Goal: Book appointment/travel/reservation

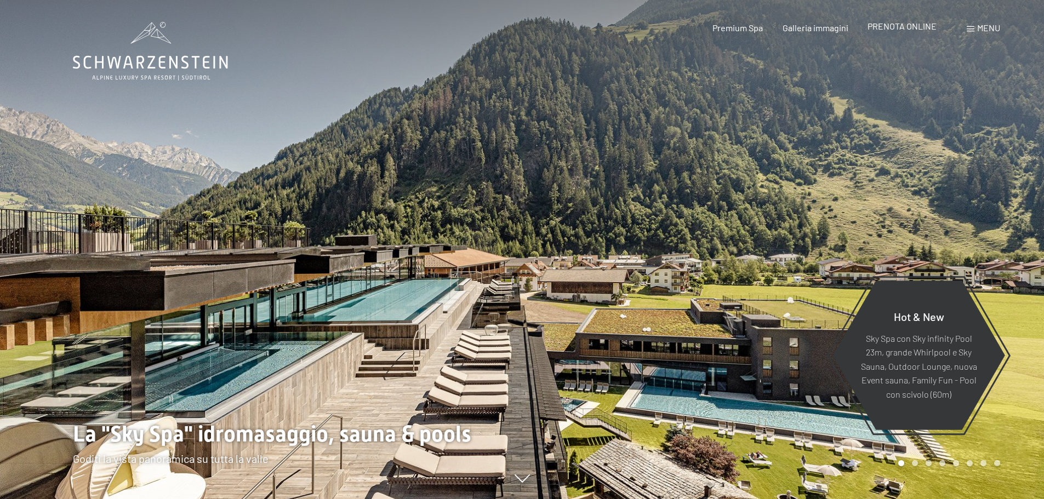
click at [908, 27] on span "PRENOTA ONLINE" at bounding box center [902, 26] width 69 height 10
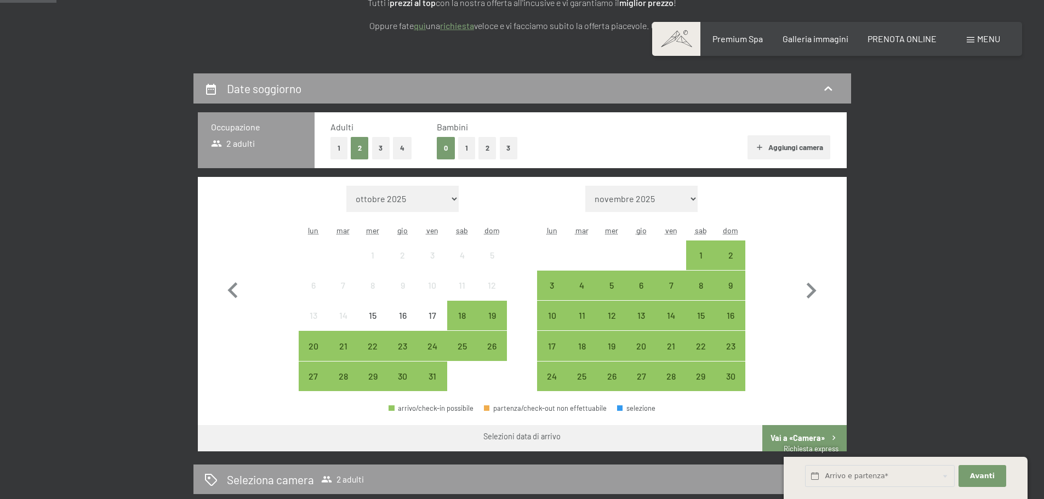
scroll to position [219, 0]
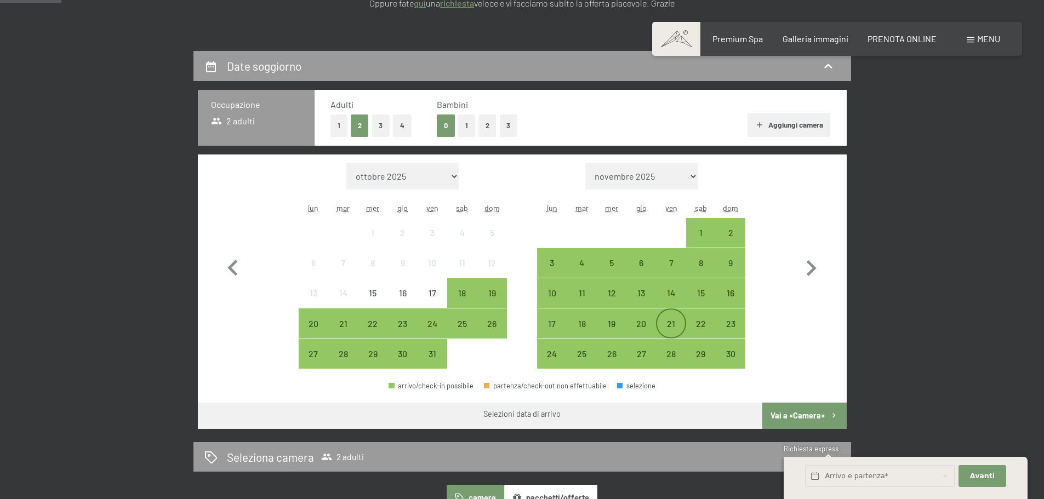
click at [673, 323] on div "21" at bounding box center [670, 333] width 27 height 27
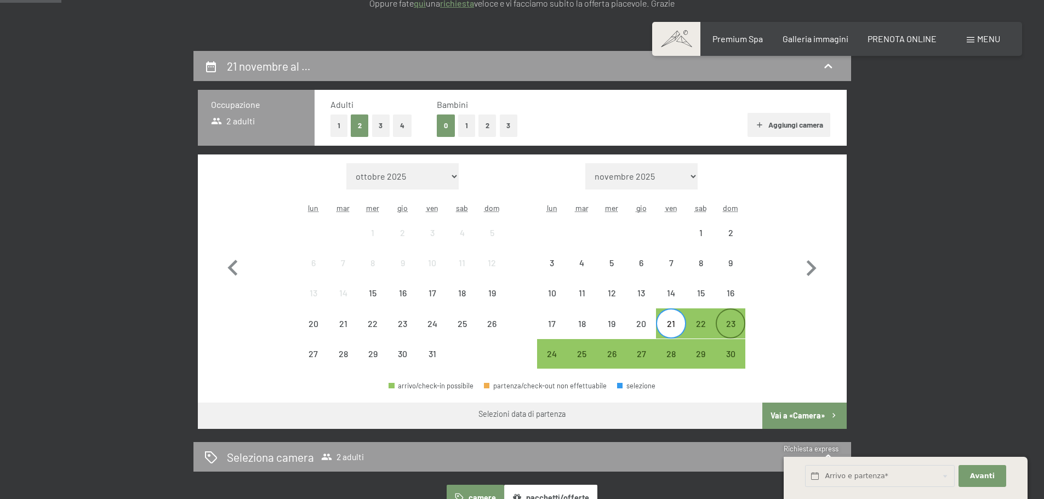
click at [727, 327] on div "23" at bounding box center [730, 333] width 27 height 27
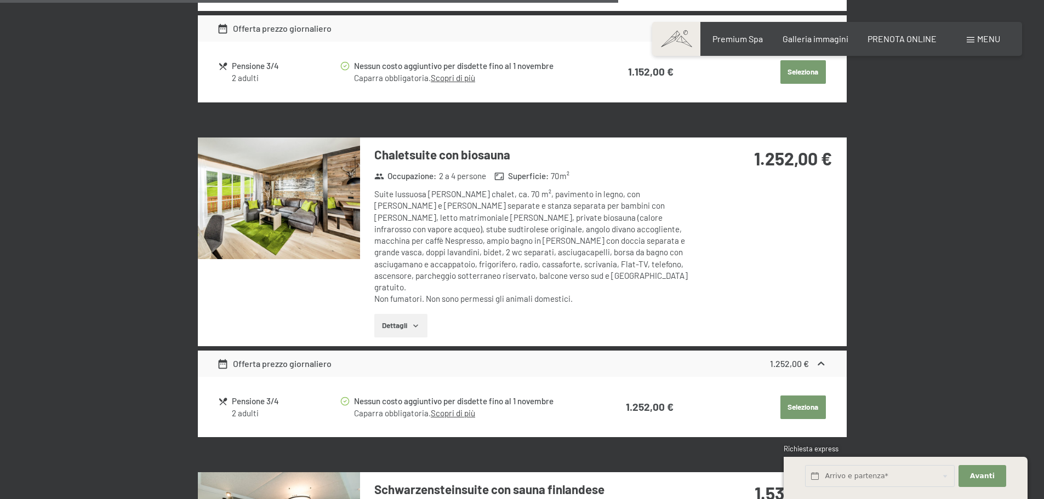
scroll to position [1809, 0]
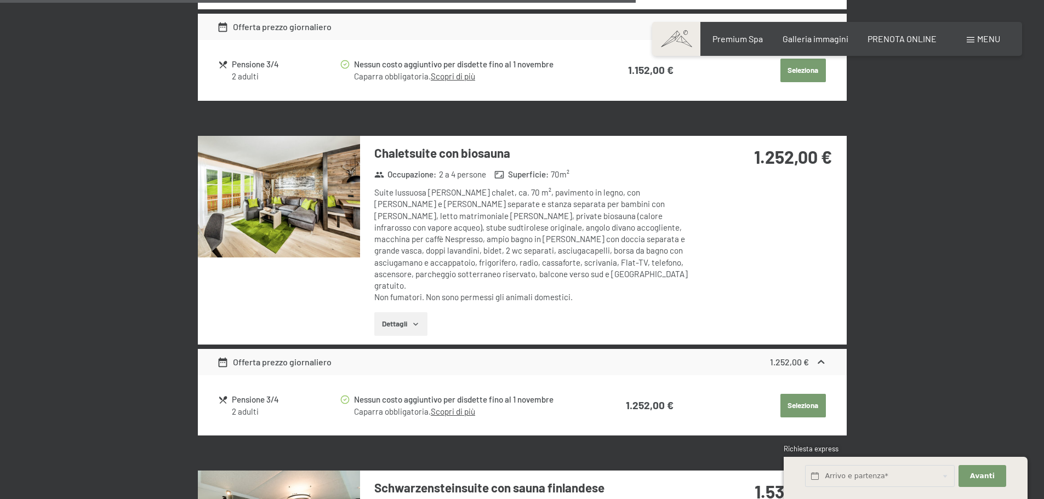
click at [801, 394] on button "Seleziona" at bounding box center [802, 406] width 45 height 24
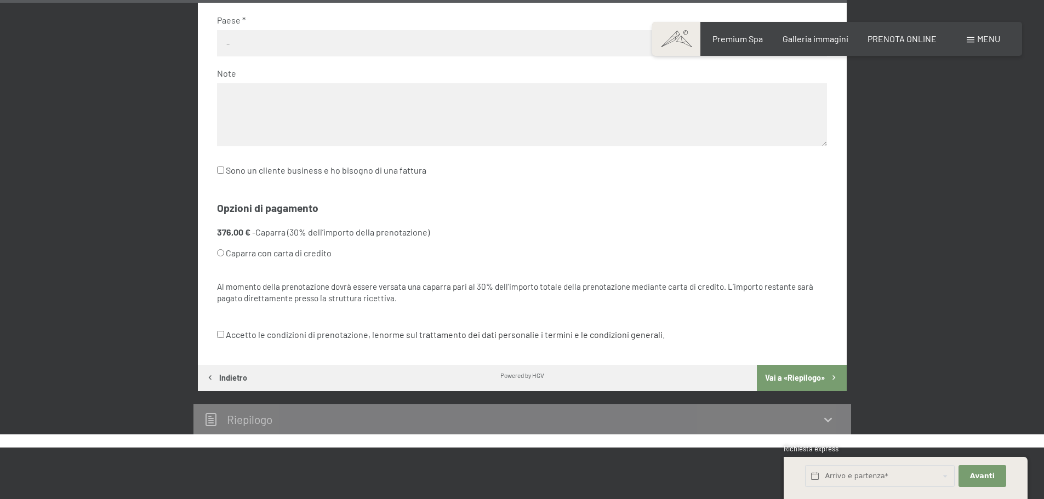
scroll to position [2846, 0]
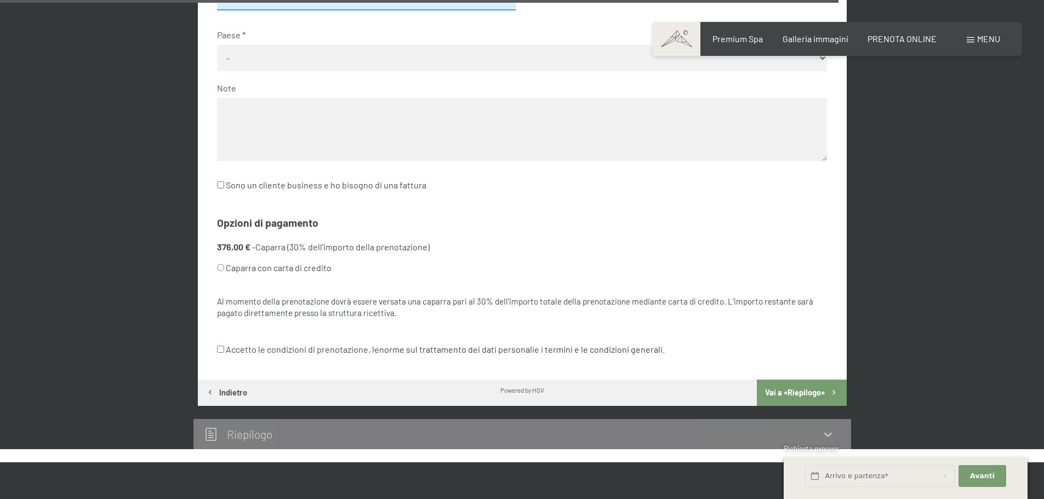
click at [790, 395] on button "Vai a «Riepilogo»" at bounding box center [801, 393] width 89 height 26
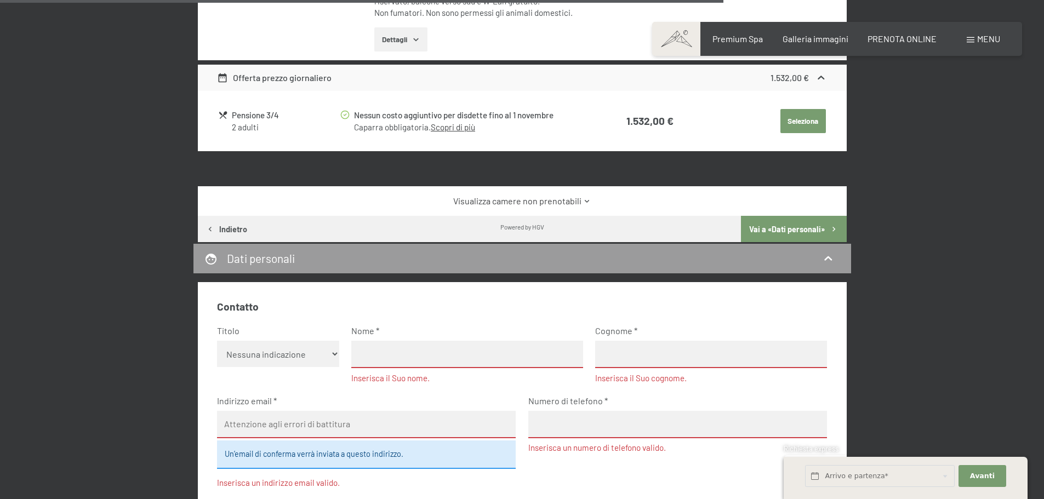
scroll to position [2126, 0]
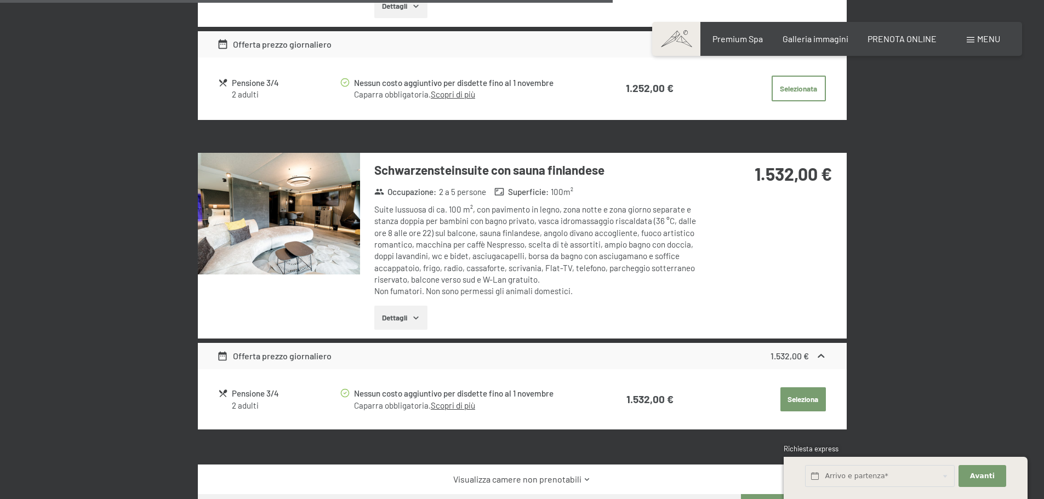
click at [416, 313] on icon "button" at bounding box center [416, 317] width 9 height 9
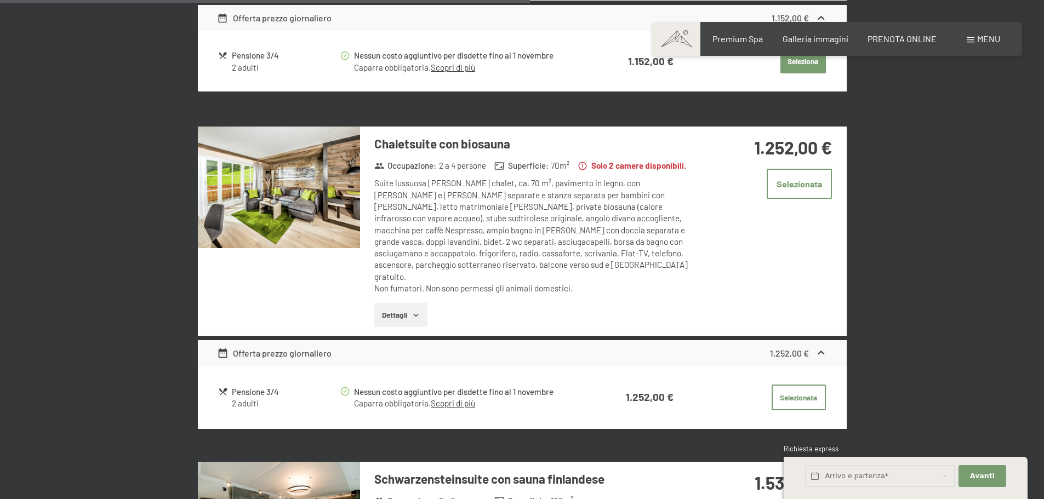
scroll to position [1798, 0]
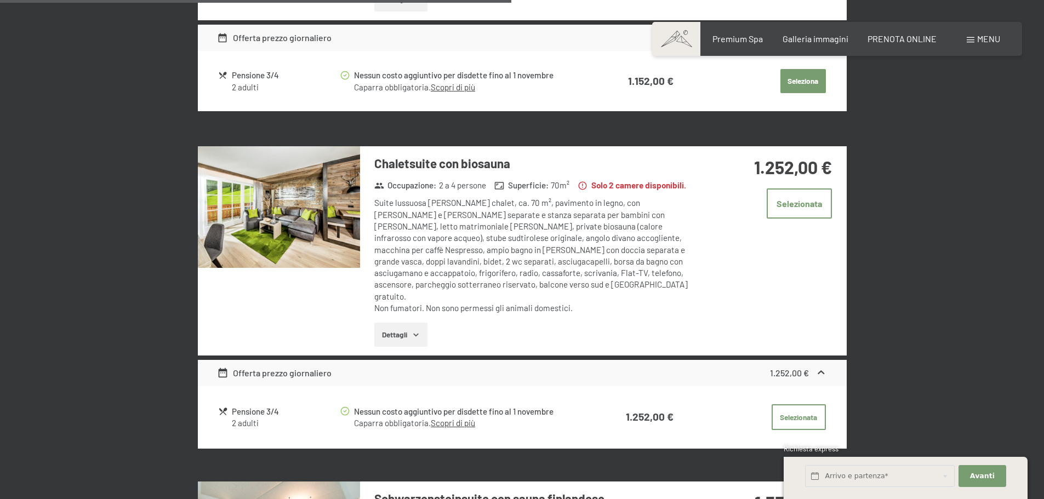
click at [306, 367] on div "Offerta prezzo giornaliero" at bounding box center [274, 373] width 115 height 13
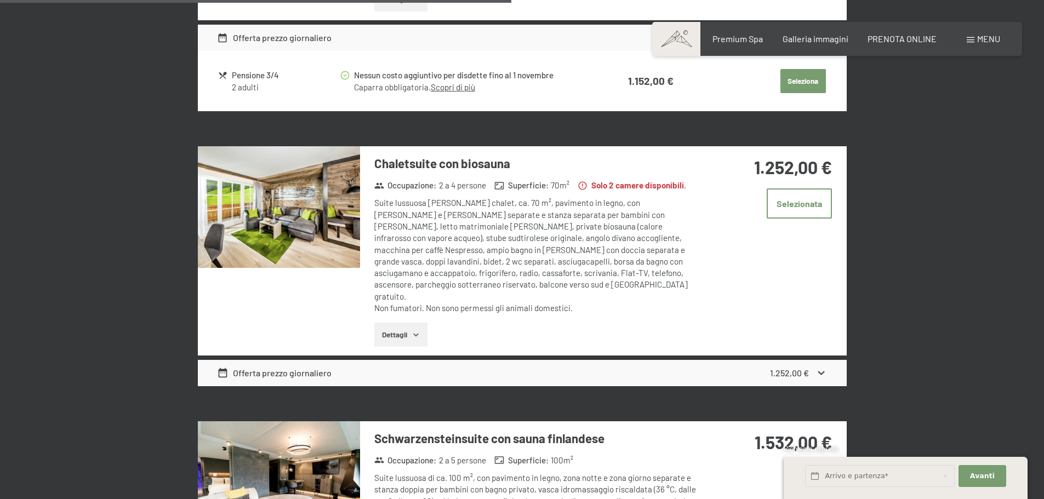
click at [306, 367] on div "Offerta prezzo giornaliero" at bounding box center [274, 373] width 115 height 13
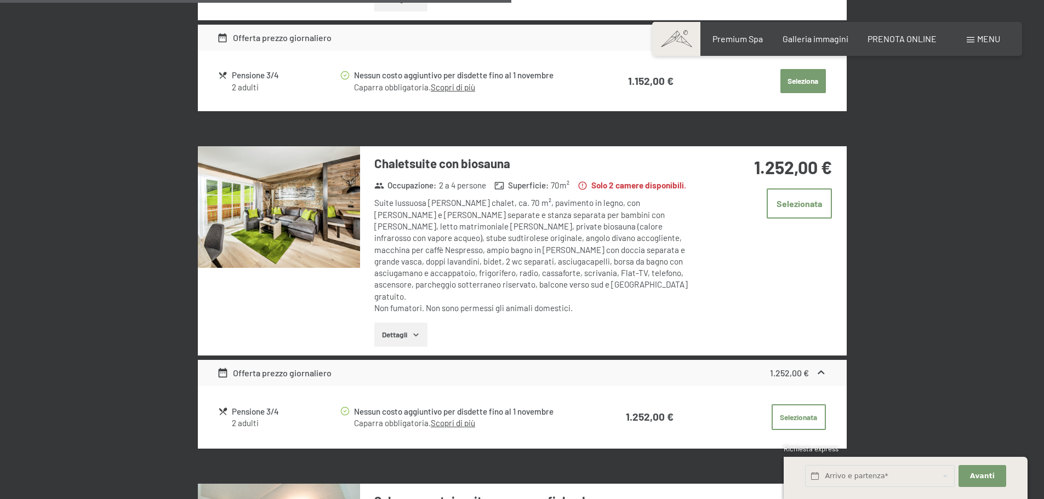
click at [443, 418] on link "Scopri di più" at bounding box center [453, 423] width 44 height 10
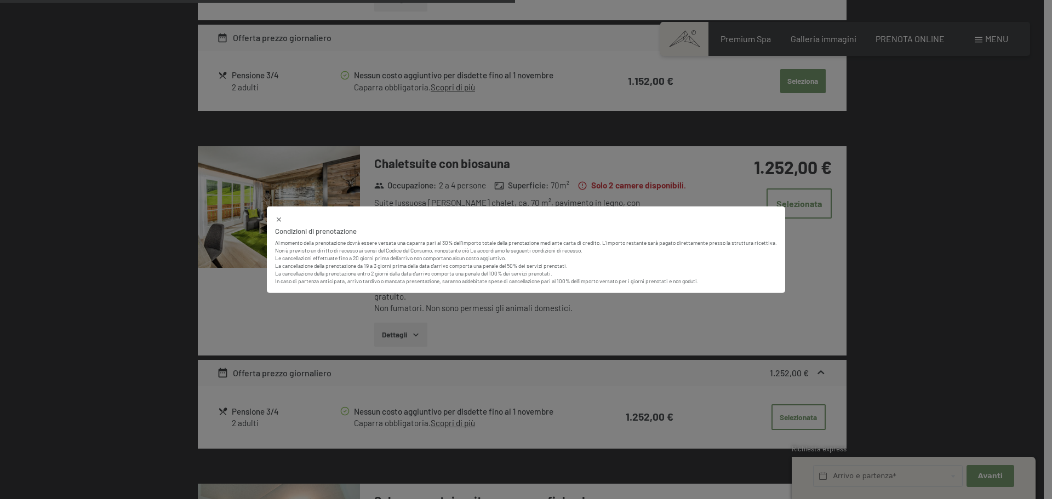
click at [277, 219] on icon at bounding box center [279, 219] width 8 height 8
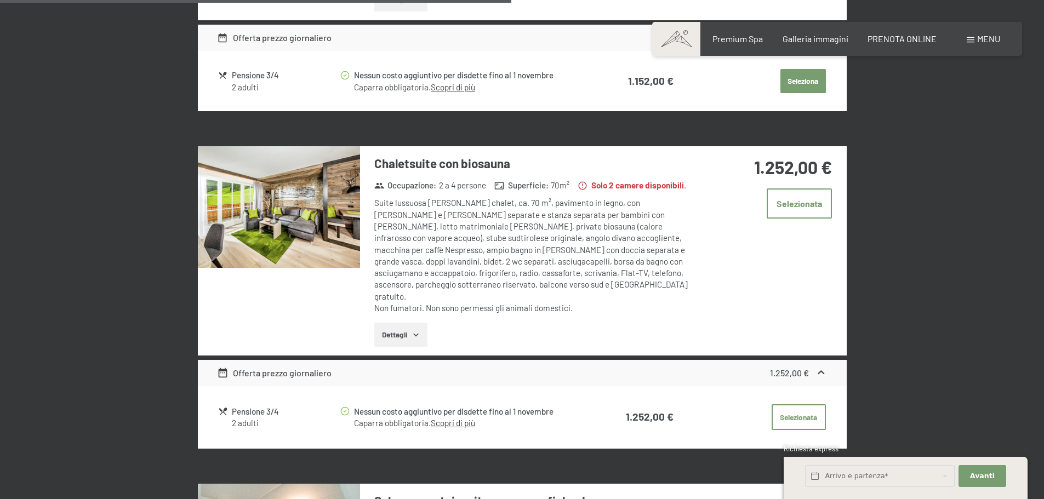
click at [323, 218] on img at bounding box center [279, 207] width 162 height 122
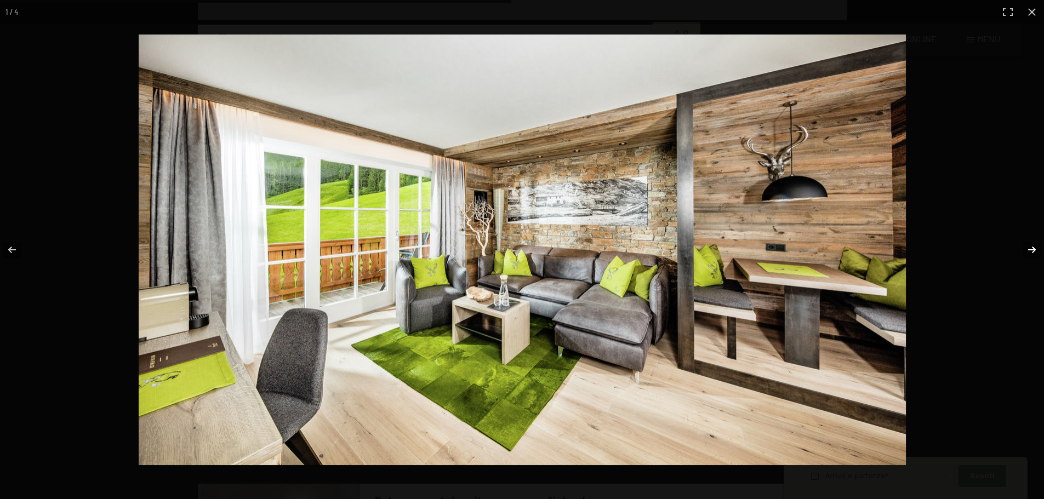
click at [1024, 251] on button "button" at bounding box center [1025, 250] width 38 height 55
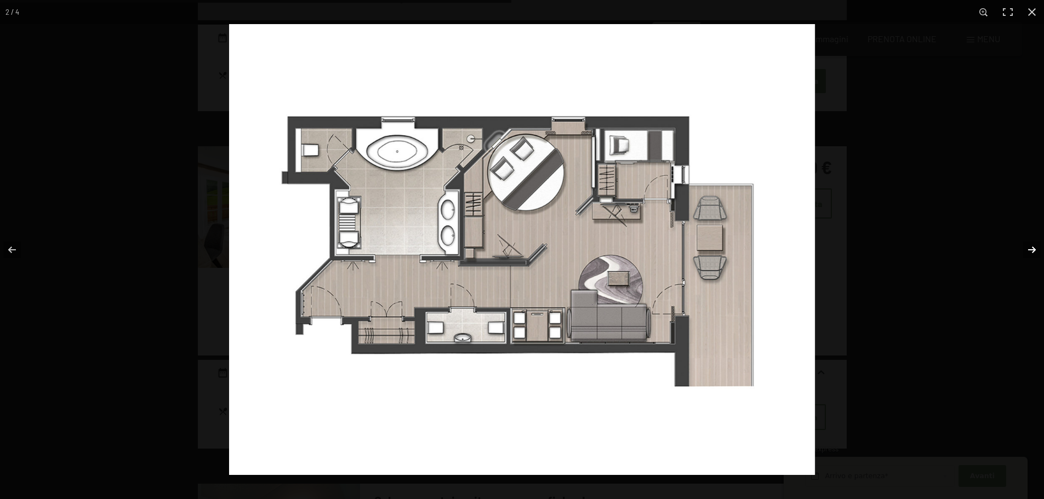
click at [1031, 250] on button "button" at bounding box center [1025, 250] width 38 height 55
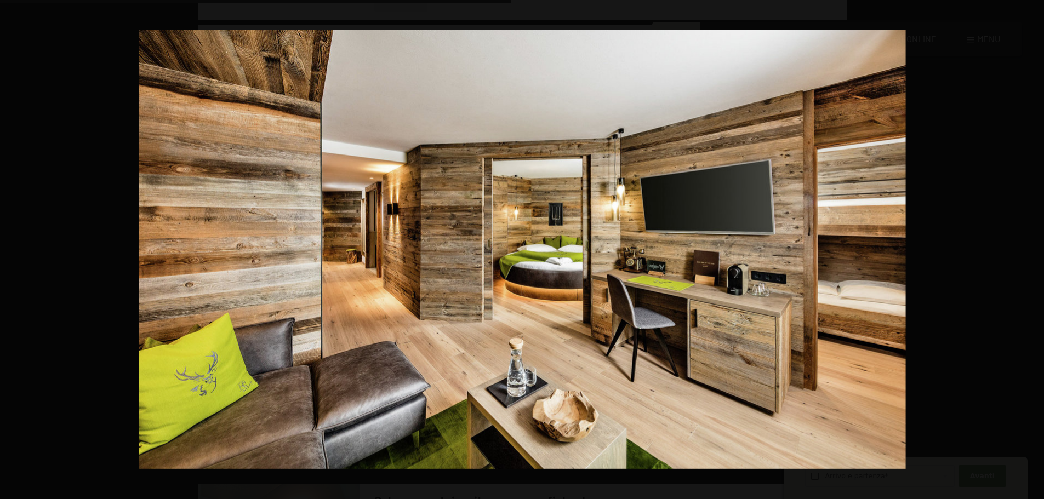
click at [1031, 250] on button "button" at bounding box center [1025, 250] width 38 height 55
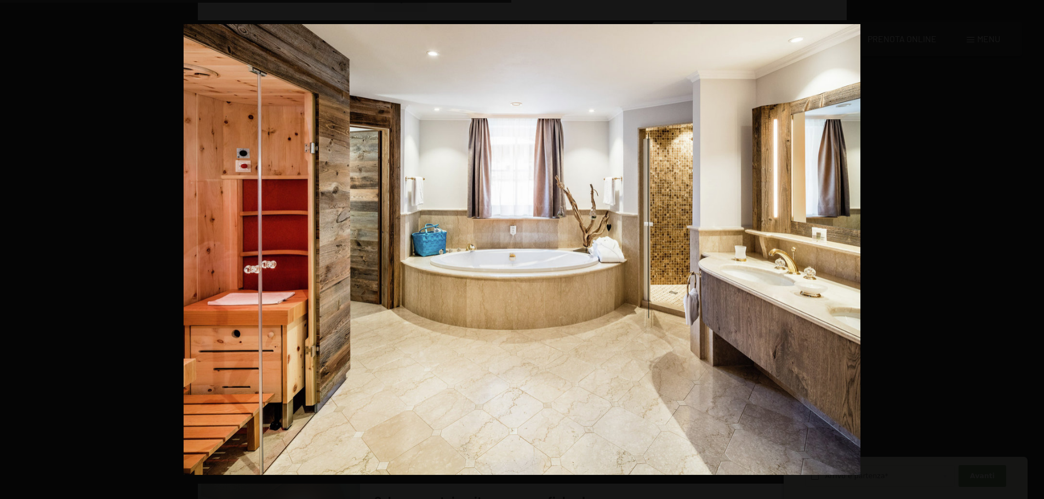
click at [1031, 250] on button "button" at bounding box center [1025, 250] width 38 height 55
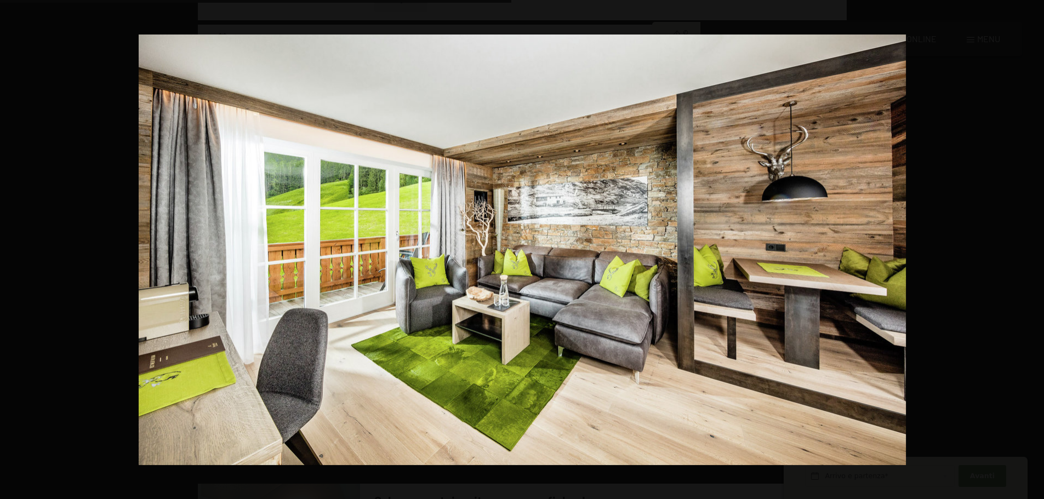
click at [1031, 250] on button "button" at bounding box center [1025, 250] width 38 height 55
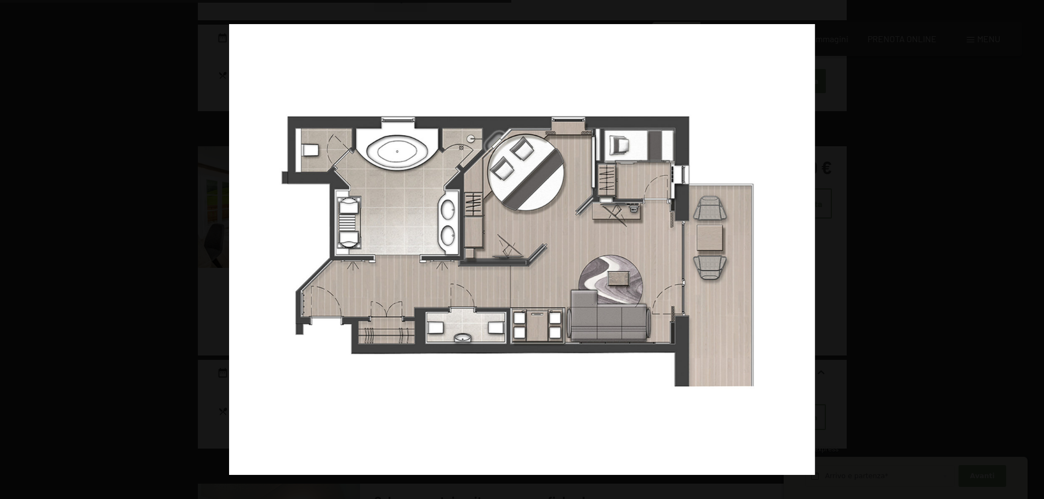
click at [1031, 250] on button "button" at bounding box center [1025, 250] width 38 height 55
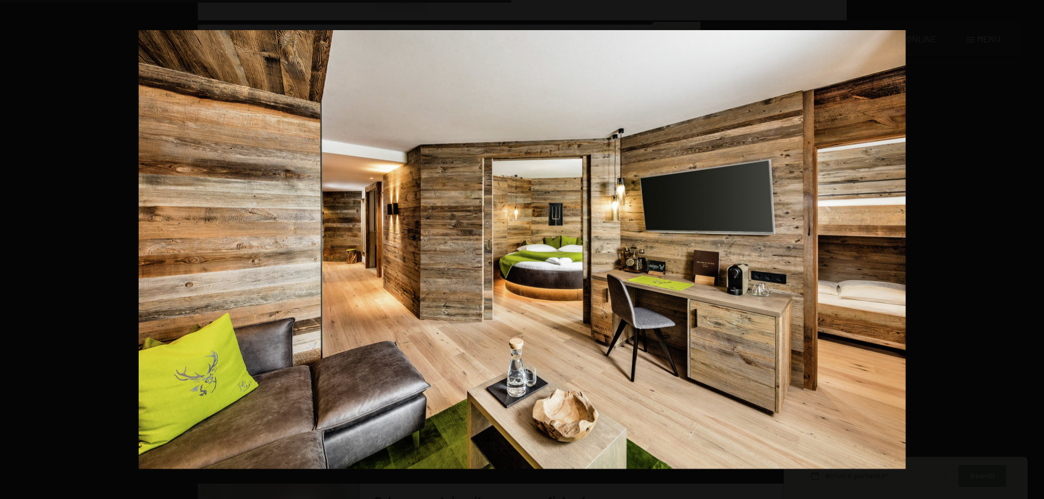
click at [1031, 250] on button "button" at bounding box center [1025, 250] width 38 height 55
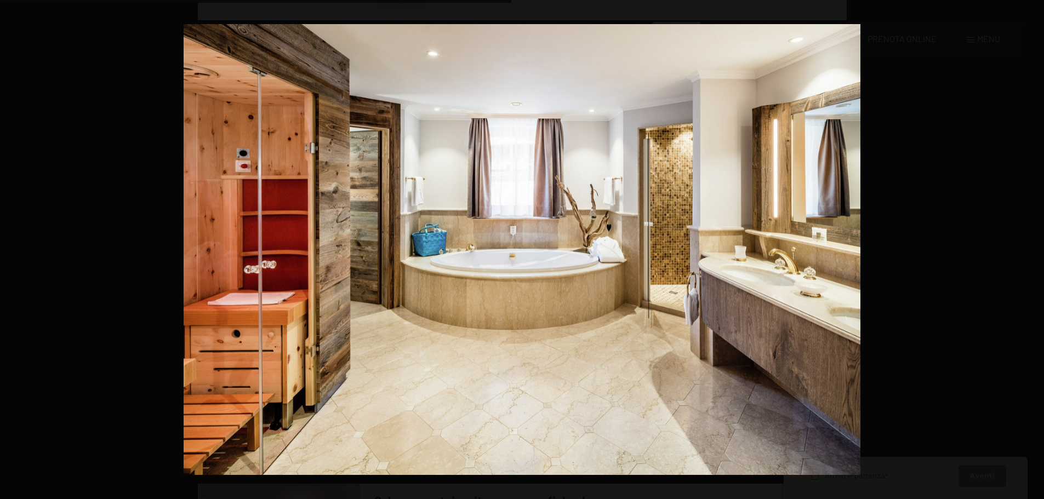
click at [1031, 250] on button "button" at bounding box center [1025, 250] width 38 height 55
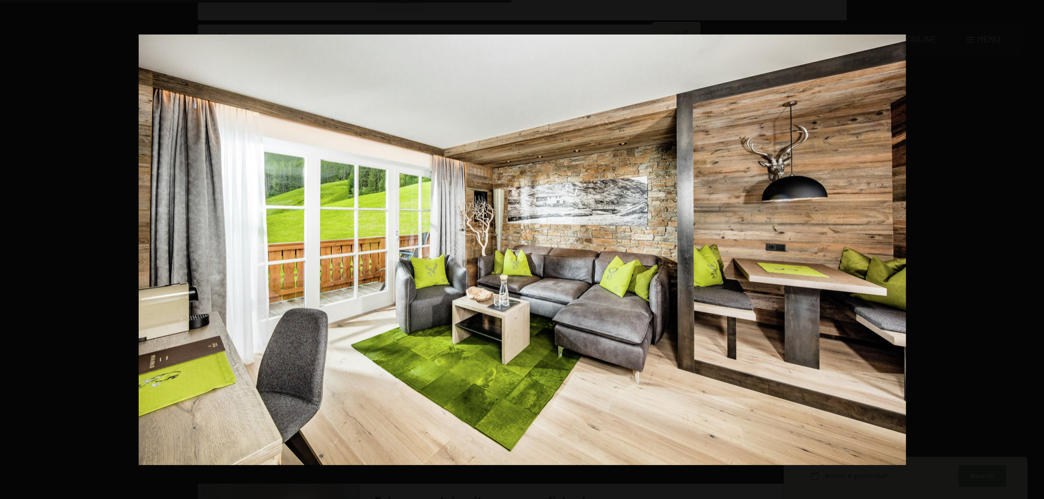
click at [1031, 250] on button "button" at bounding box center [1025, 250] width 38 height 55
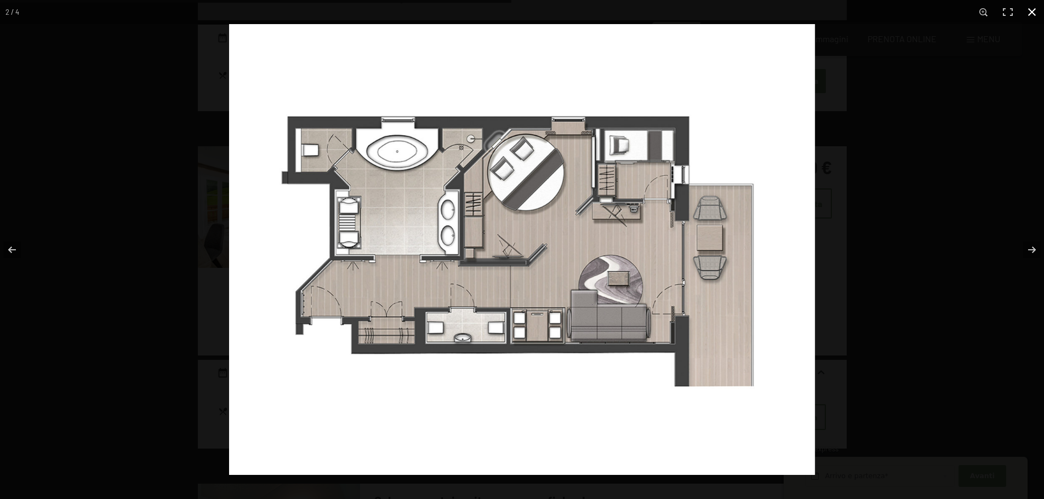
click at [1036, 15] on button "button" at bounding box center [1032, 12] width 24 height 24
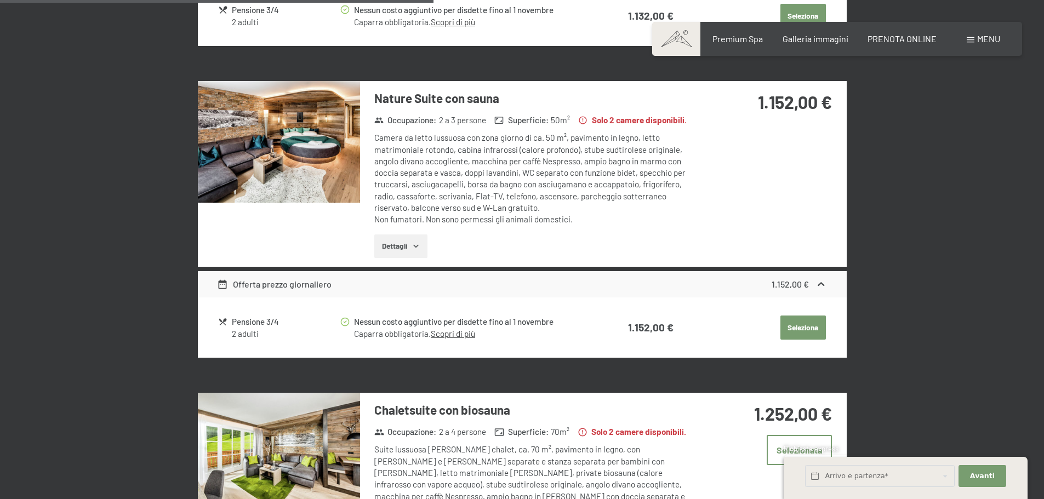
scroll to position [1524, 0]
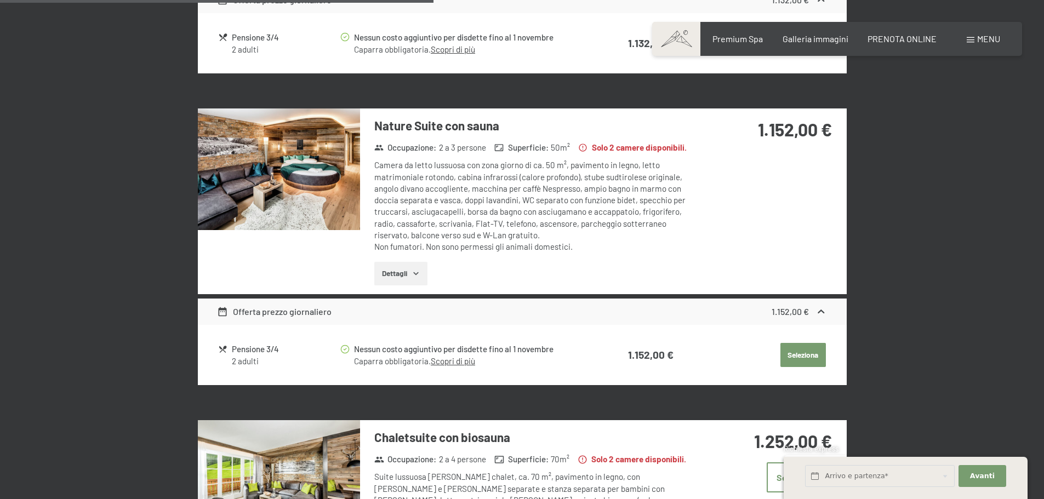
click at [303, 162] on img at bounding box center [279, 170] width 162 height 122
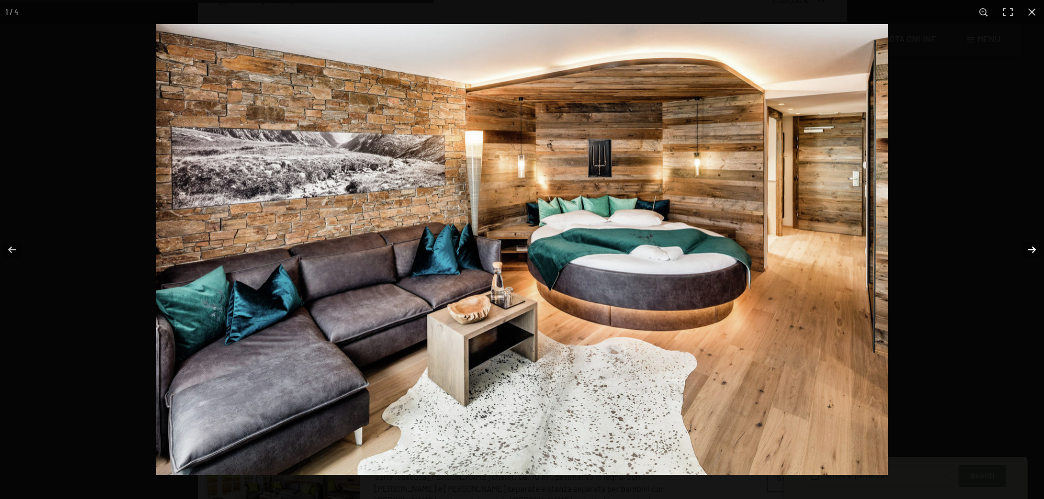
click at [1029, 246] on button "button" at bounding box center [1025, 250] width 38 height 55
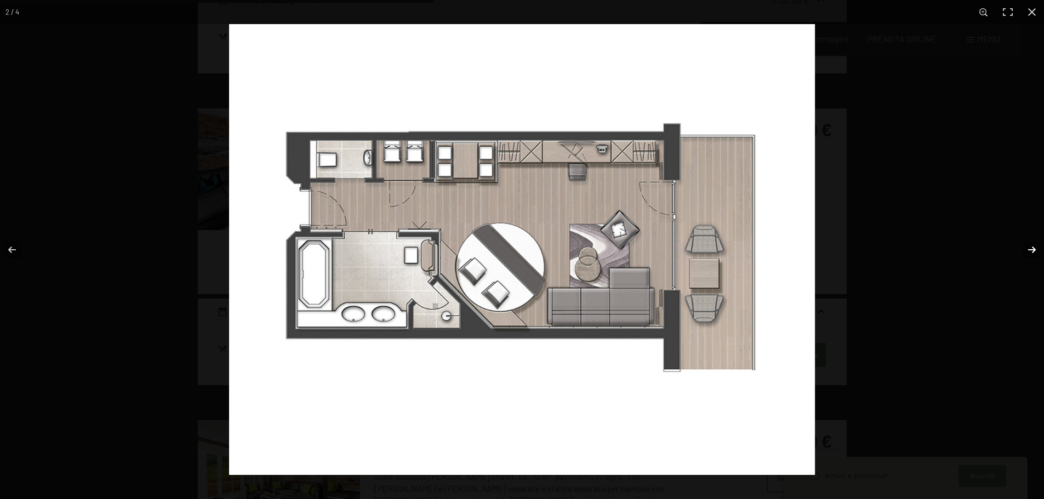
click at [1029, 246] on button "button" at bounding box center [1025, 250] width 38 height 55
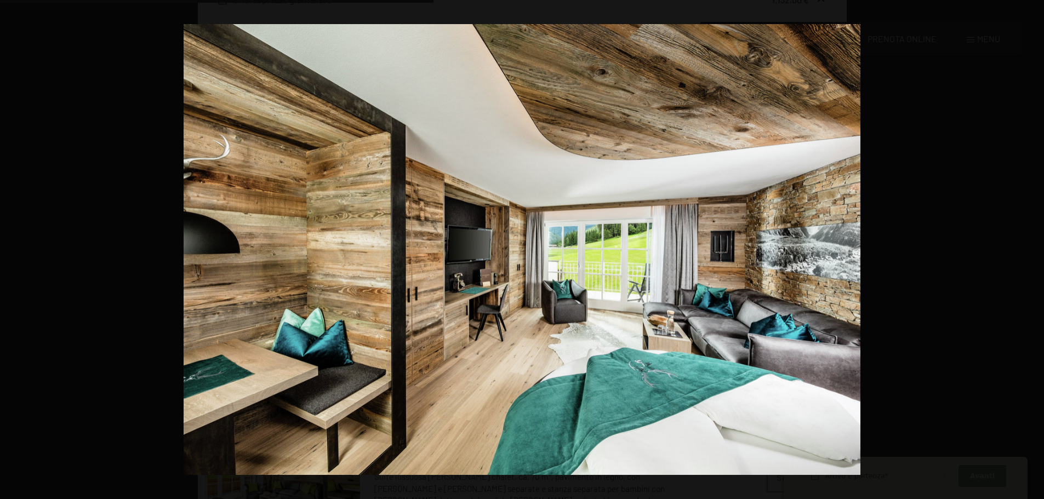
click at [1029, 246] on button "button" at bounding box center [1025, 250] width 38 height 55
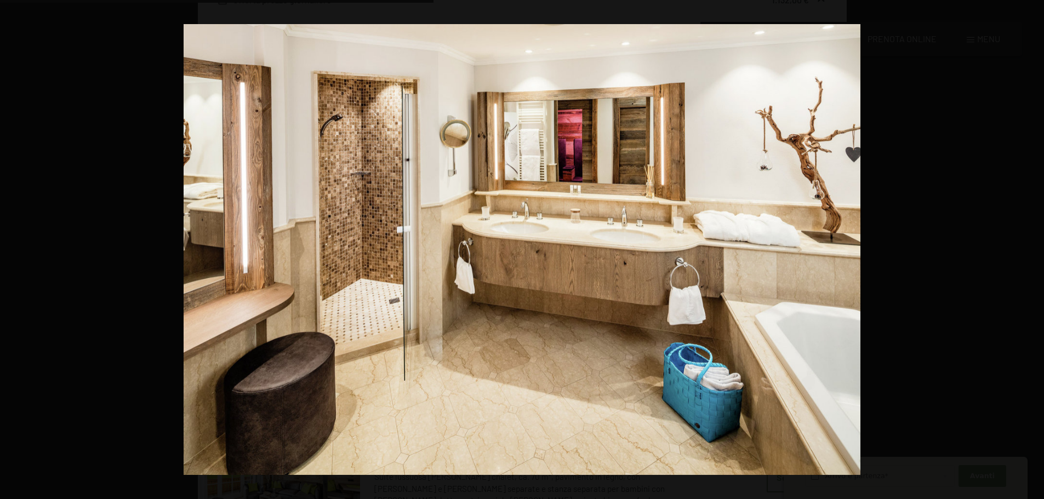
click at [1029, 246] on button "button" at bounding box center [1025, 250] width 38 height 55
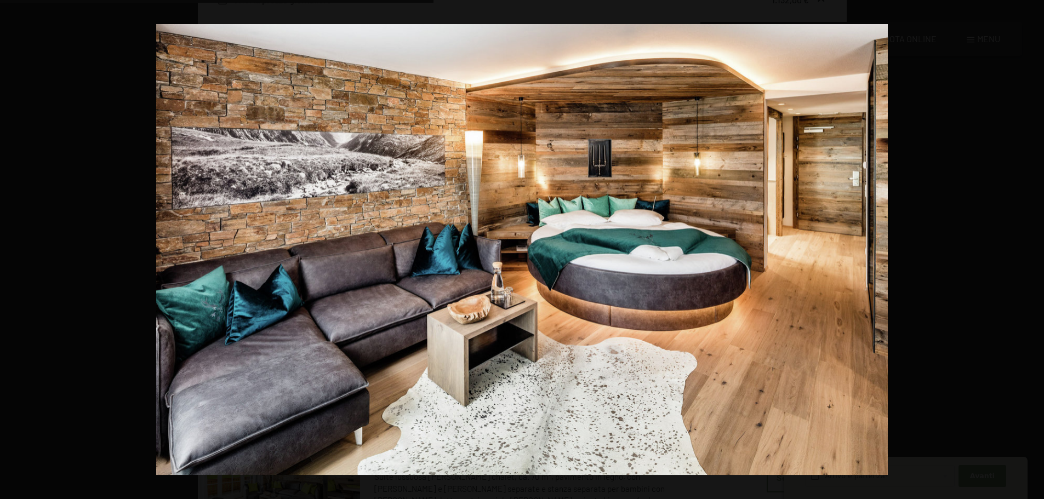
click at [1029, 246] on button "button" at bounding box center [1025, 250] width 38 height 55
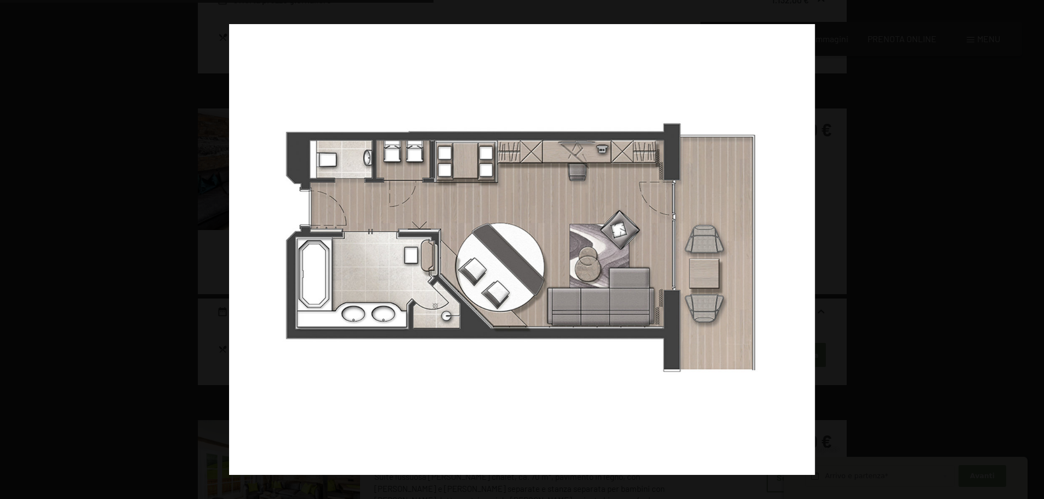
click at [1029, 246] on button "button" at bounding box center [1025, 250] width 38 height 55
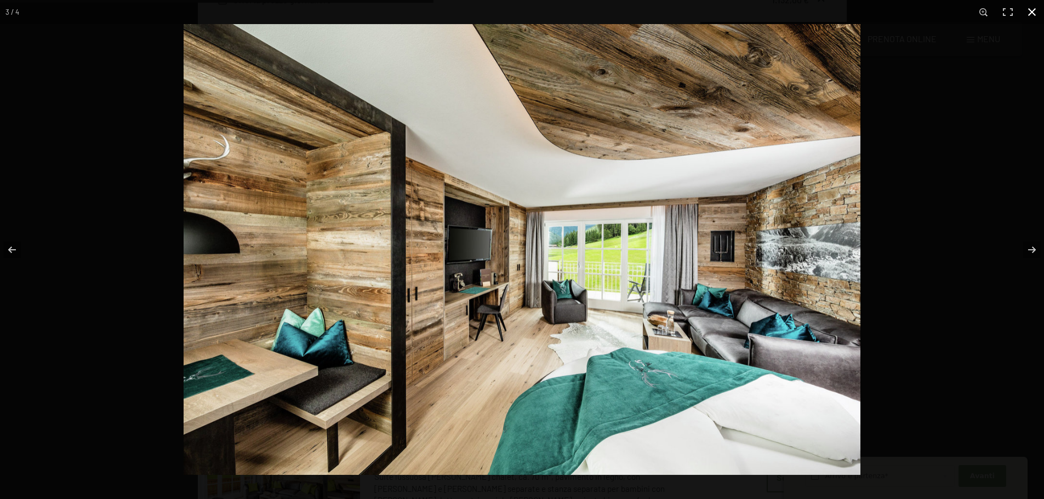
click at [1036, 9] on button "button" at bounding box center [1032, 12] width 24 height 24
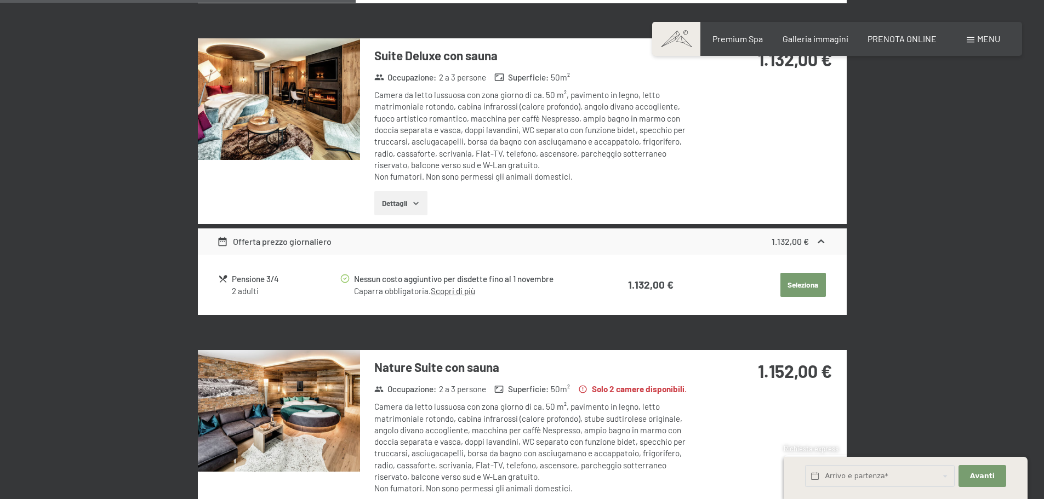
scroll to position [1250, 0]
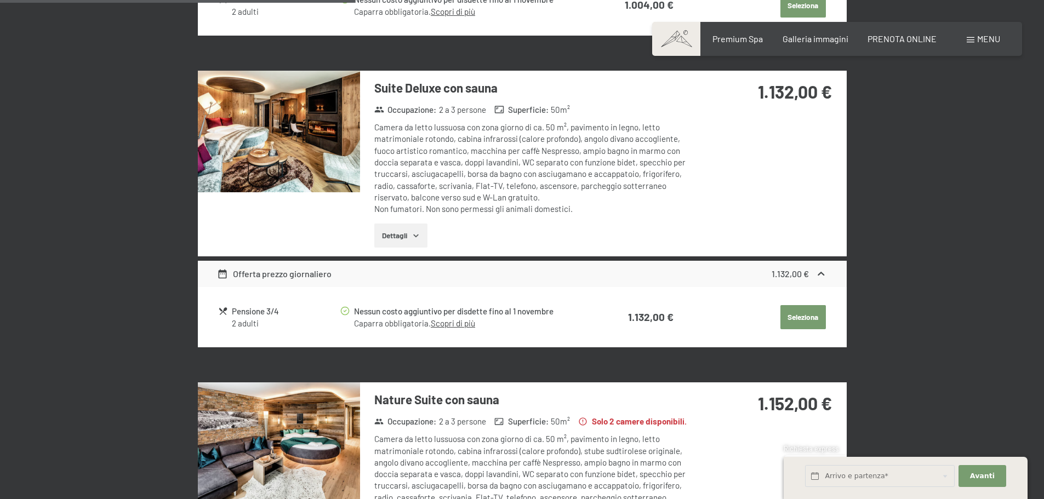
click at [336, 129] on img at bounding box center [279, 132] width 162 height 122
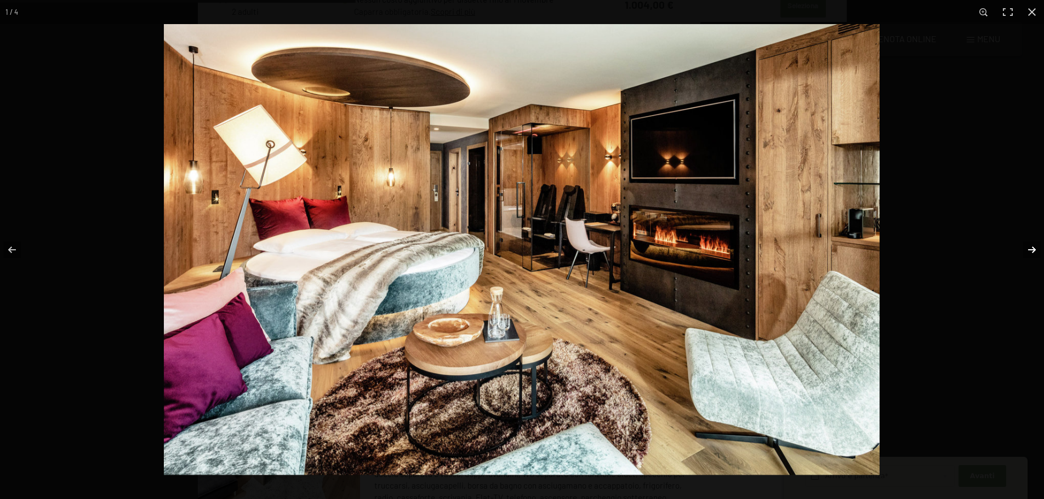
click at [1028, 249] on button "button" at bounding box center [1025, 250] width 38 height 55
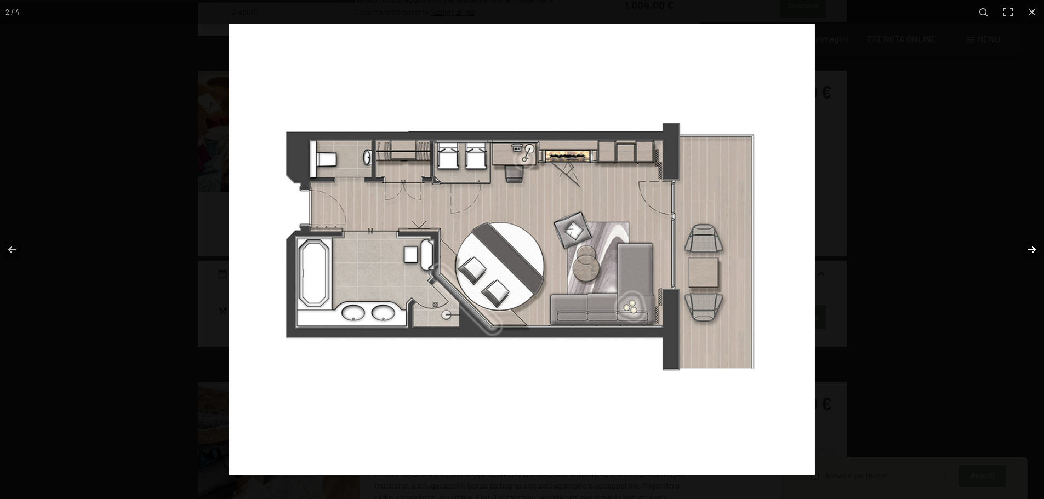
click at [1028, 249] on button "button" at bounding box center [1025, 250] width 38 height 55
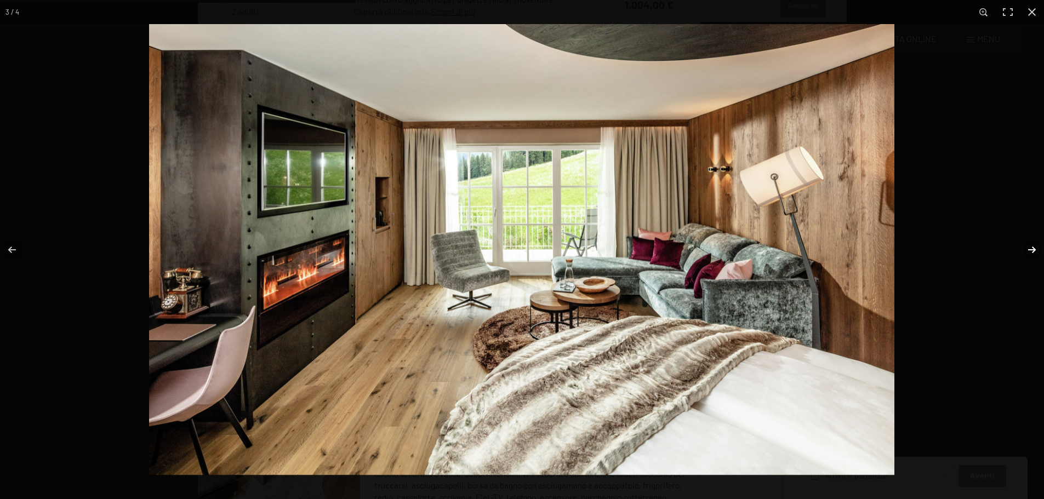
click at [1028, 249] on button "button" at bounding box center [1025, 250] width 38 height 55
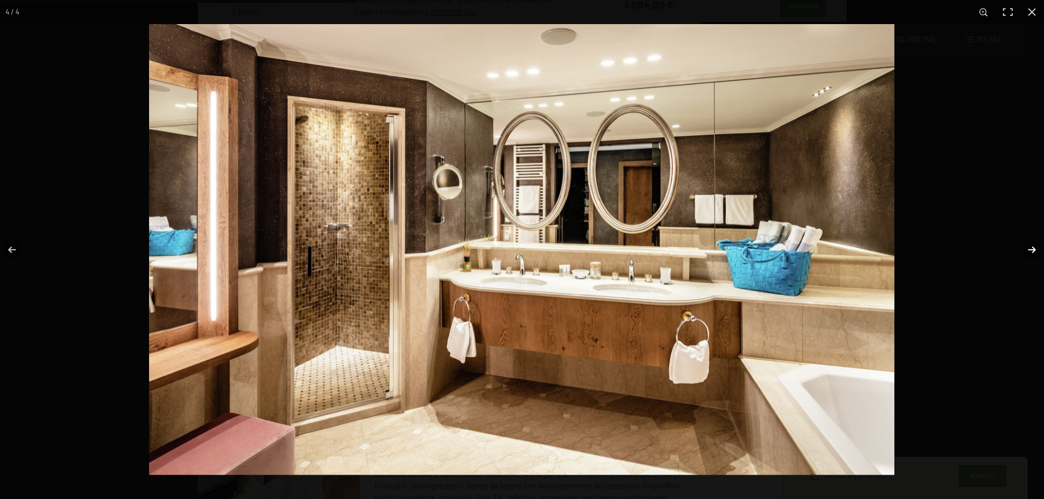
click at [1028, 249] on button "button" at bounding box center [1025, 250] width 38 height 55
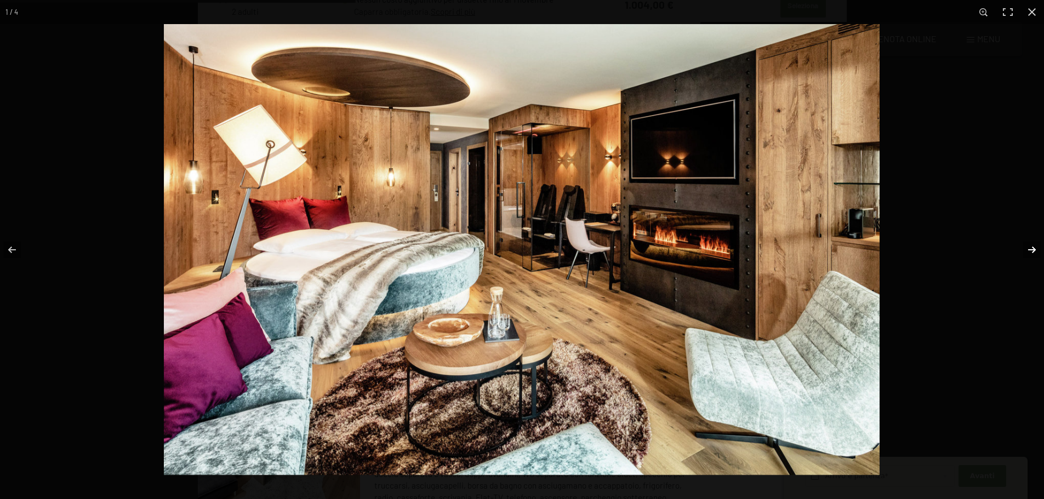
click at [1028, 249] on button "button" at bounding box center [1025, 250] width 38 height 55
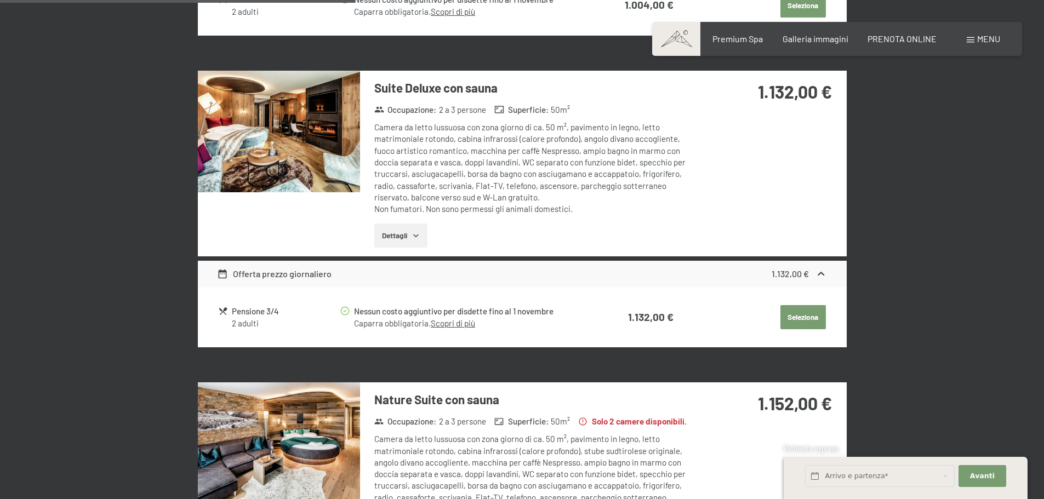
click at [0, 0] on button "button" at bounding box center [0, 0] width 0 height 0
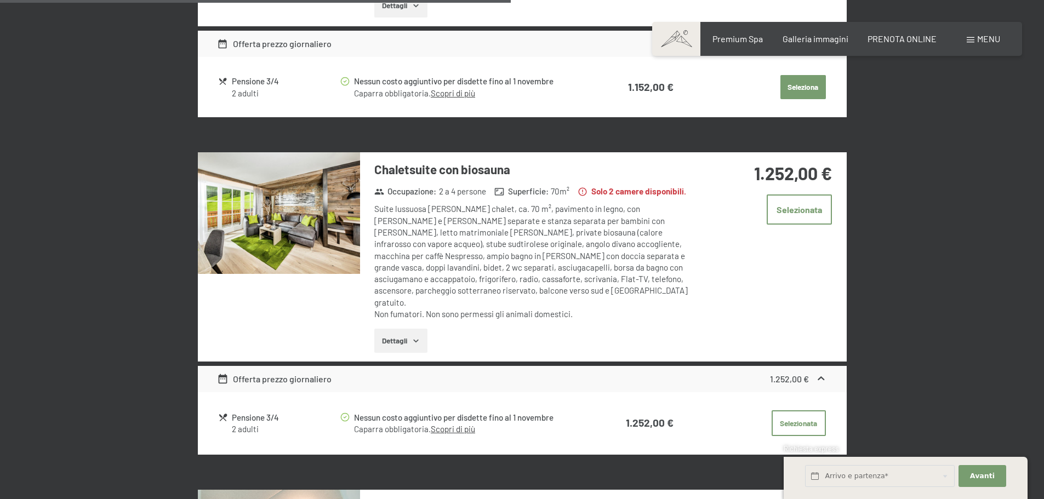
scroll to position [1798, 0]
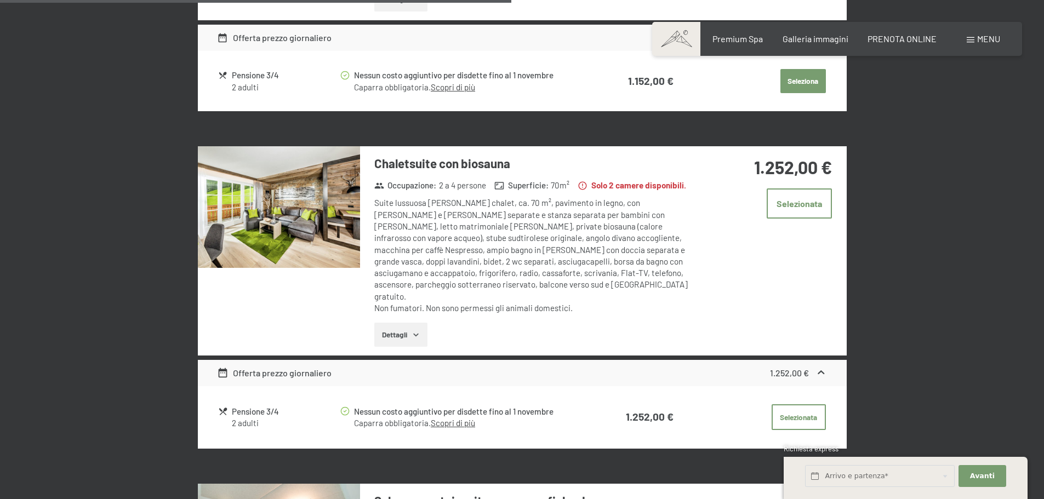
click at [420, 330] on icon "button" at bounding box center [416, 334] width 9 height 9
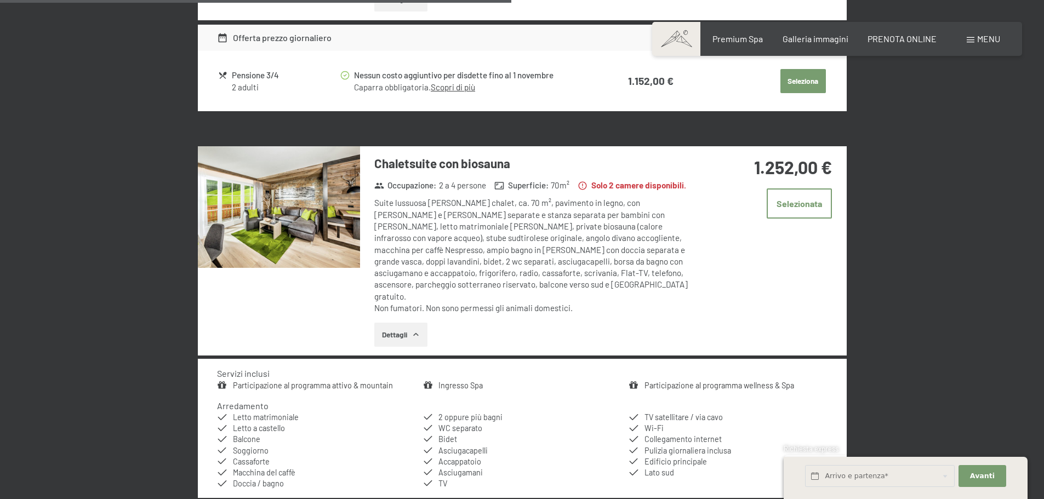
click at [271, 190] on img at bounding box center [279, 207] width 162 height 122
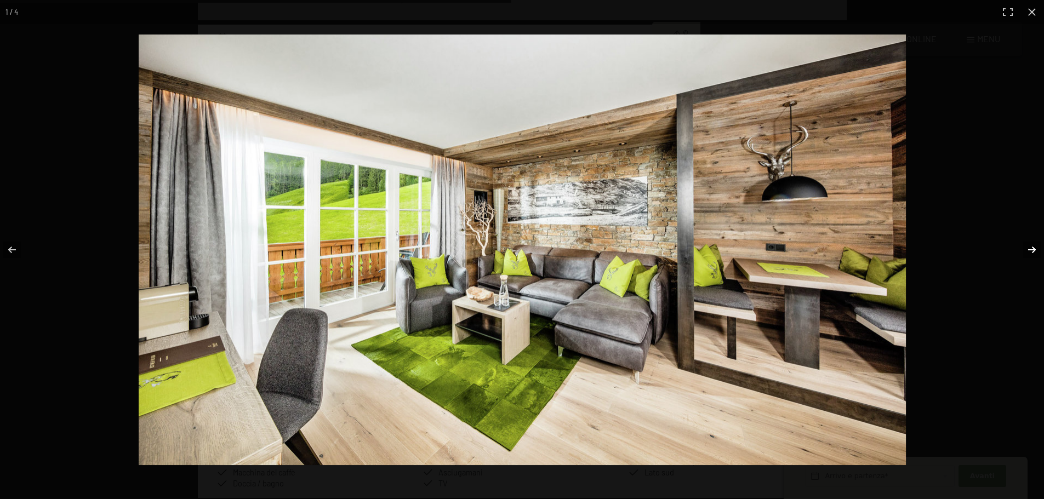
click at [1035, 252] on button "button" at bounding box center [1025, 250] width 38 height 55
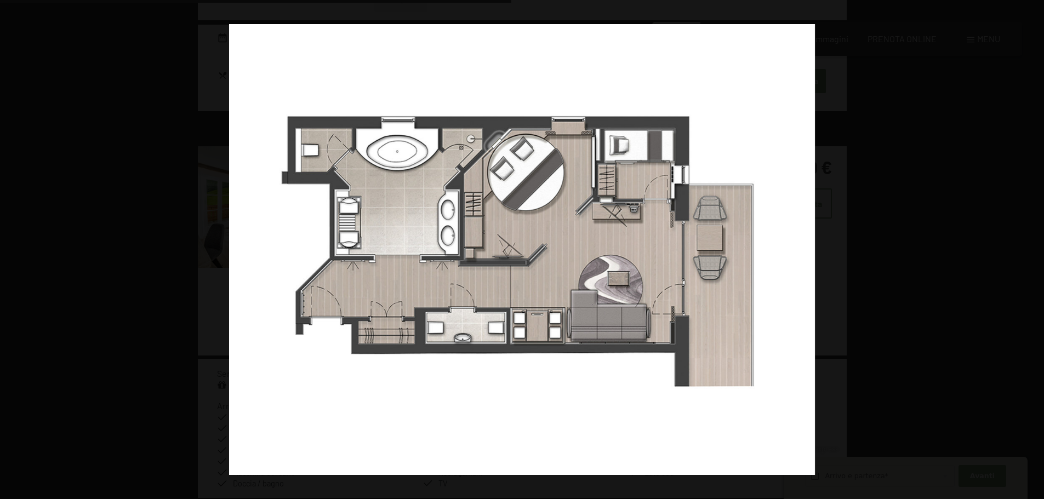
click at [1035, 252] on button "button" at bounding box center [1025, 250] width 38 height 55
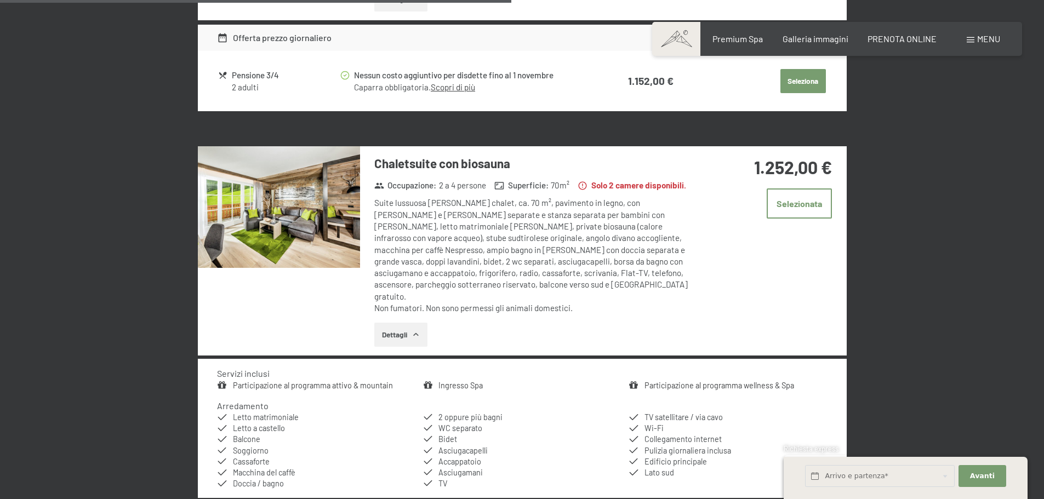
click at [0, 0] on button "button" at bounding box center [0, 0] width 0 height 0
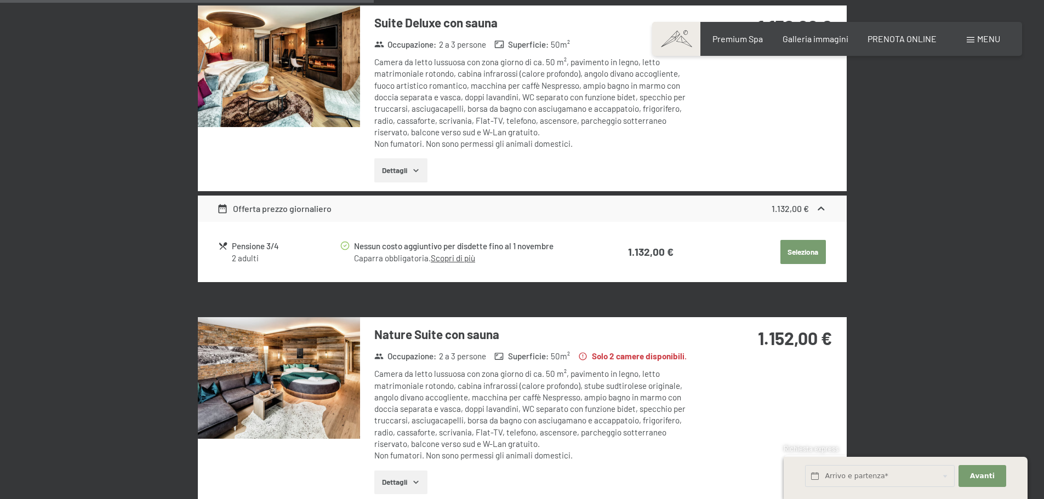
scroll to position [1359, 0]
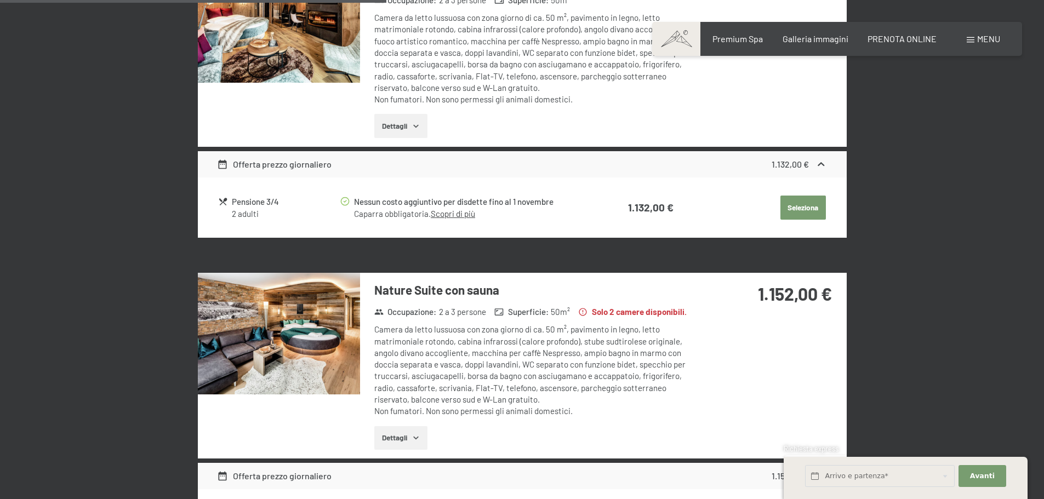
click at [331, 341] on img at bounding box center [279, 334] width 162 height 122
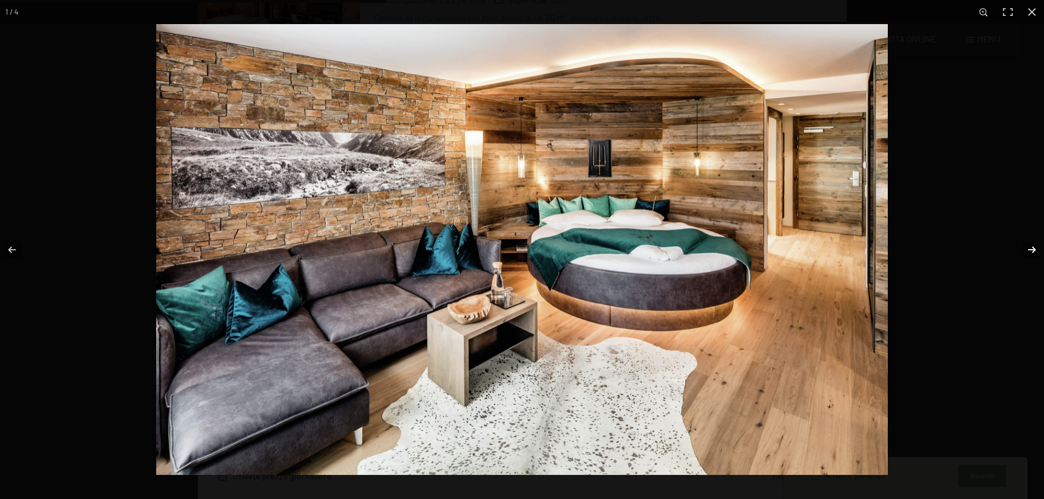
click at [1025, 249] on button "button" at bounding box center [1025, 250] width 38 height 55
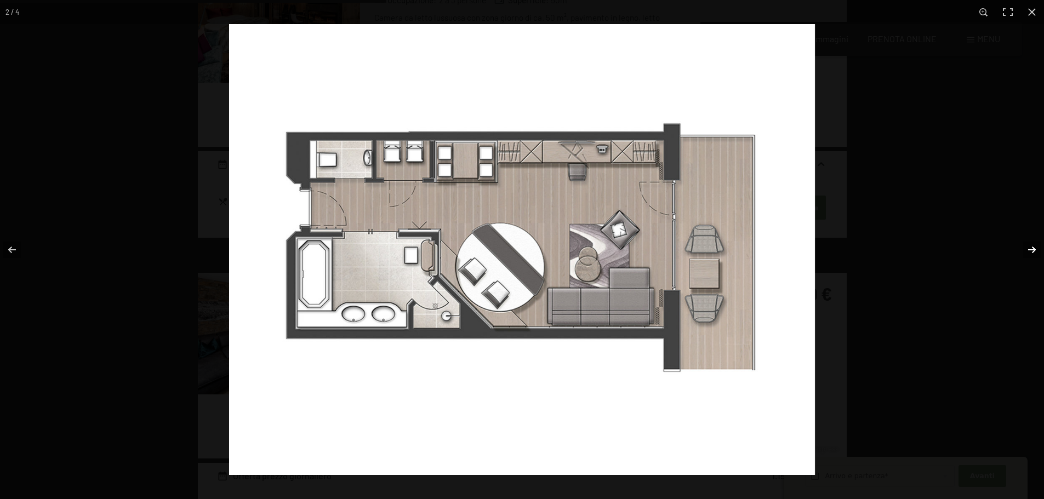
click at [1025, 249] on button "button" at bounding box center [1025, 250] width 38 height 55
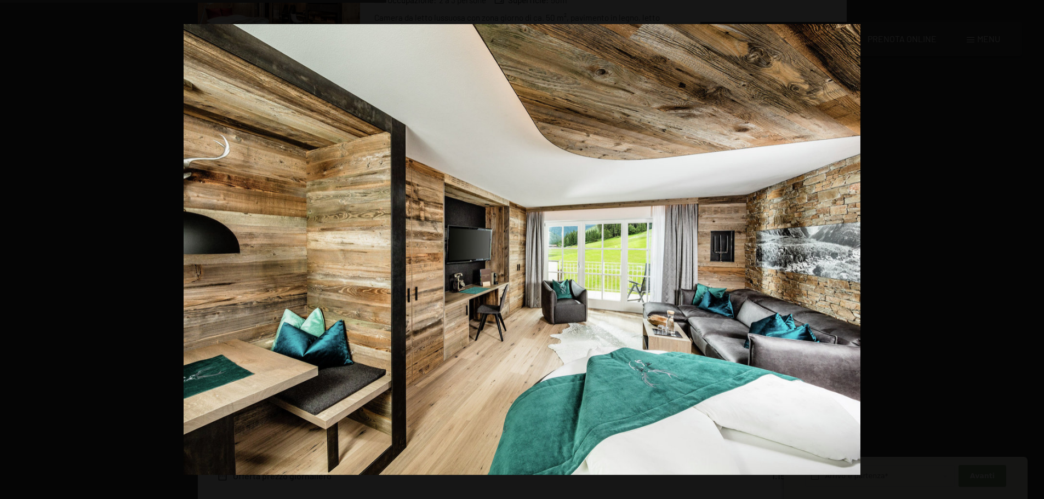
click at [1025, 249] on button "button" at bounding box center [1025, 250] width 38 height 55
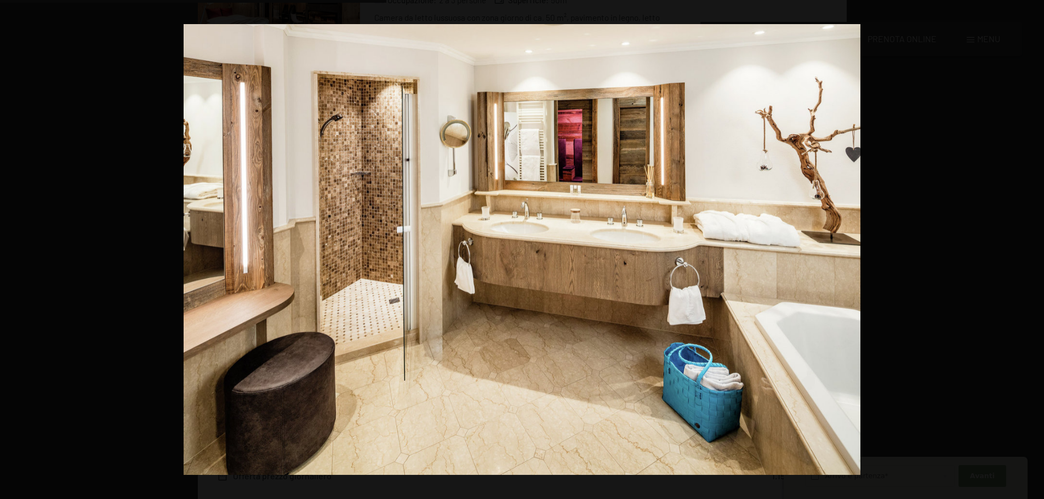
click at [1025, 249] on button "button" at bounding box center [1025, 250] width 38 height 55
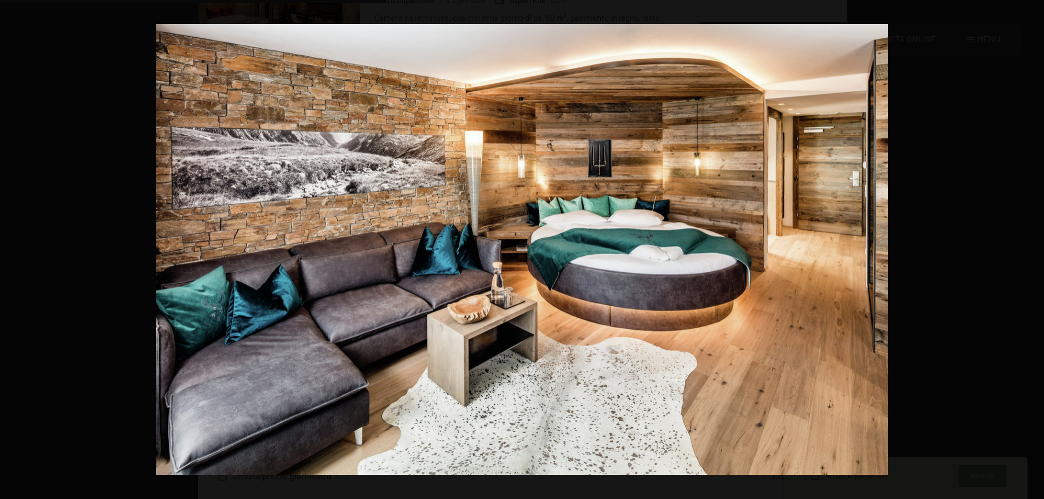
click at [1025, 249] on button "button" at bounding box center [1025, 250] width 38 height 55
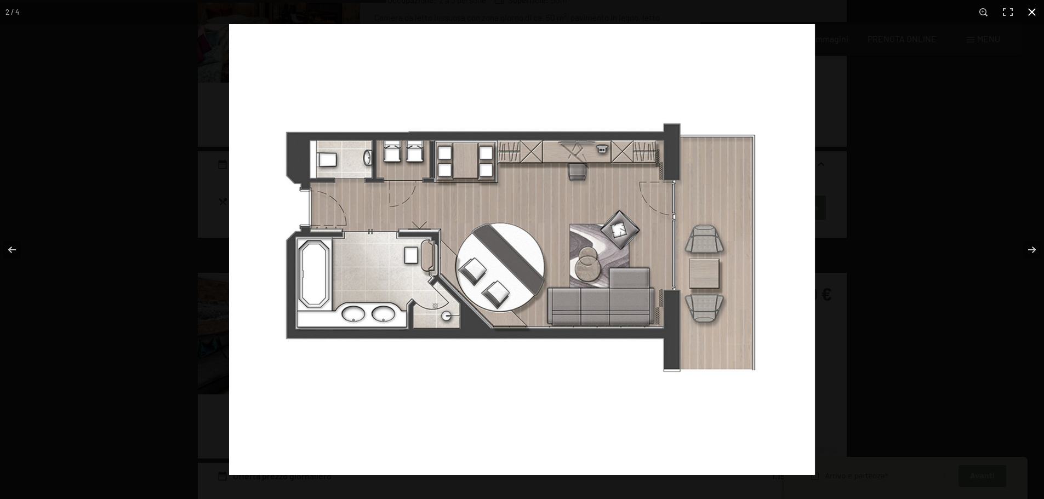
click at [1035, 14] on button "button" at bounding box center [1032, 12] width 24 height 24
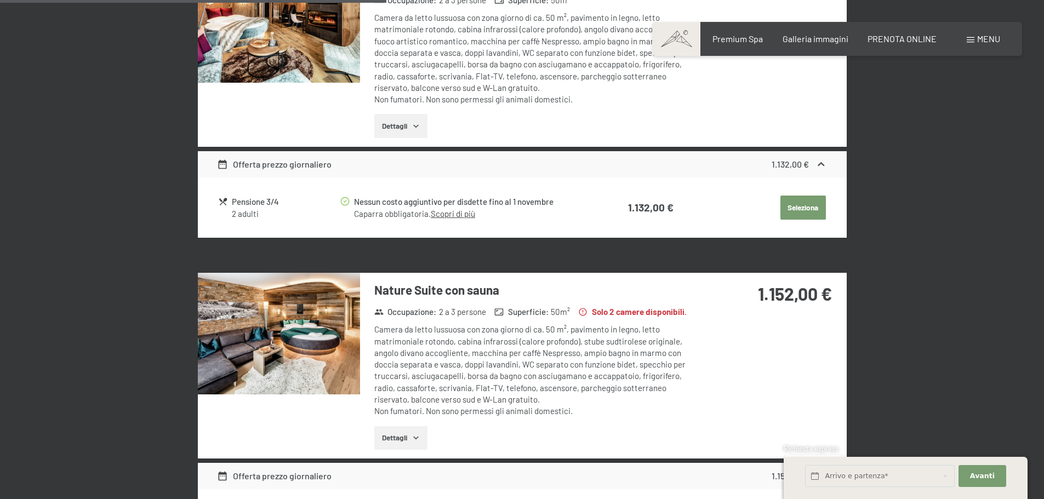
scroll to position [1140, 0]
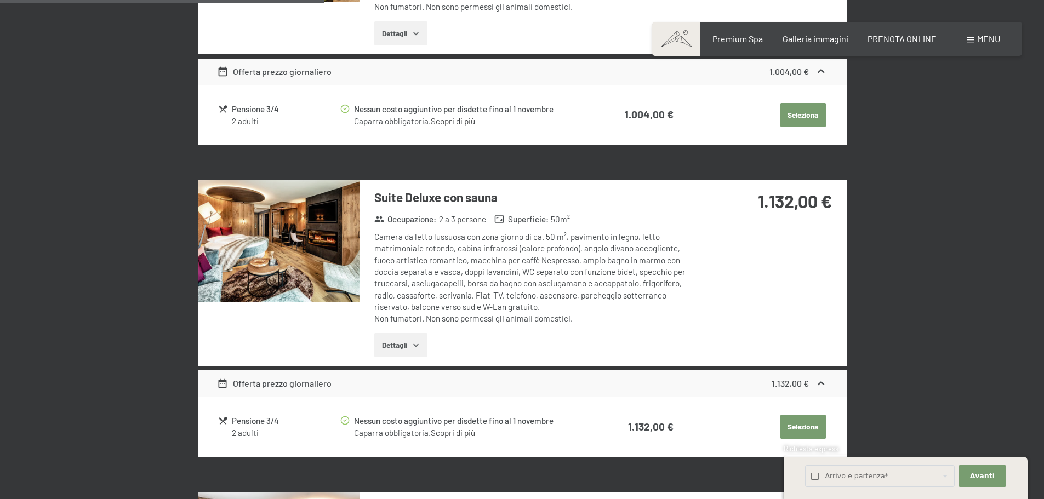
click at [290, 241] on img at bounding box center [279, 241] width 162 height 122
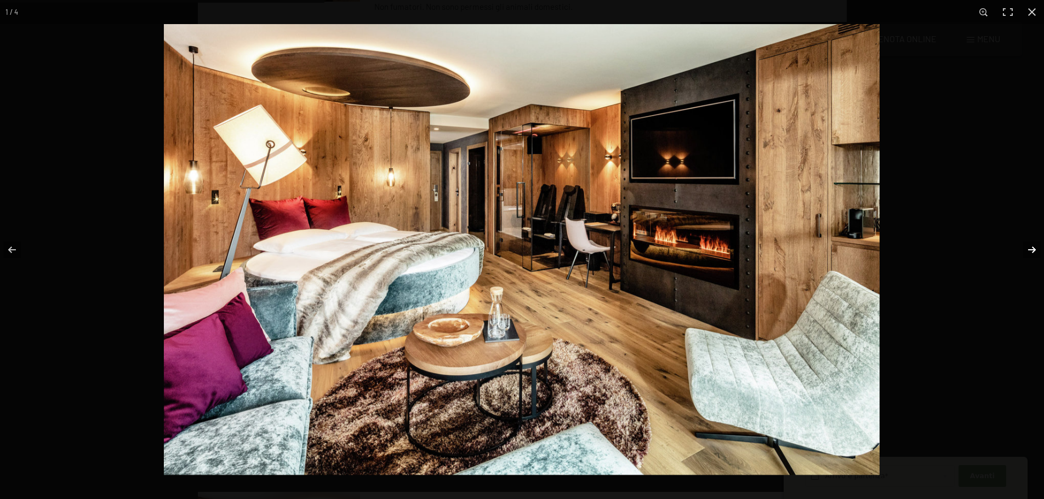
click at [1030, 244] on button "button" at bounding box center [1025, 250] width 38 height 55
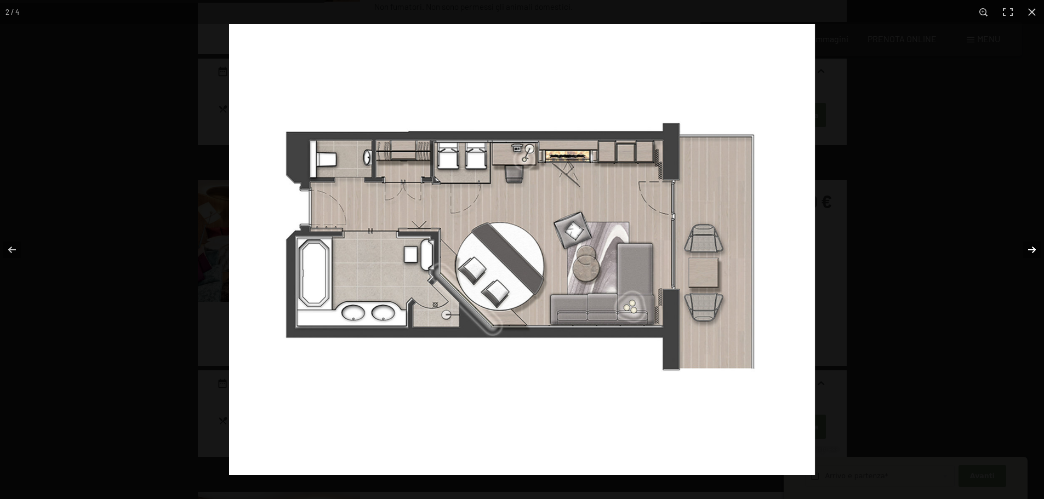
click at [1030, 244] on button "button" at bounding box center [1025, 250] width 38 height 55
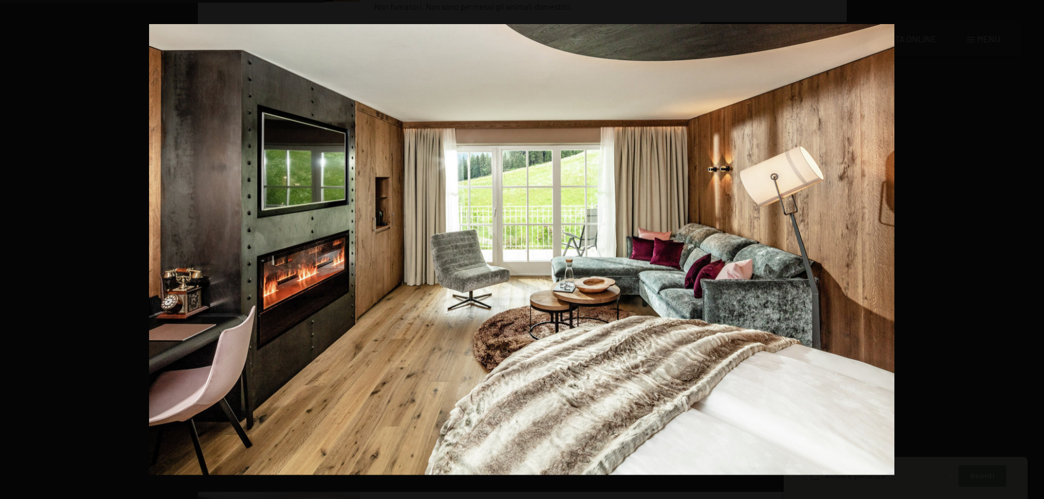
click at [1030, 244] on button "button" at bounding box center [1025, 250] width 38 height 55
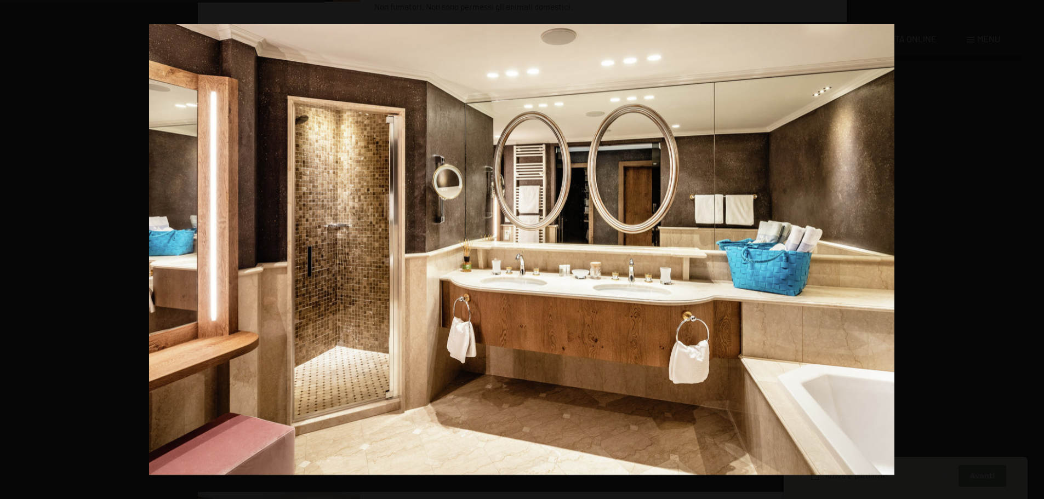
click at [1030, 244] on button "button" at bounding box center [1025, 250] width 38 height 55
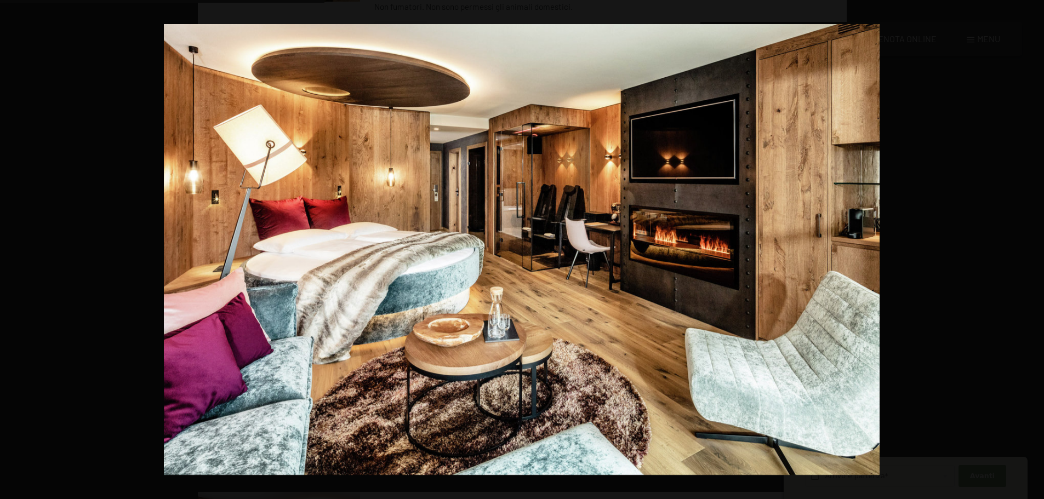
click at [1030, 244] on button "button" at bounding box center [1025, 250] width 38 height 55
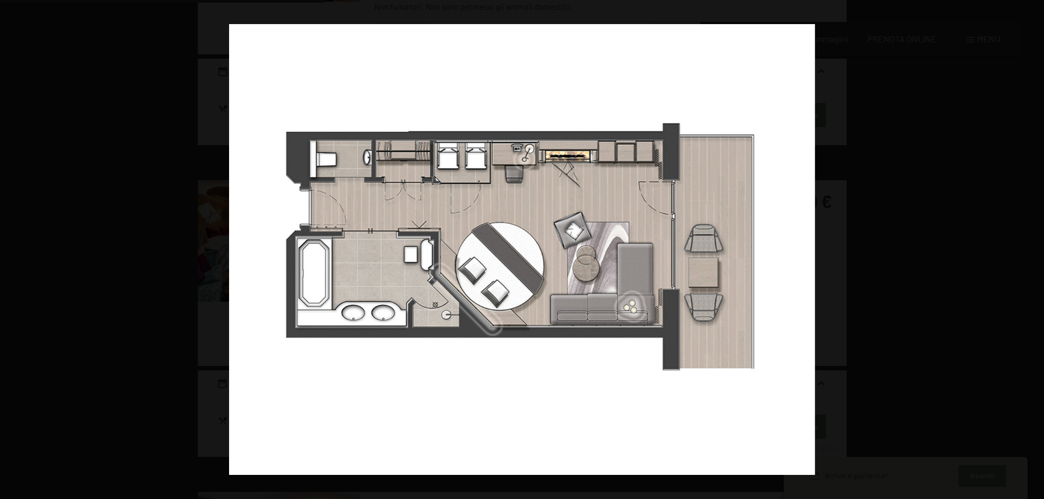
click at [1030, 244] on button "button" at bounding box center [1025, 250] width 38 height 55
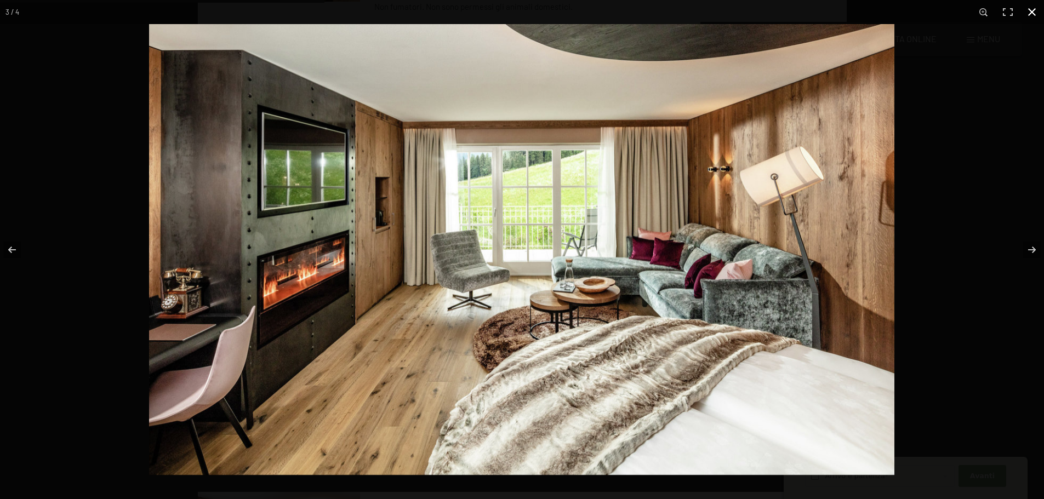
click at [1028, 15] on button "button" at bounding box center [1032, 12] width 24 height 24
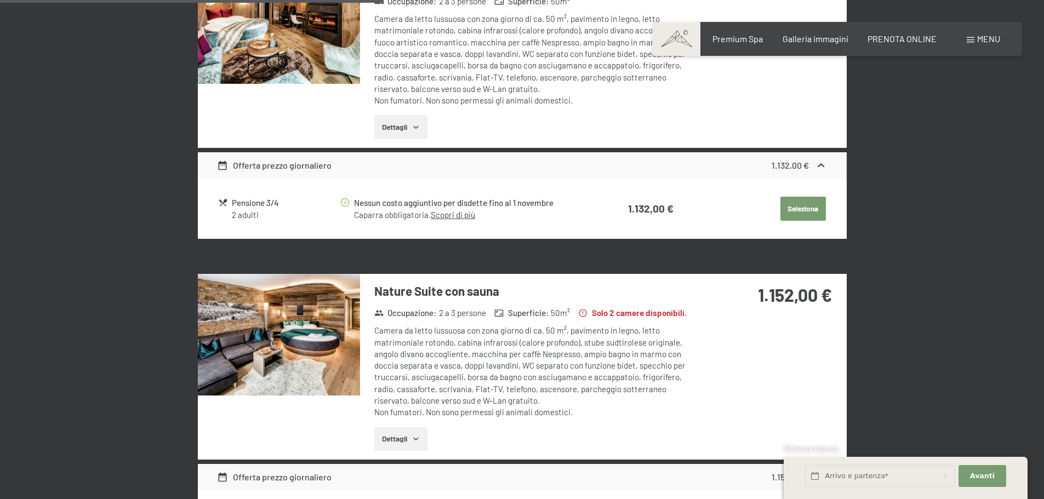
scroll to position [1359, 0]
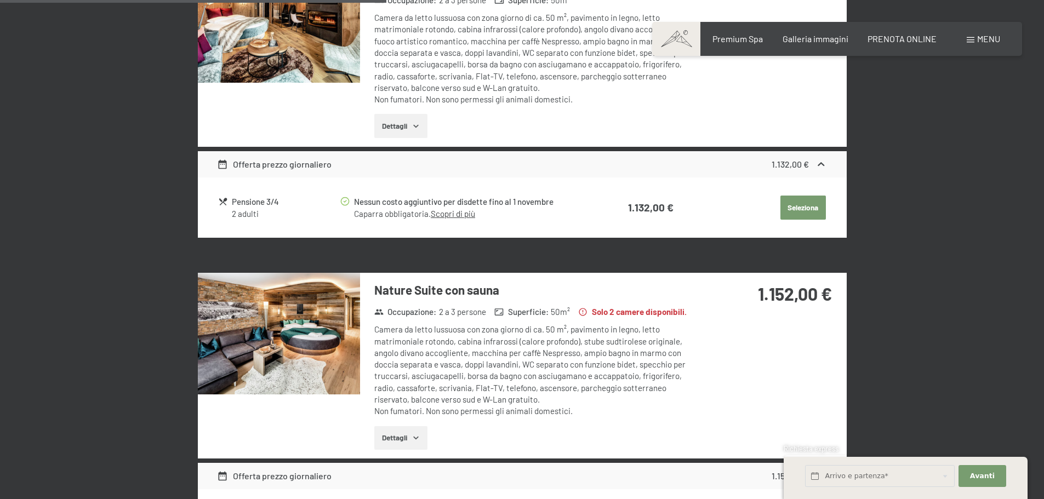
click at [449, 290] on h3 "Nature Suite con sauna" at bounding box center [537, 290] width 326 height 17
click at [345, 323] on img at bounding box center [279, 334] width 162 height 122
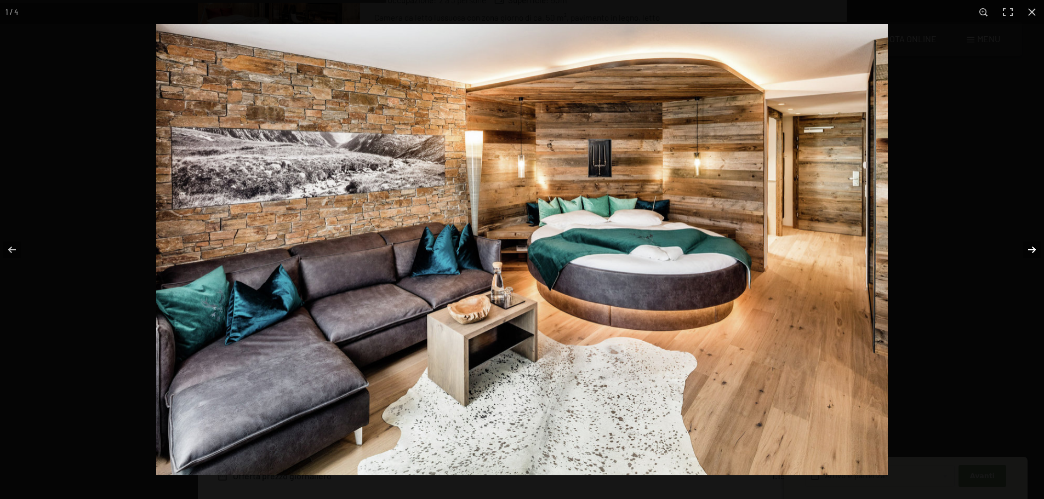
click at [1034, 245] on button "button" at bounding box center [1025, 250] width 38 height 55
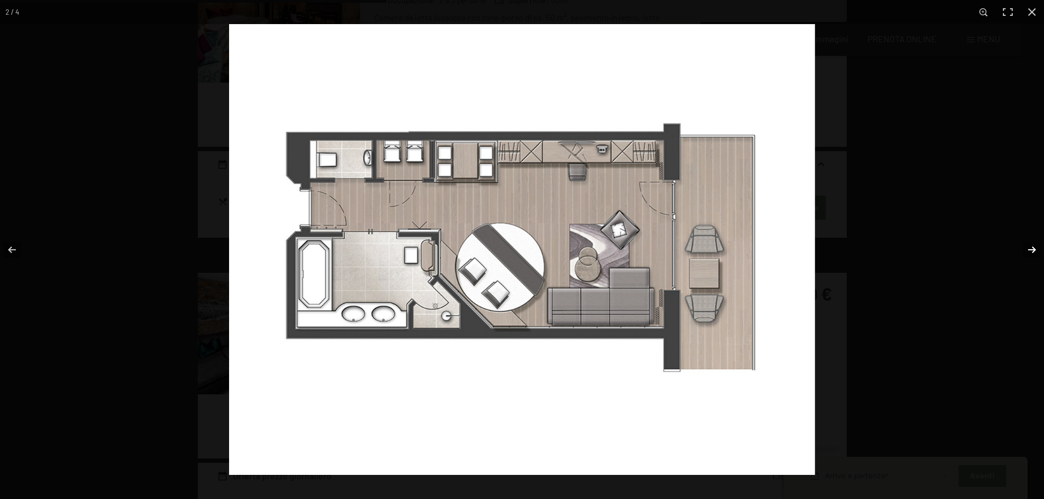
click at [1034, 246] on button "button" at bounding box center [1025, 250] width 38 height 55
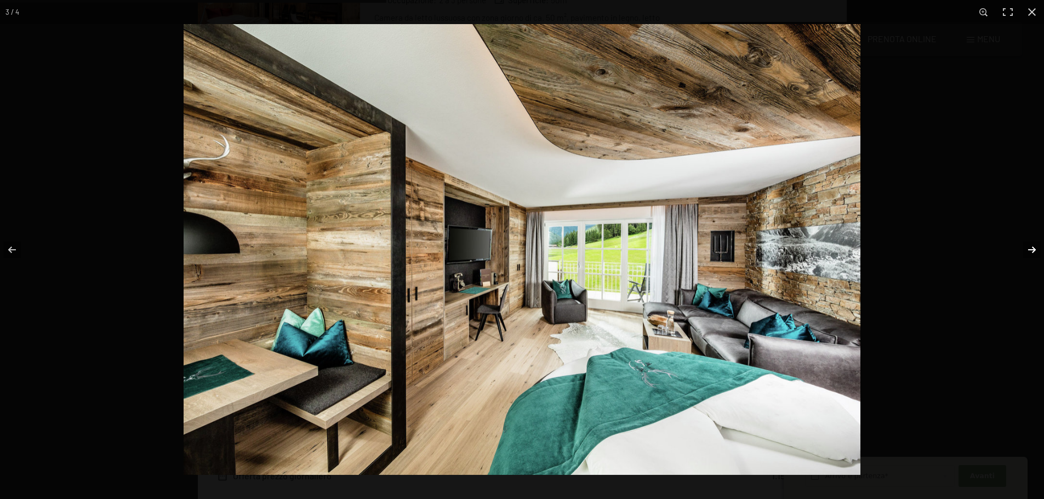
click at [1034, 246] on button "button" at bounding box center [1025, 250] width 38 height 55
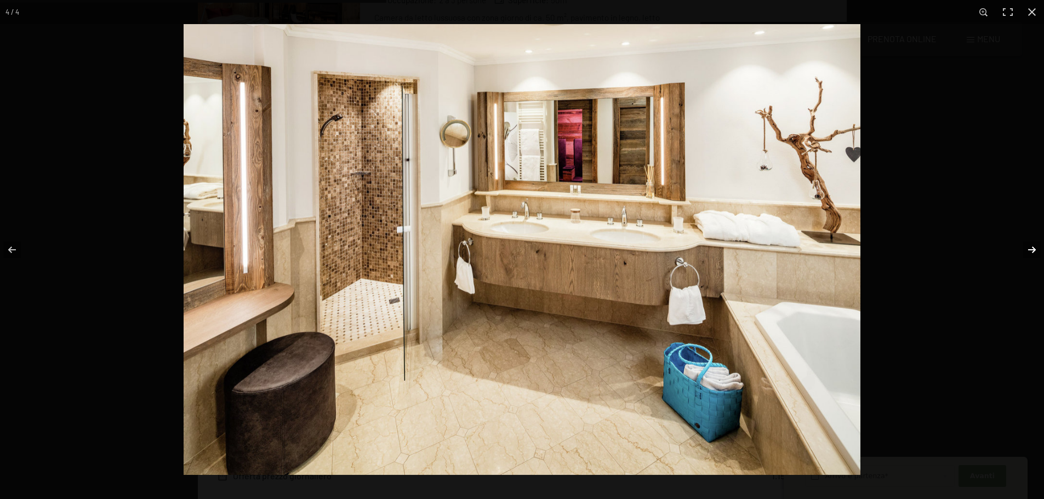
click at [1034, 246] on button "button" at bounding box center [1025, 250] width 38 height 55
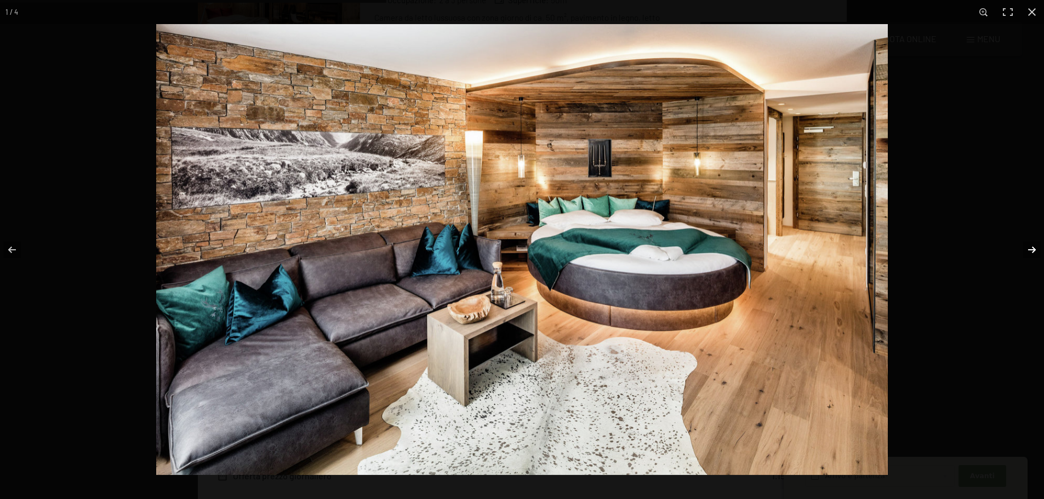
click at [1034, 246] on button "button" at bounding box center [1025, 250] width 38 height 55
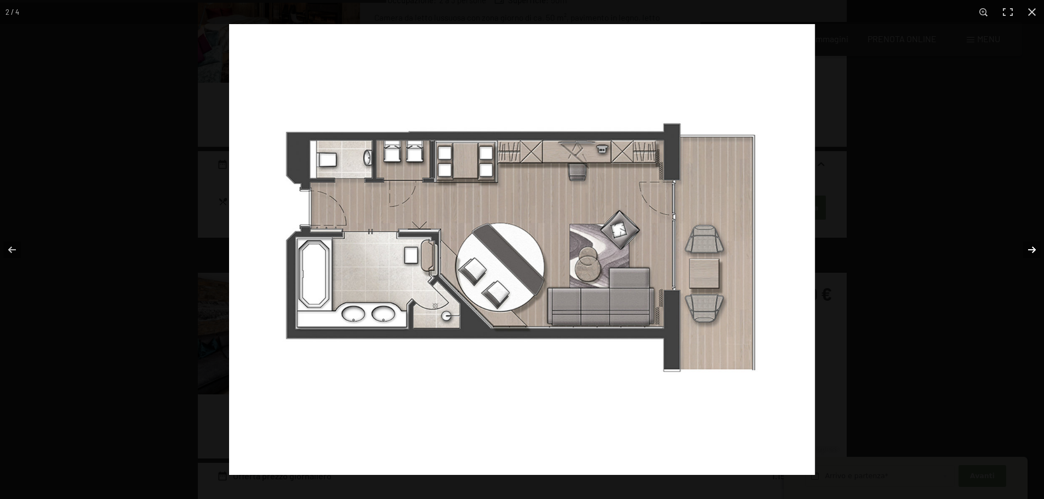
click at [1034, 246] on button "button" at bounding box center [1025, 250] width 38 height 55
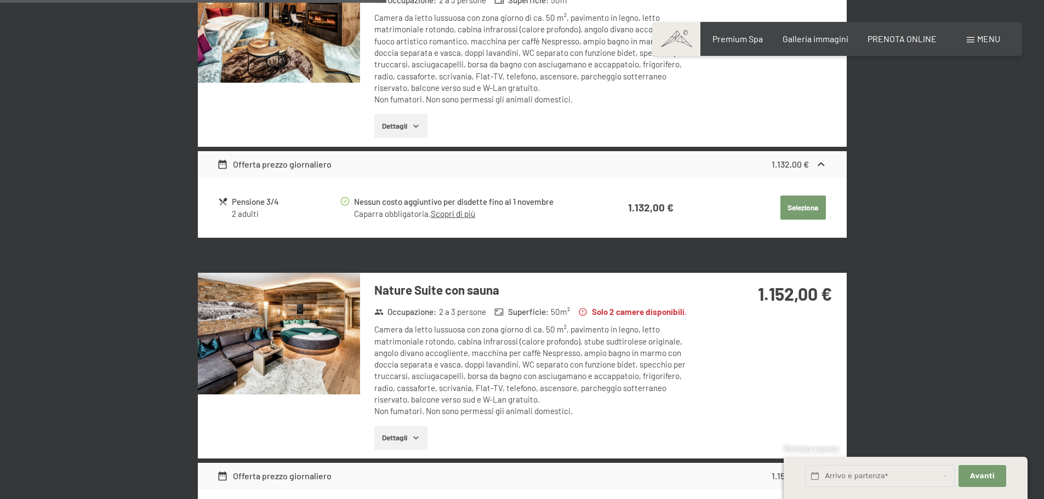
click at [0, 0] on button "button" at bounding box center [0, 0] width 0 height 0
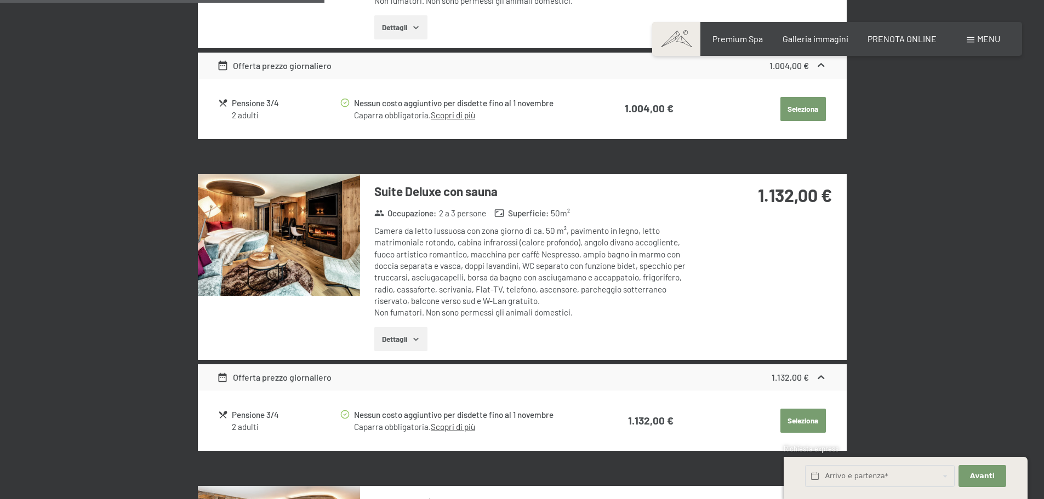
scroll to position [1140, 0]
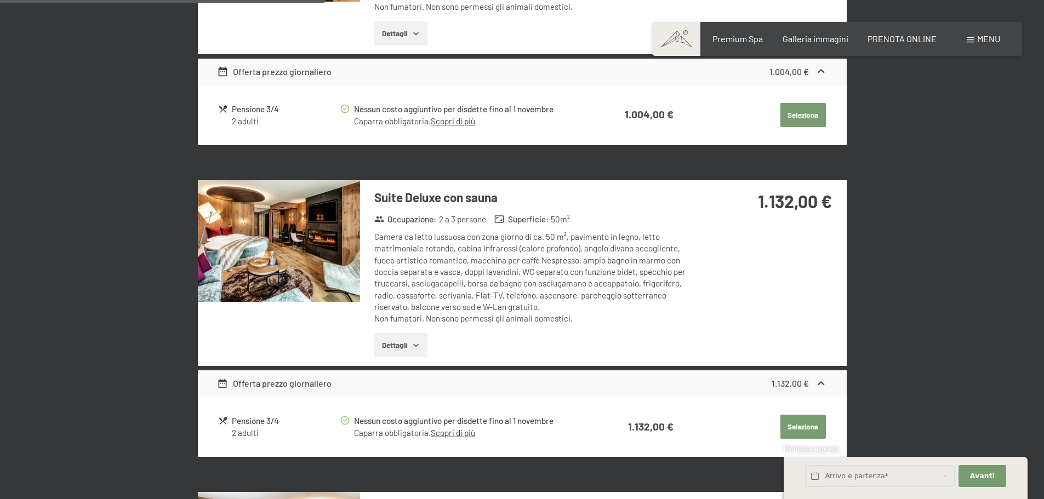
click at [801, 418] on button "Seleziona" at bounding box center [802, 427] width 45 height 24
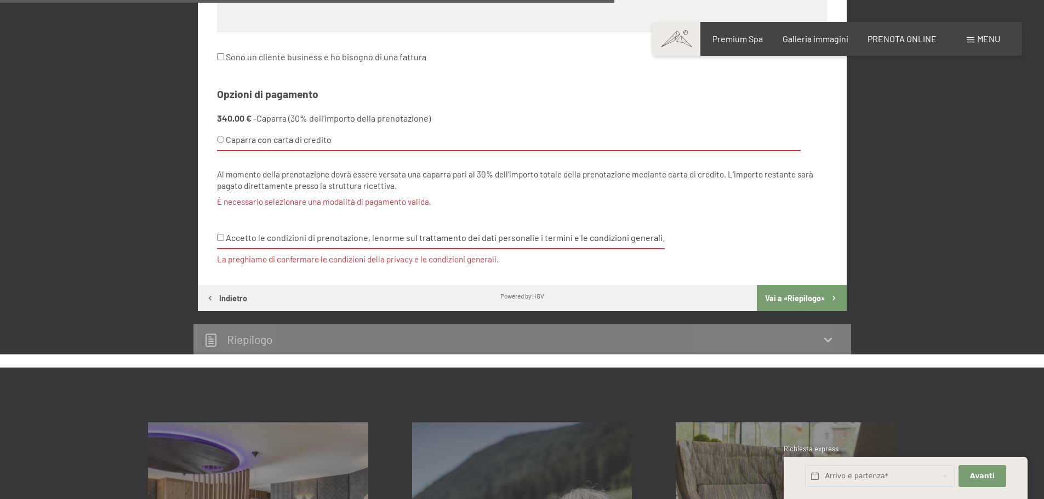
scroll to position [1085, 0]
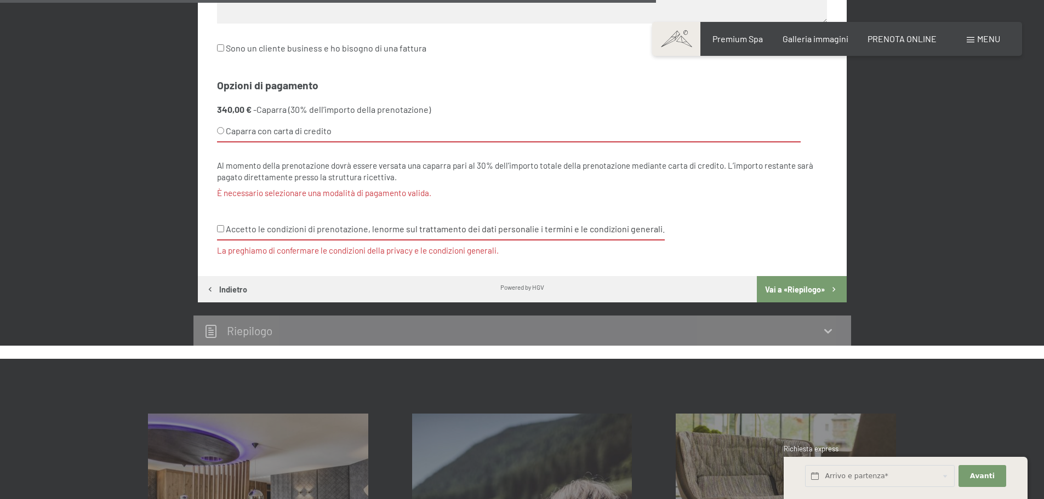
click at [777, 289] on button "Vai a «Riepilogo»" at bounding box center [801, 289] width 89 height 26
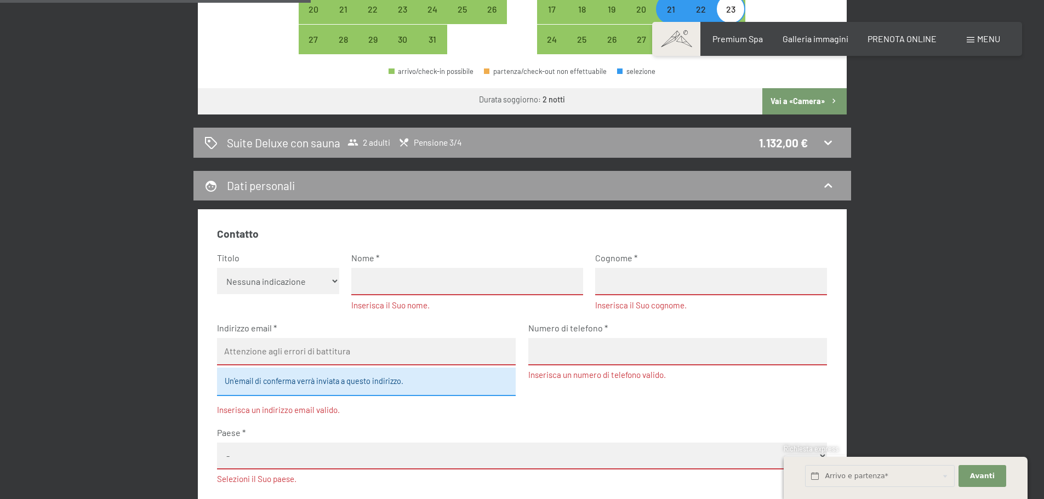
scroll to position [511, 0]
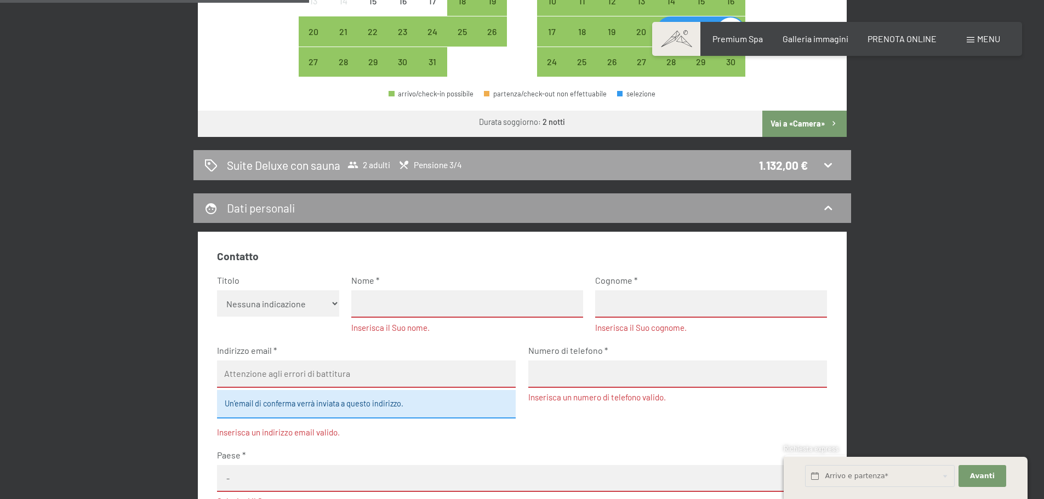
click at [389, 170] on span "2 adulti" at bounding box center [368, 164] width 43 height 11
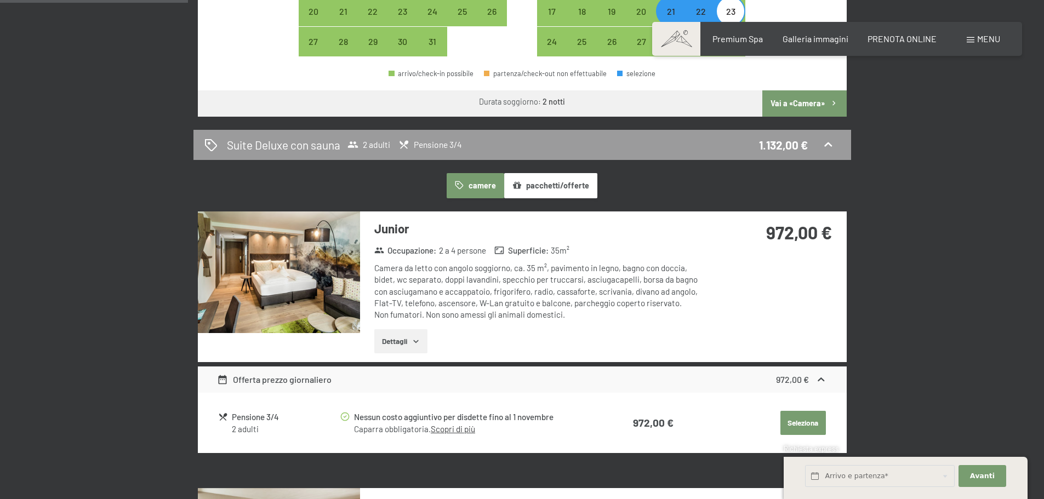
scroll to position [544, 0]
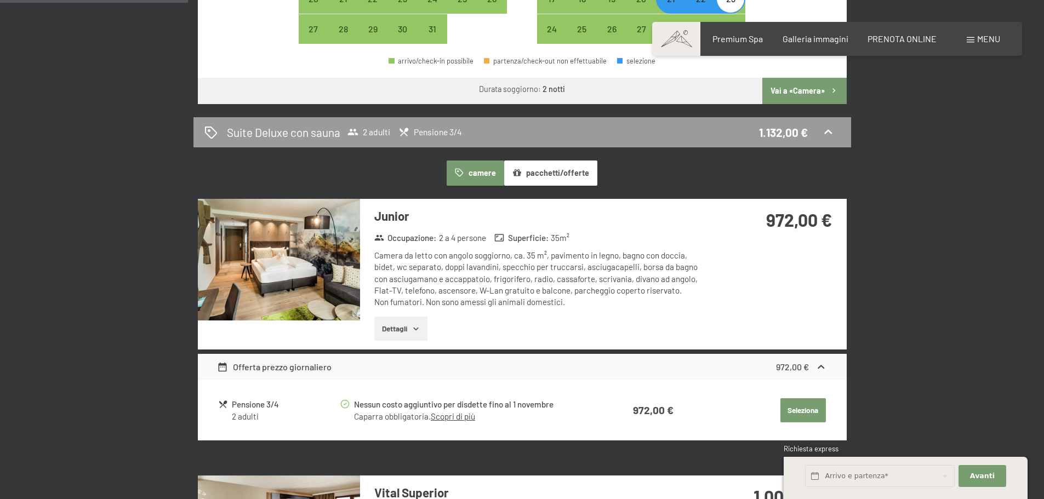
click at [545, 170] on button "pacchetti/offerte" at bounding box center [550, 173] width 93 height 25
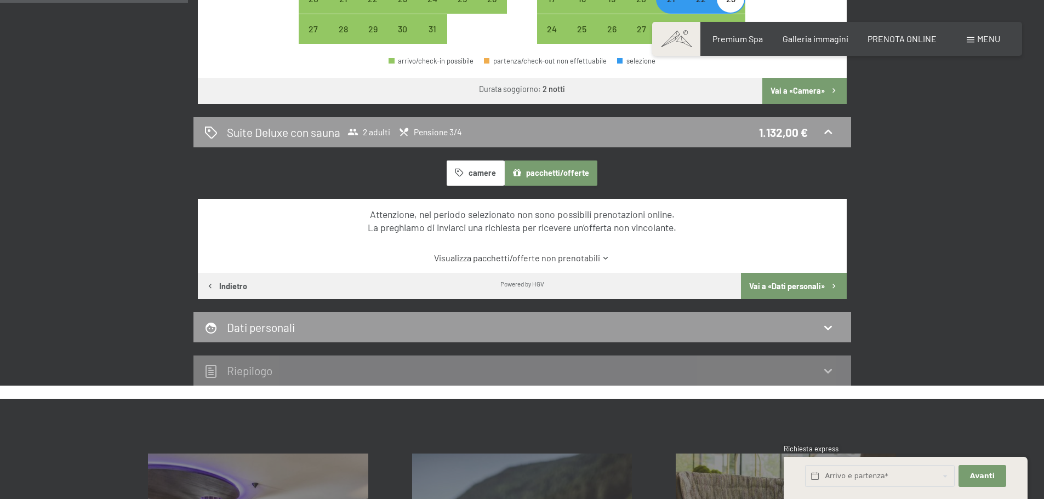
click at [479, 174] on button "camere" at bounding box center [475, 173] width 57 height 25
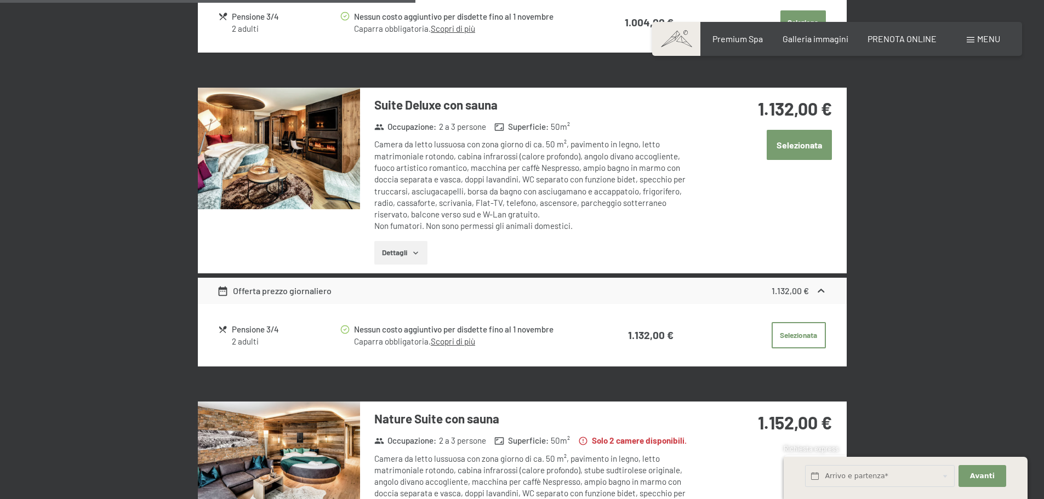
scroll to position [1257, 0]
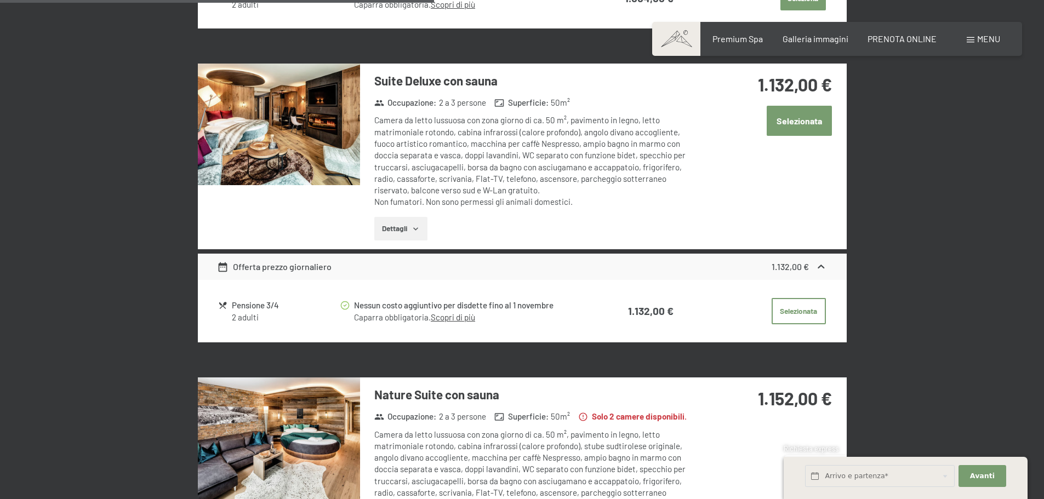
click at [794, 120] on button "Selezionata" at bounding box center [799, 121] width 65 height 30
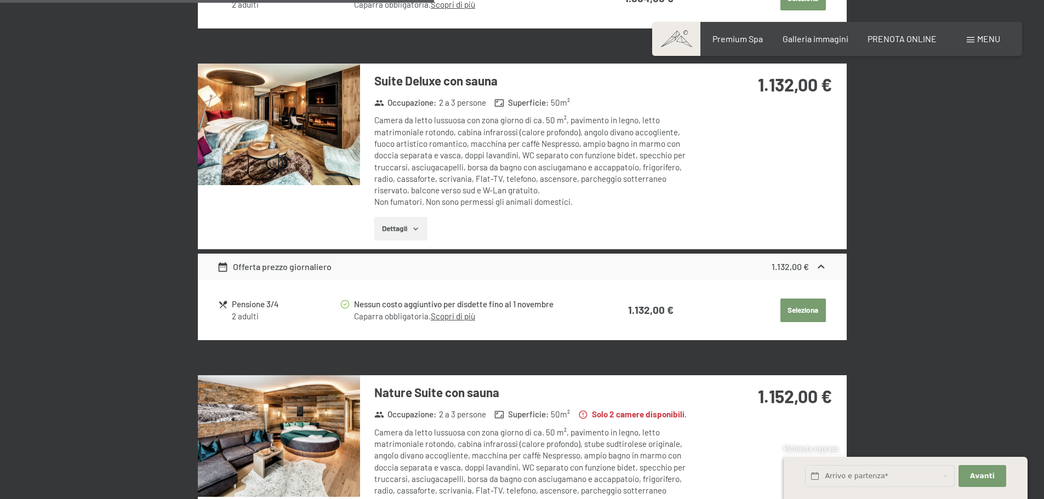
click at [788, 310] on button "Seleziona" at bounding box center [802, 311] width 45 height 24
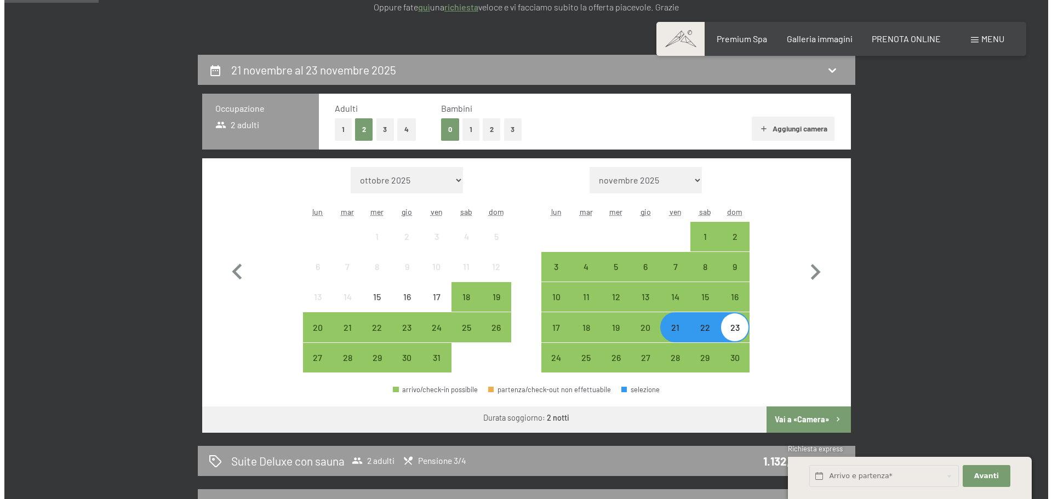
scroll to position [0, 0]
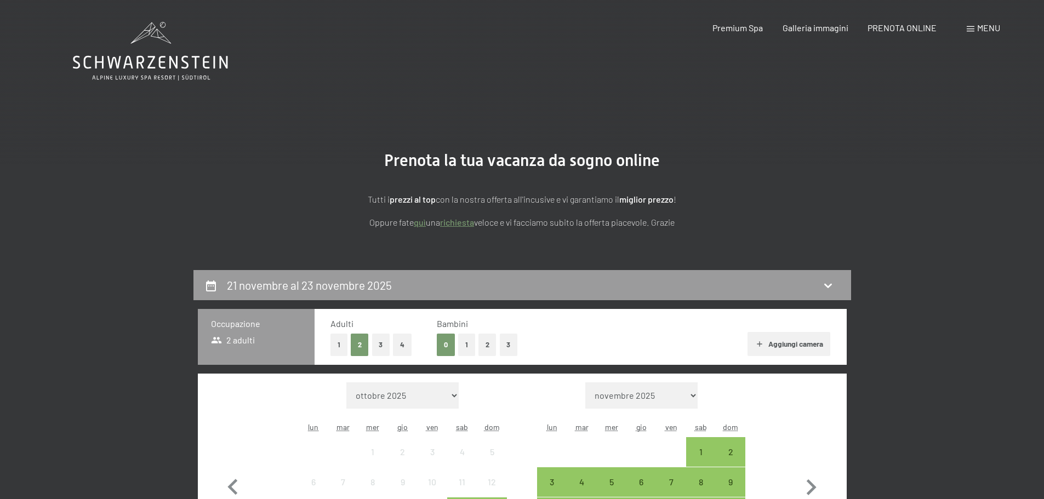
click at [970, 28] on span at bounding box center [971, 28] width 8 height 5
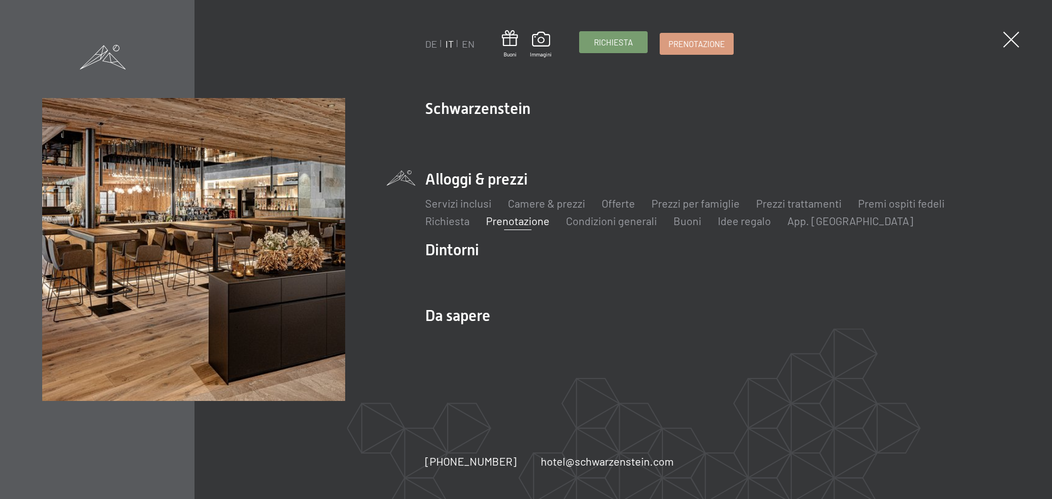
click at [626, 46] on span "Richiesta" at bounding box center [613, 43] width 39 height 12
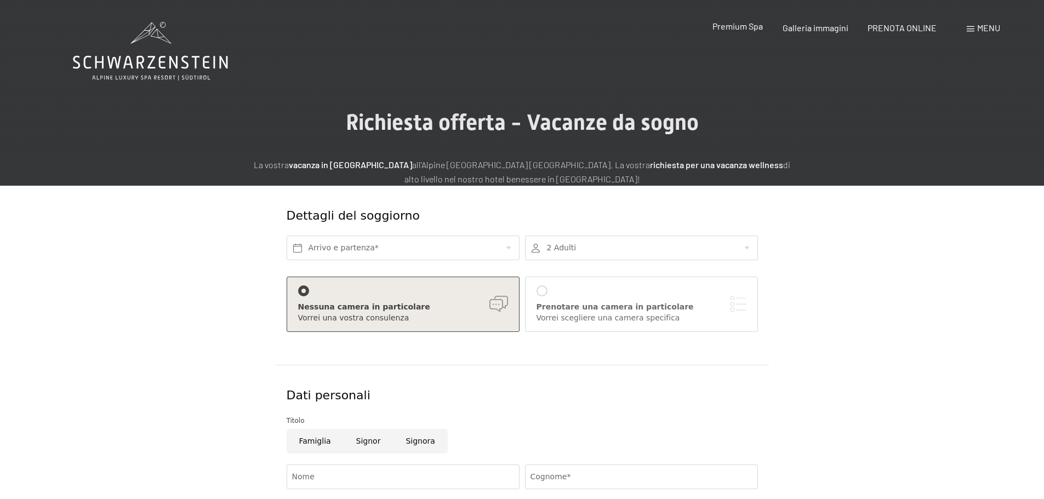
click at [742, 30] on span "Premium Spa" at bounding box center [737, 26] width 50 height 10
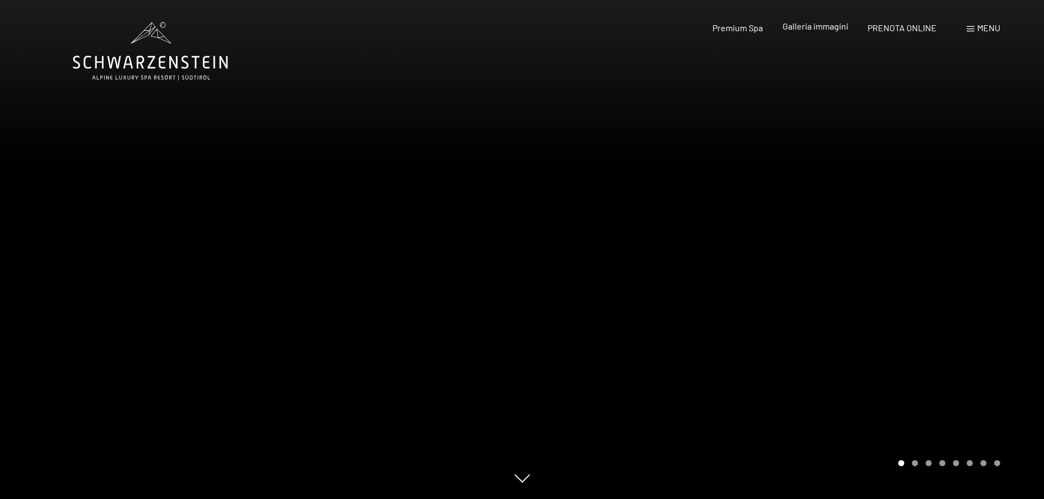
drag, startPoint x: 0, startPoint y: 0, endPoint x: 808, endPoint y: 31, distance: 808.9
click at [808, 31] on span "Galleria immagini" at bounding box center [816, 26] width 66 height 10
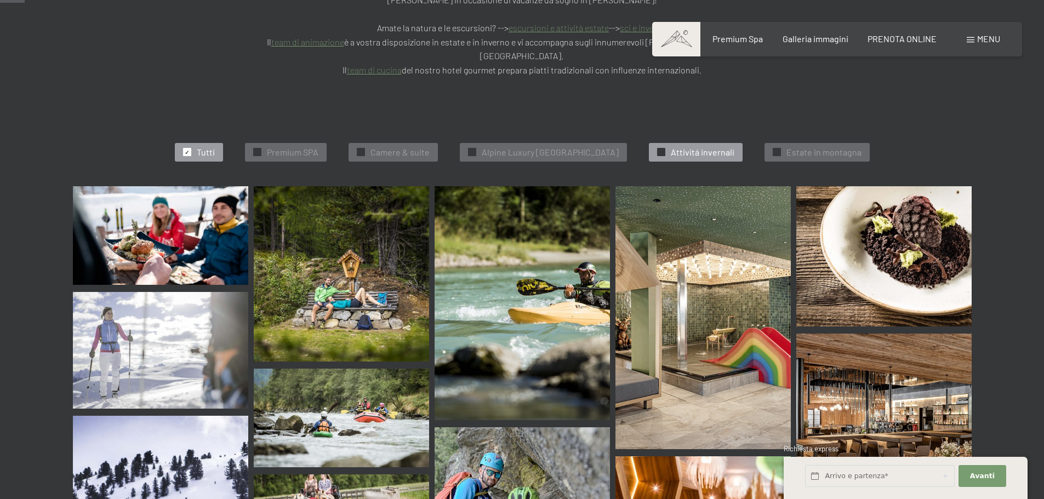
scroll to position [384, 0]
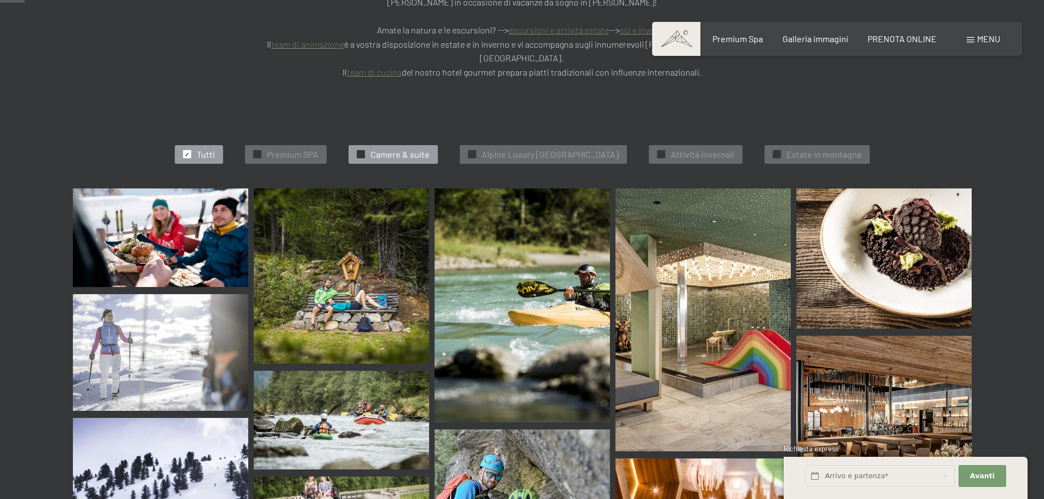
click at [381, 149] on span "Camere & suite" at bounding box center [399, 155] width 59 height 12
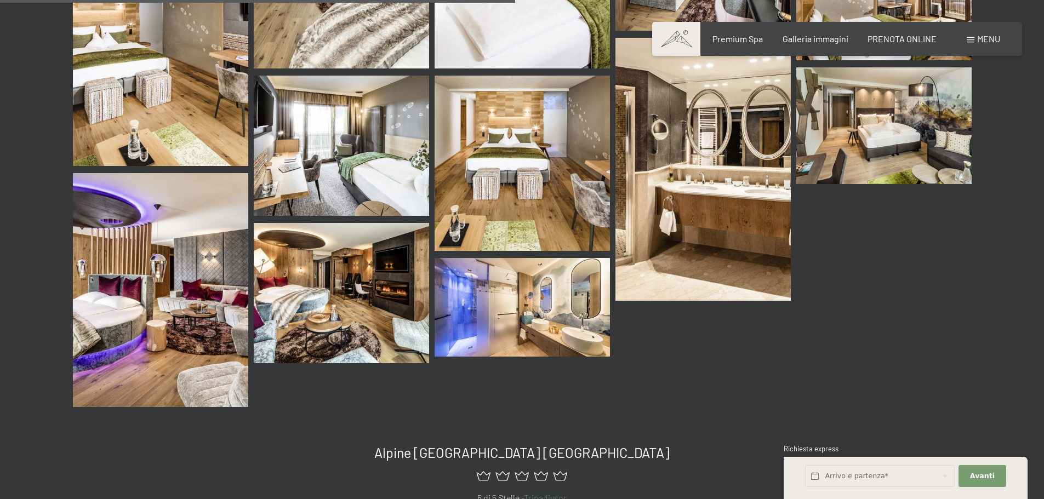
scroll to position [712, 0]
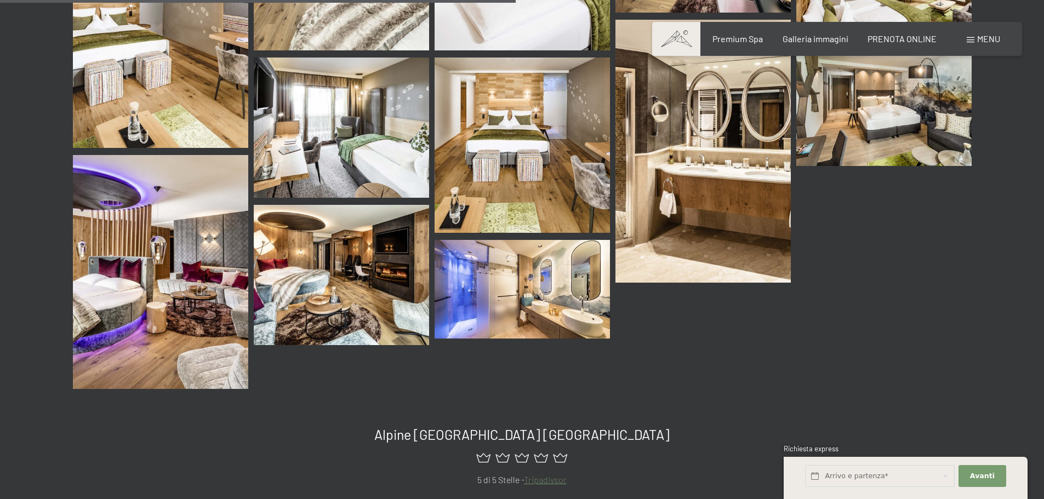
click at [378, 215] on img at bounding box center [341, 275] width 175 height 140
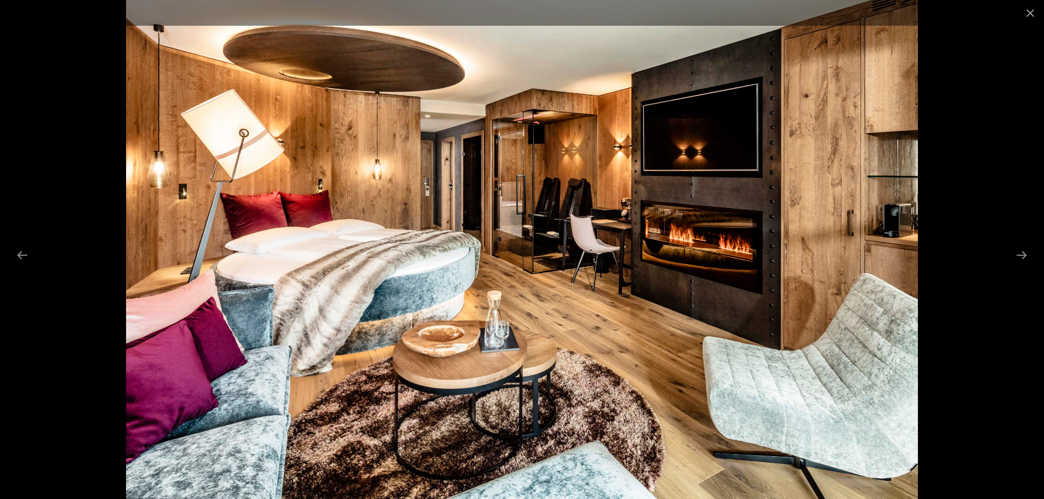
scroll to position [658, 0]
click at [1031, 8] on button "Close gallery" at bounding box center [1030, 13] width 27 height 26
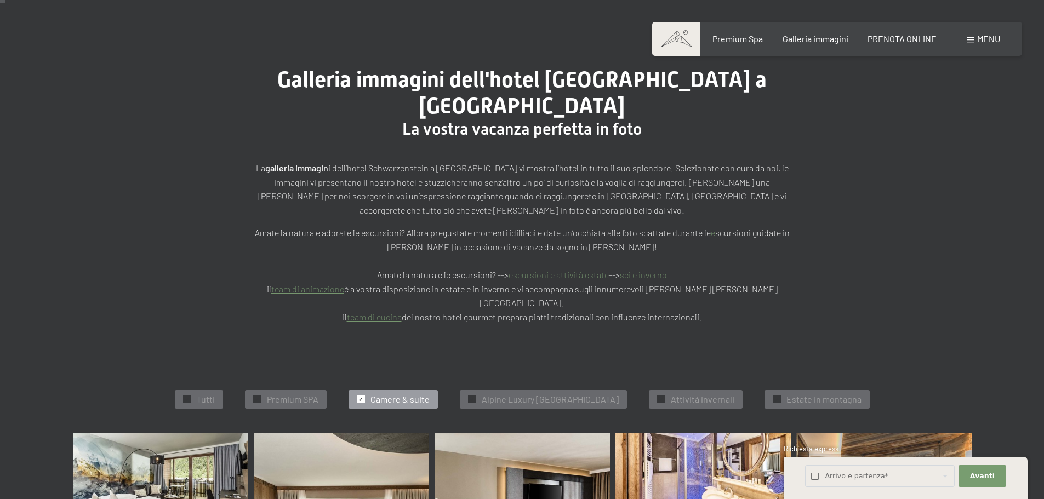
scroll to position [0, 0]
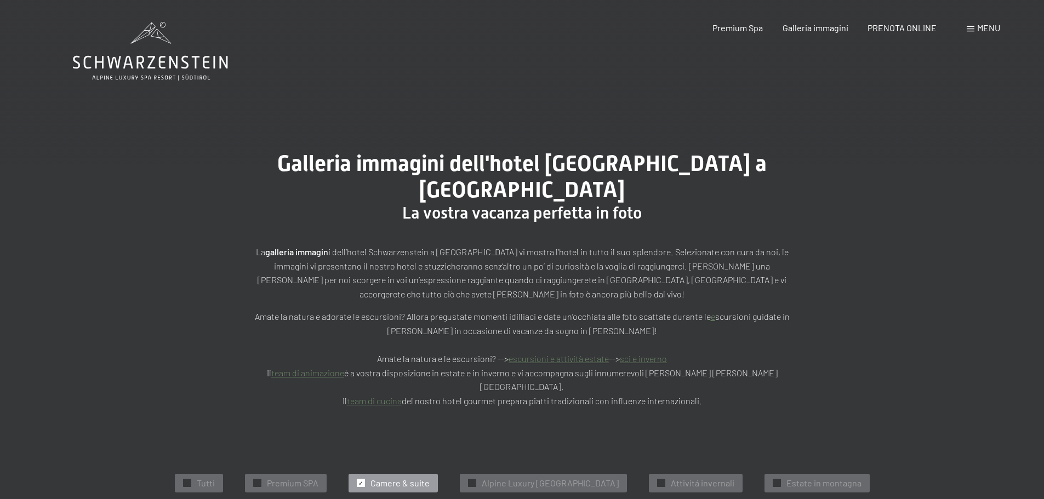
click at [153, 50] on icon at bounding box center [150, 51] width 155 height 59
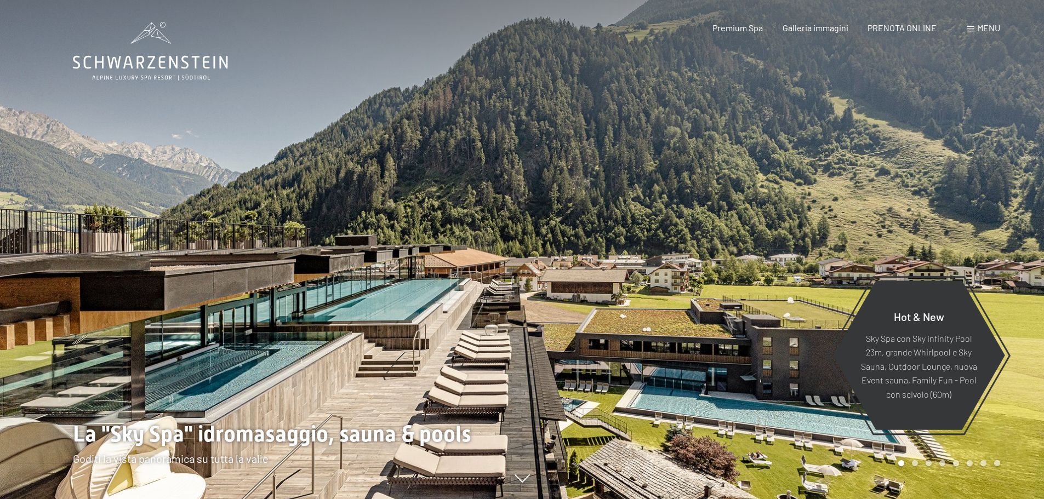
click at [979, 28] on span "Menu" at bounding box center [988, 27] width 23 height 10
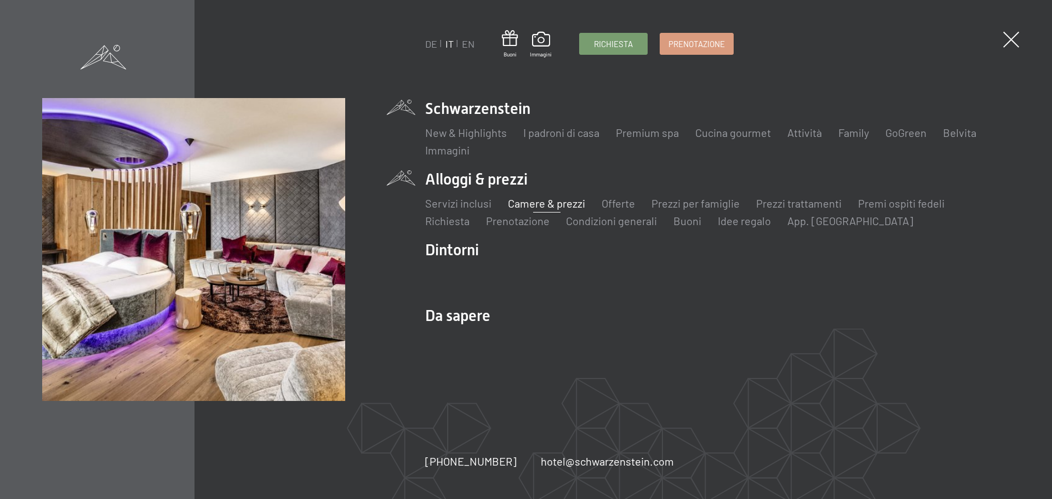
click at [552, 204] on link "Camere & prezzi" at bounding box center [546, 203] width 77 height 13
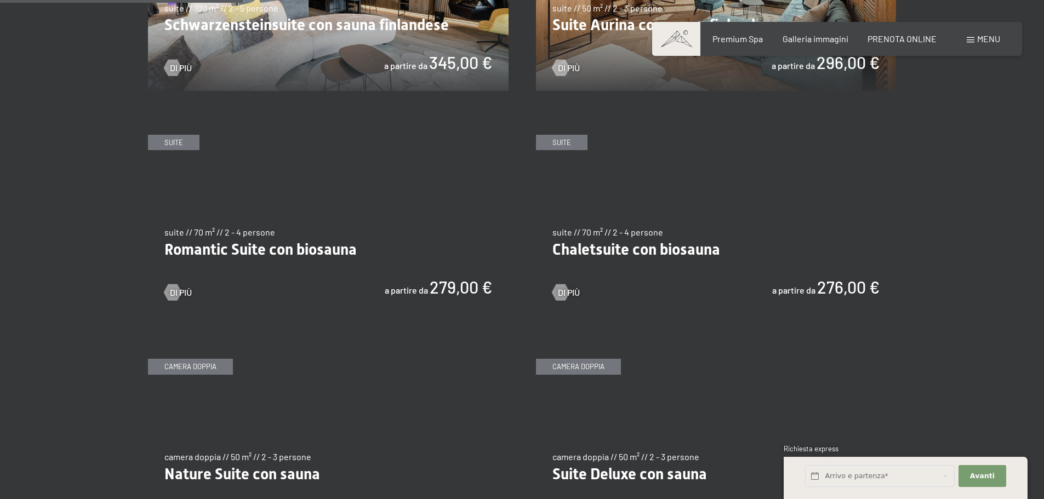
scroll to position [822, 0]
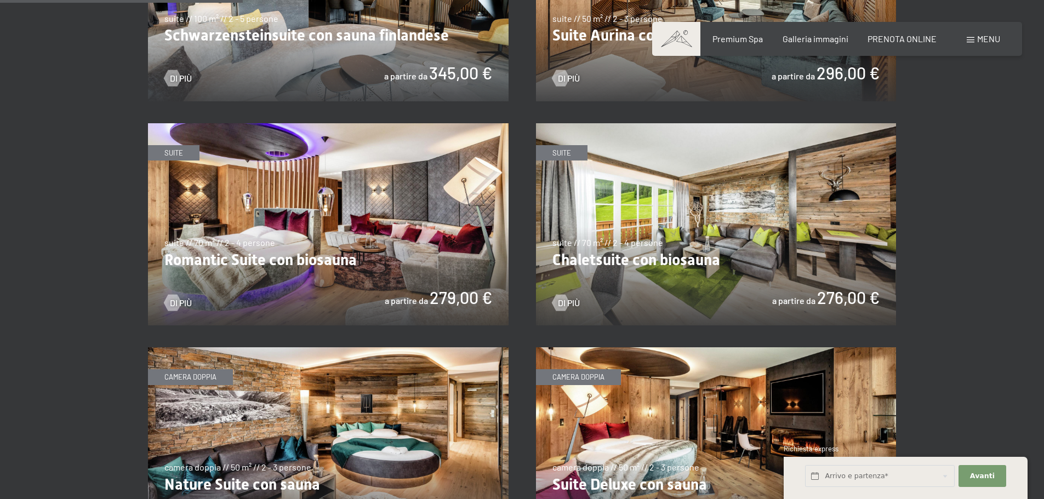
click at [355, 224] on img at bounding box center [328, 224] width 361 height 203
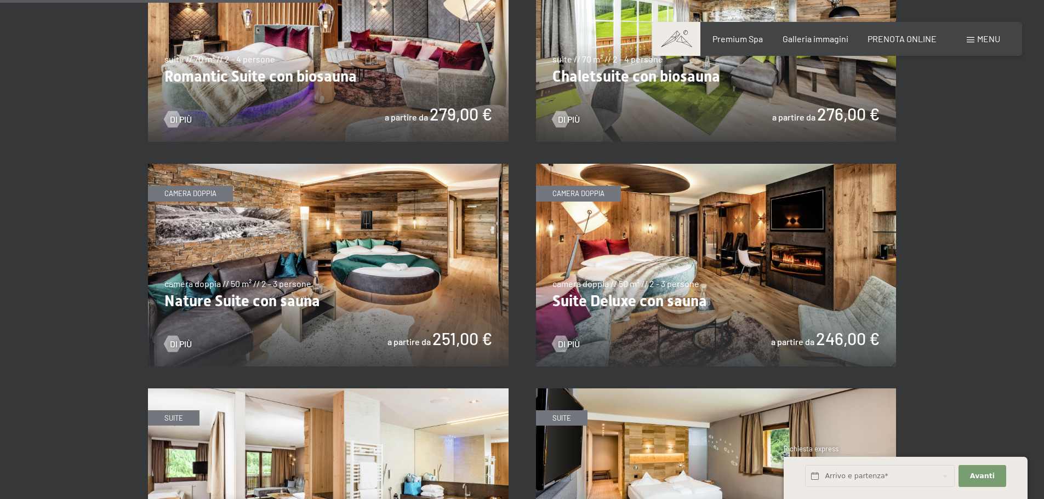
scroll to position [986, 0]
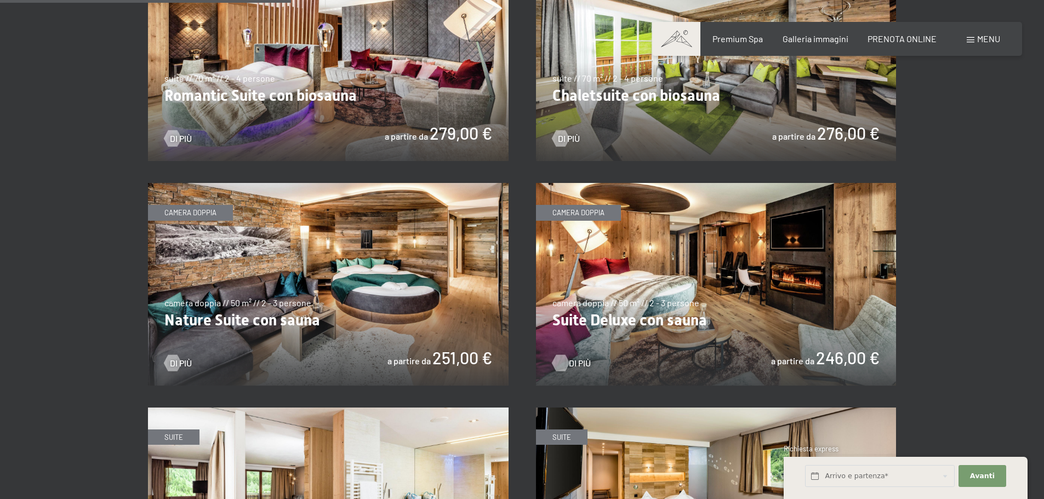
click at [560, 361] on div at bounding box center [560, 363] width 9 height 16
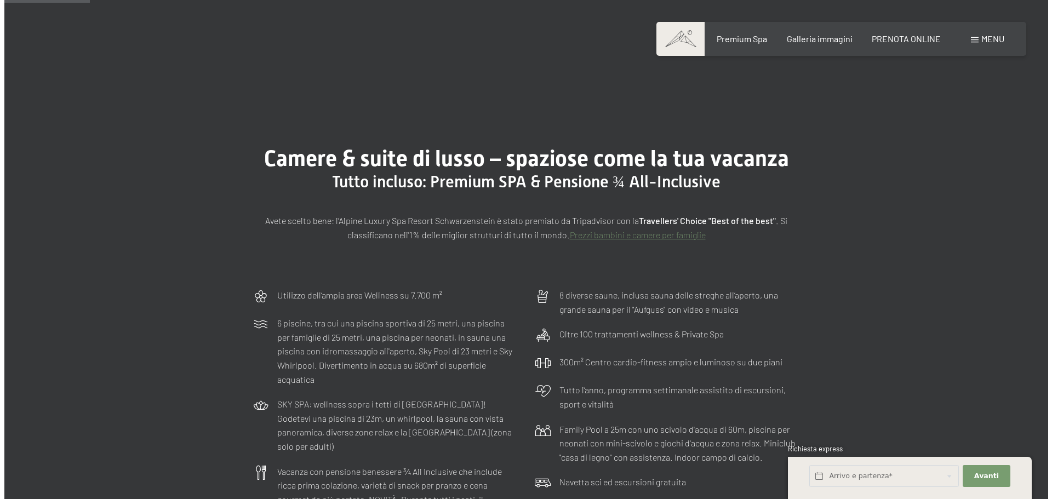
scroll to position [0, 0]
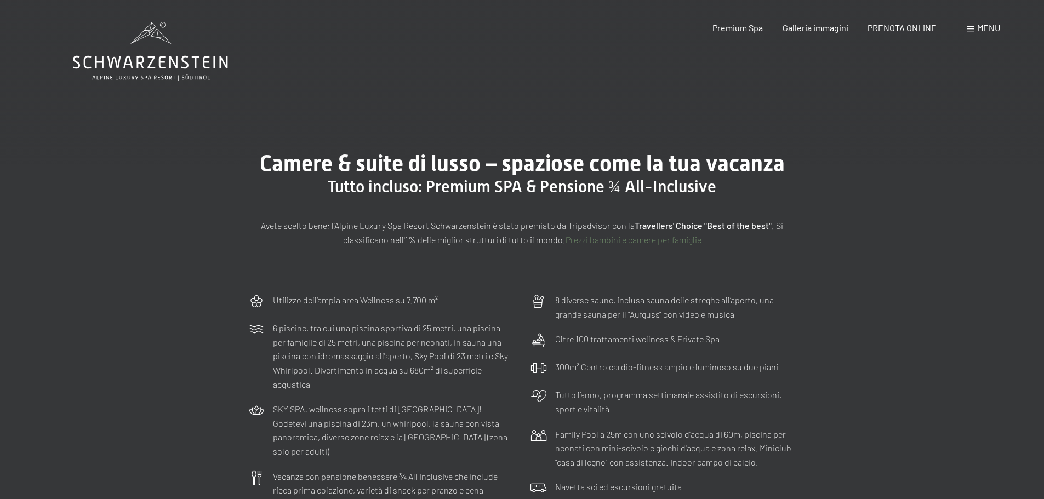
click at [969, 33] on div "Menu" at bounding box center [983, 28] width 33 height 12
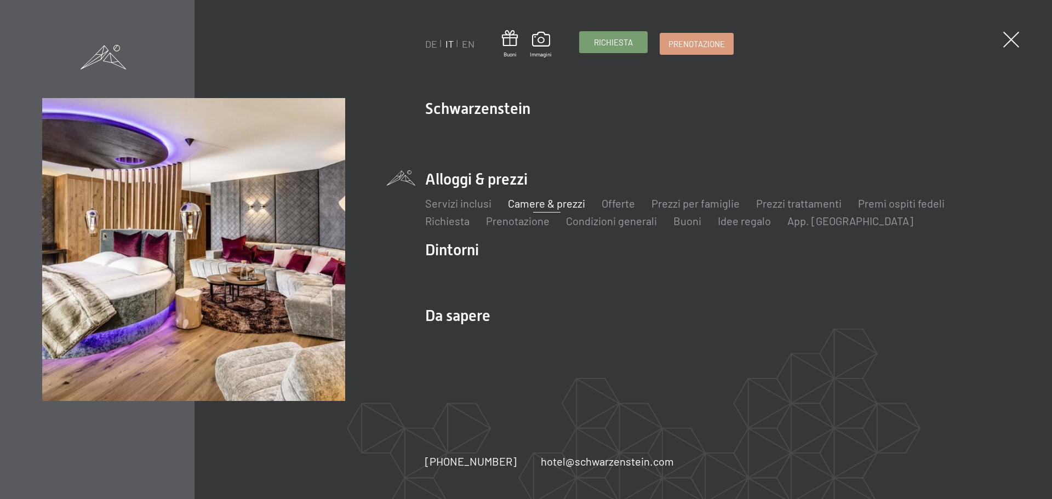
click at [624, 44] on span "Richiesta" at bounding box center [613, 43] width 39 height 12
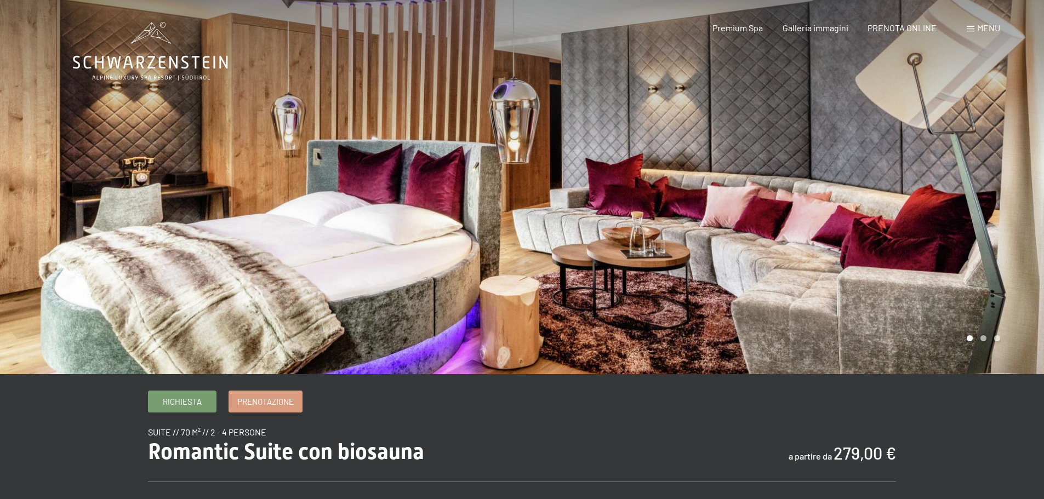
click at [994, 214] on div at bounding box center [783, 187] width 522 height 374
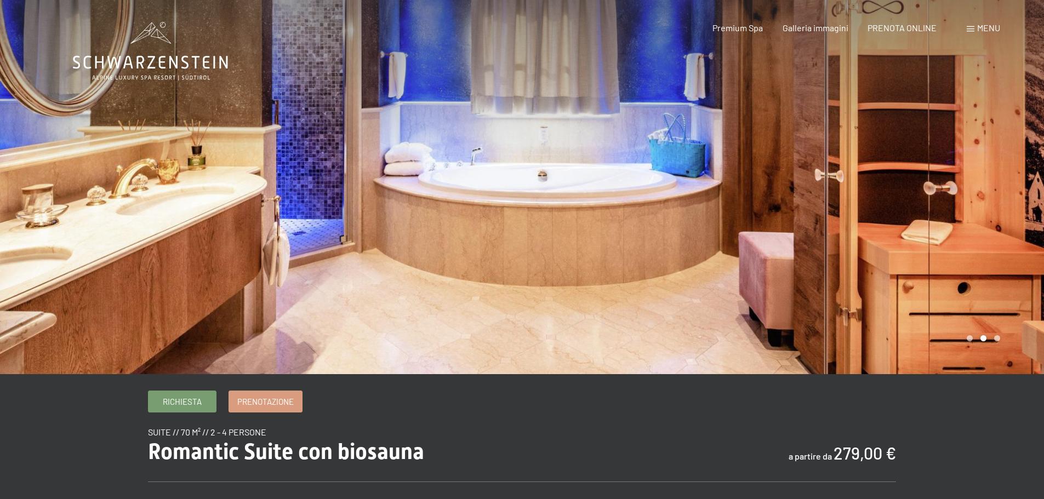
click at [950, 214] on div at bounding box center [783, 187] width 522 height 374
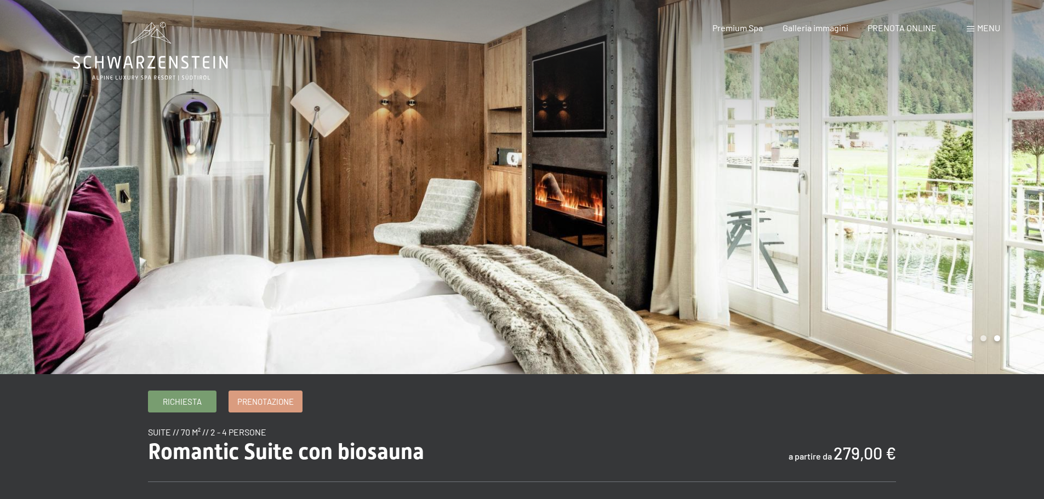
click at [950, 214] on div at bounding box center [783, 187] width 522 height 374
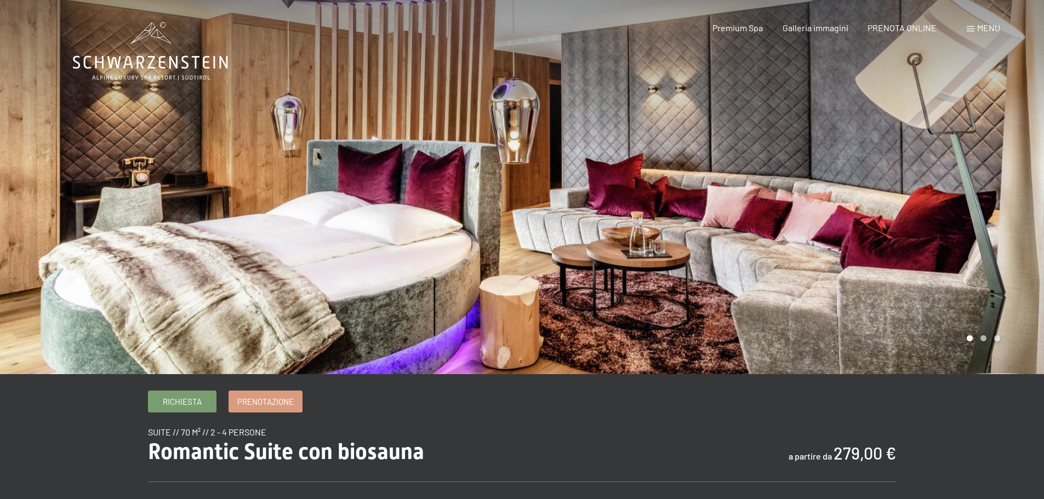
click at [950, 214] on div at bounding box center [783, 187] width 522 height 374
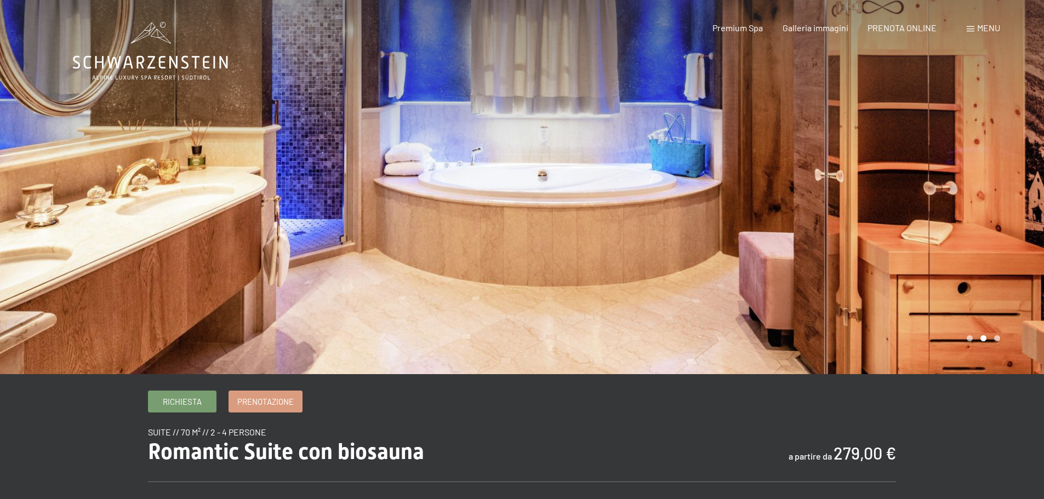
click at [950, 214] on div at bounding box center [783, 187] width 522 height 374
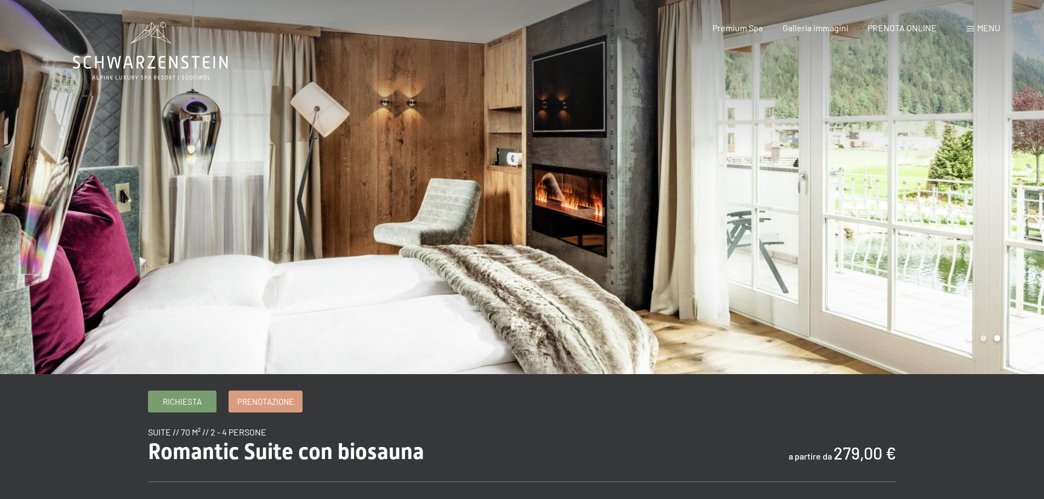
click at [950, 214] on div at bounding box center [783, 187] width 522 height 374
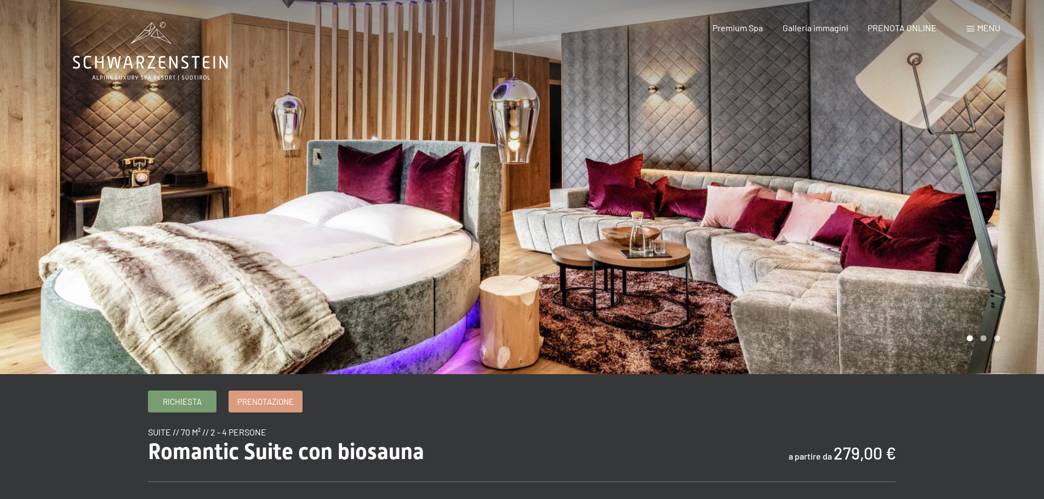
click at [950, 214] on div at bounding box center [783, 187] width 522 height 374
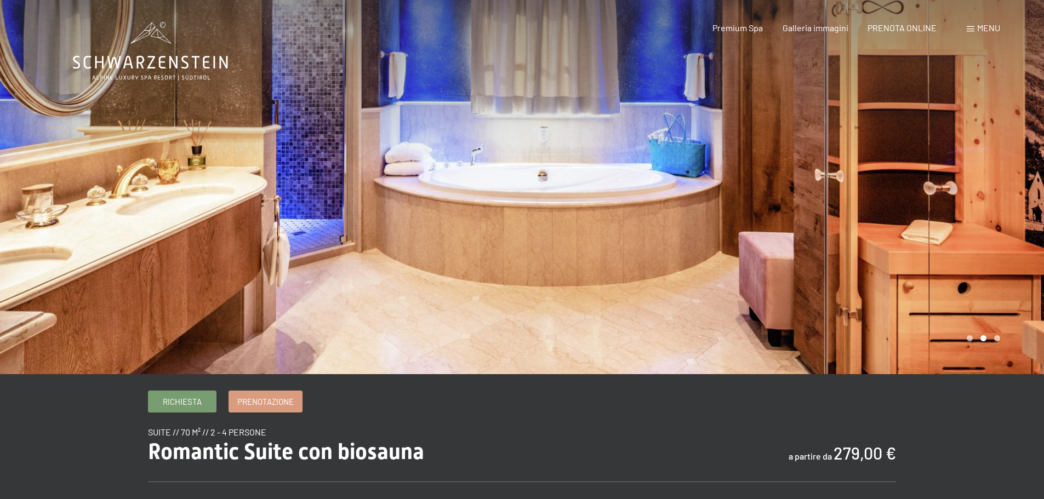
click at [950, 214] on div at bounding box center [783, 187] width 522 height 374
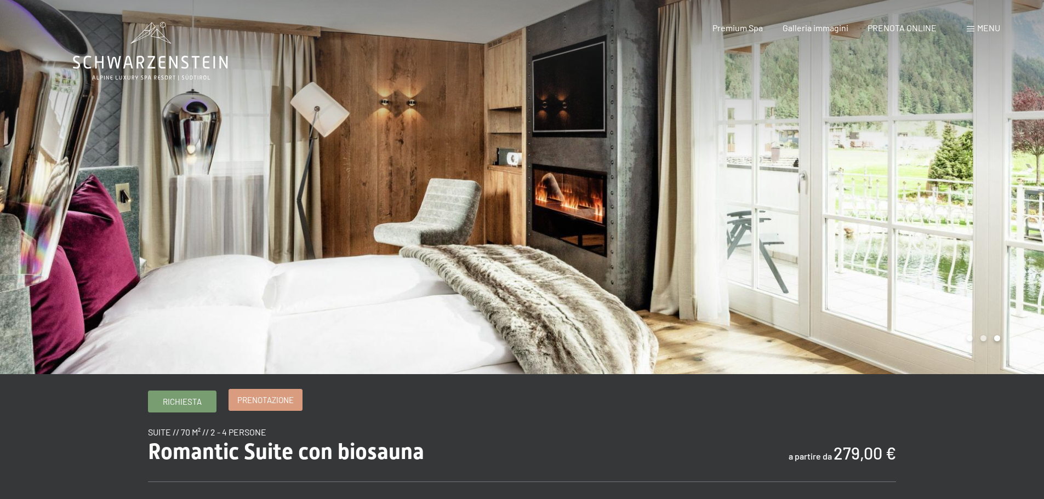
click at [265, 404] on span "Prenotazione" at bounding box center [265, 401] width 56 height 12
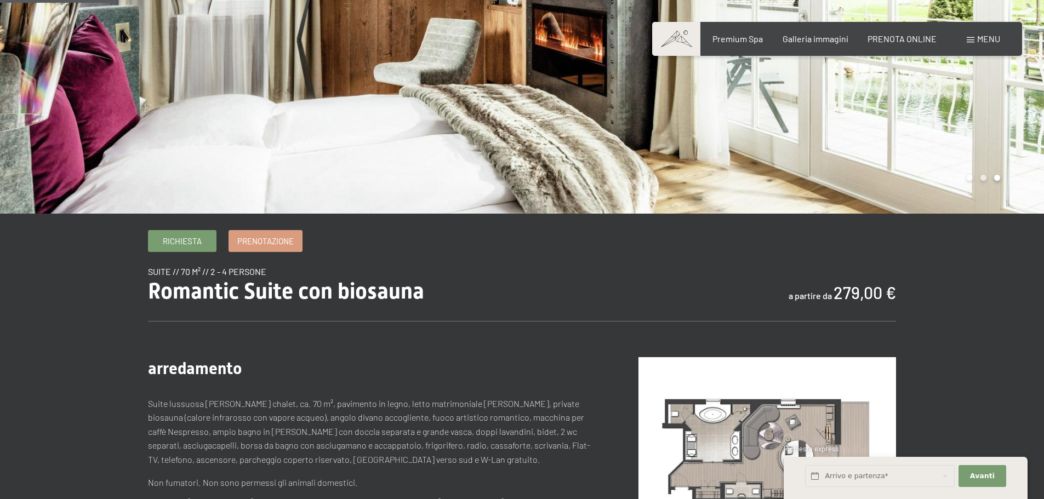
scroll to position [164, 0]
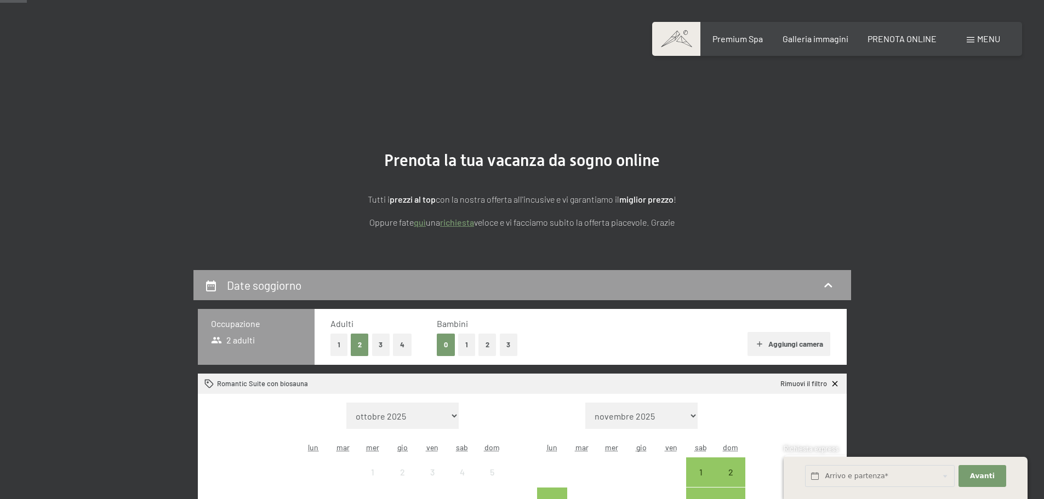
scroll to position [219, 0]
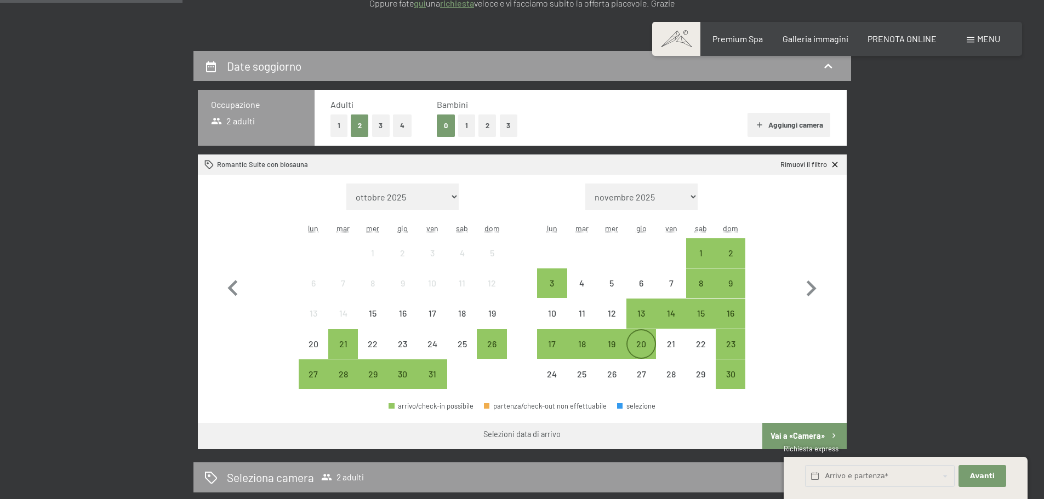
click at [649, 345] on div "20" at bounding box center [640, 353] width 27 height 27
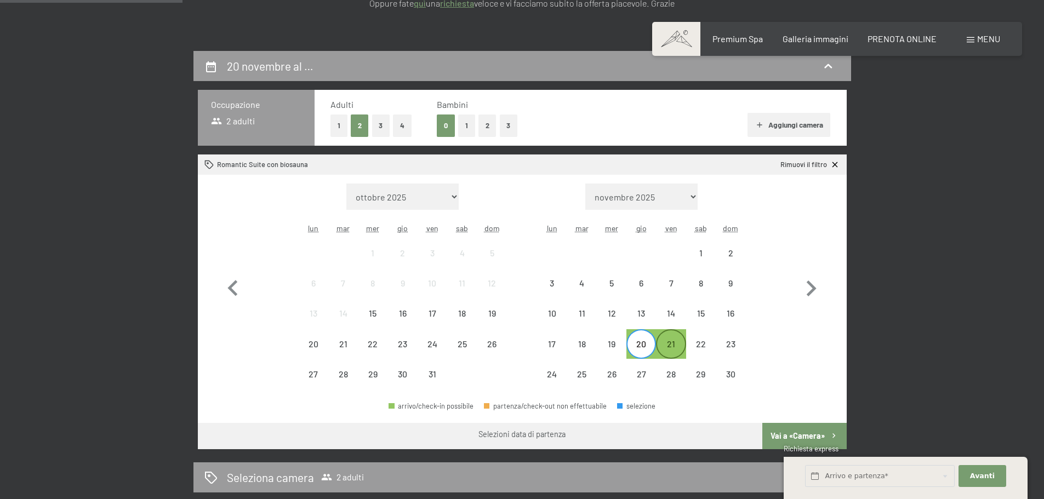
click at [675, 349] on div "21" at bounding box center [670, 353] width 27 height 27
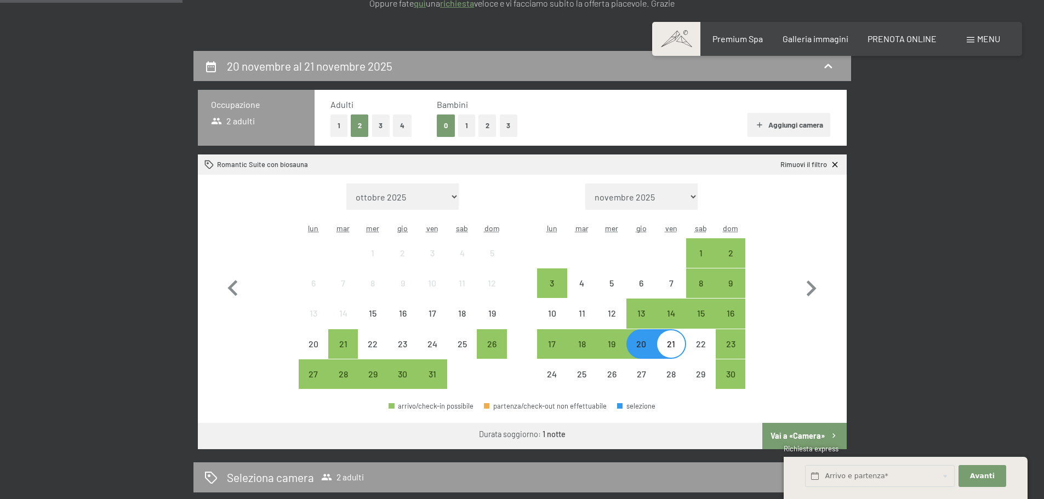
click at [916, 195] on div "20 novembre al 21 novembre 2025 Occupazione 2 adulti Adulti 1 2 3 4 Bambini 0 1…" at bounding box center [522, 471] width 830 height 840
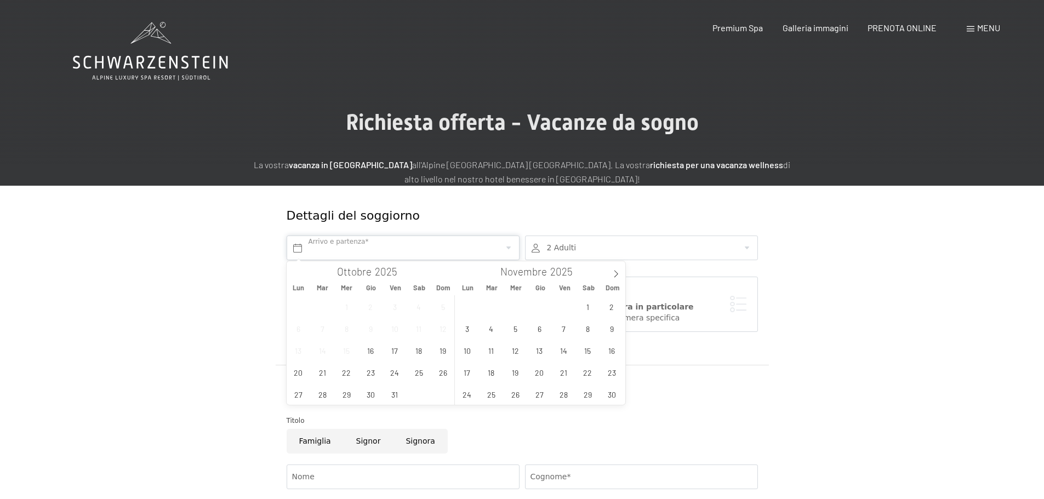
click at [370, 249] on input "text" at bounding box center [403, 248] width 233 height 25
click at [564, 376] on span "21" at bounding box center [563, 372] width 21 height 21
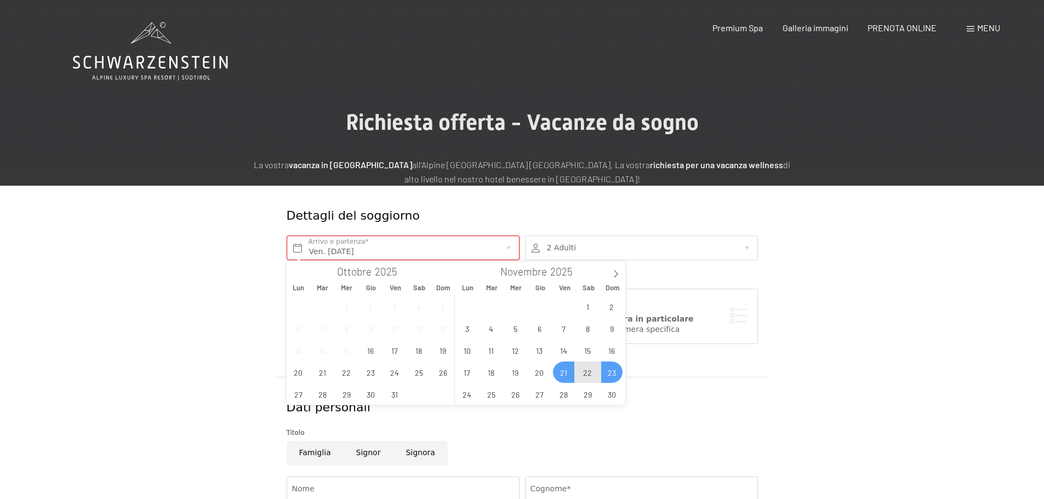
click at [617, 380] on span "23" at bounding box center [611, 372] width 21 height 21
type input "Ven. 21/11/2025 - Dom. 23/11/2025"
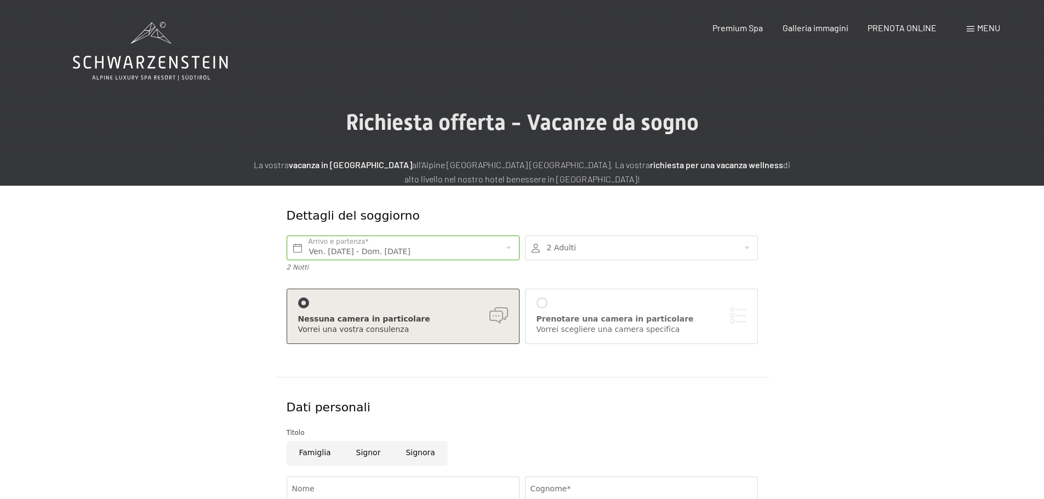
click at [538, 302] on div at bounding box center [542, 303] width 11 height 11
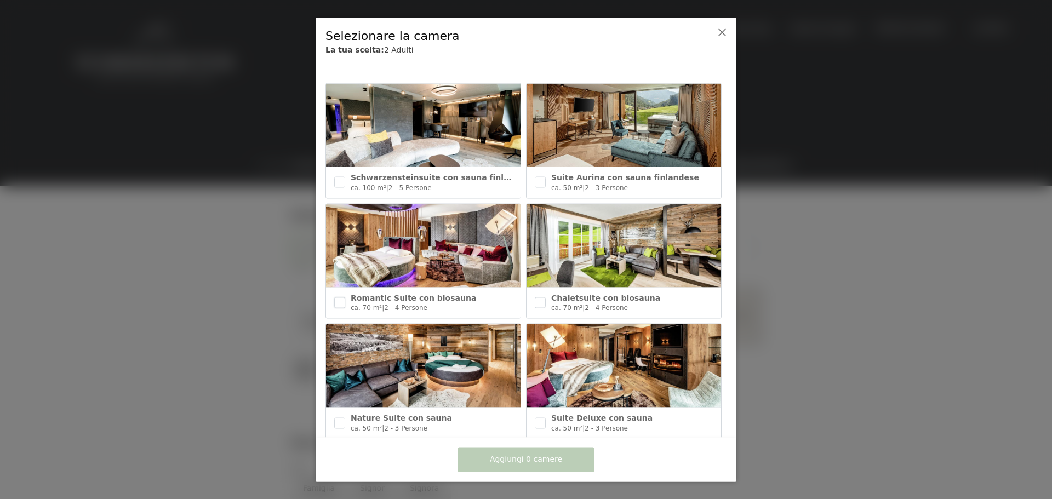
click at [338, 301] on input "checkbox" at bounding box center [339, 302] width 11 height 11
checkbox input "true"
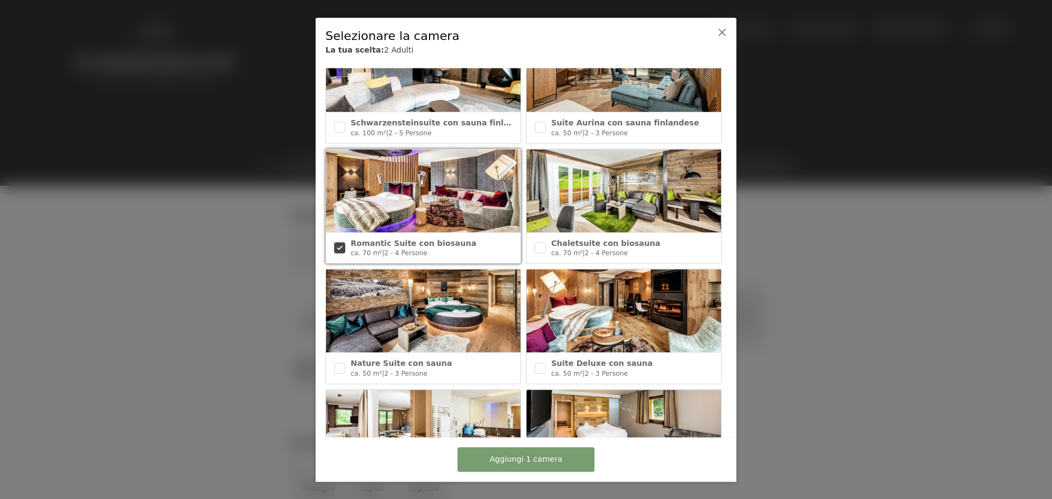
scroll to position [110, 0]
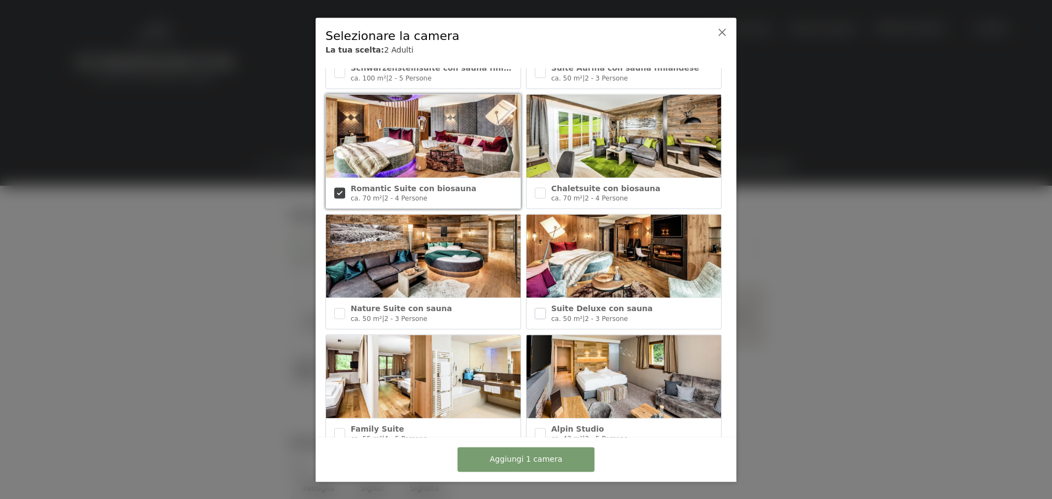
click at [539, 309] on input "checkbox" at bounding box center [540, 313] width 11 height 11
checkbox input "true"
click at [339, 311] on input "checkbox" at bounding box center [339, 313] width 11 height 11
checkbox input "true"
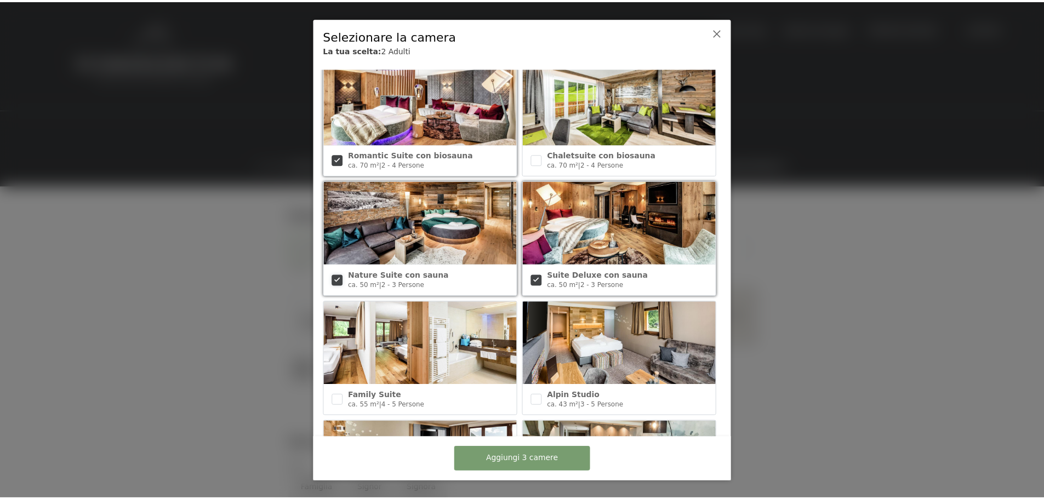
scroll to position [219, 0]
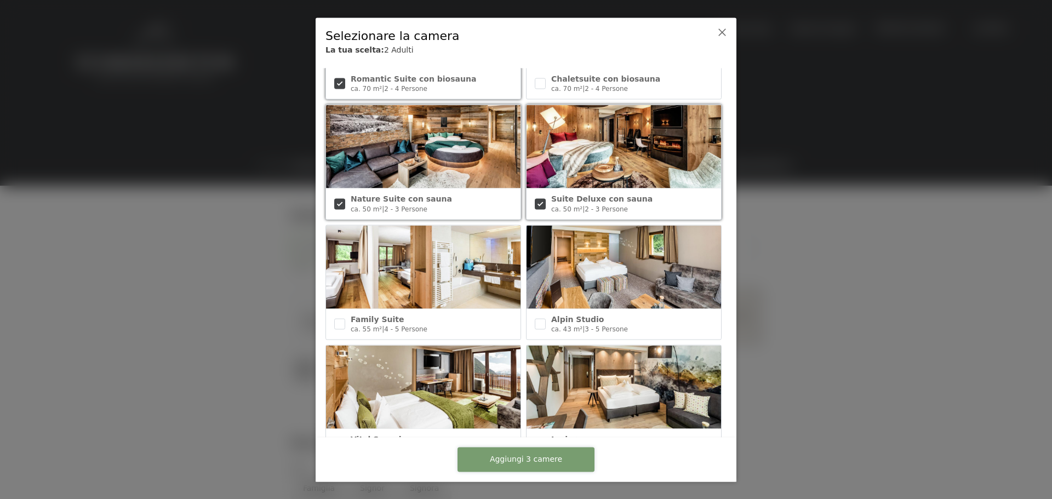
click at [534, 459] on span "Aggiungi 3 camere" at bounding box center [526, 459] width 72 height 11
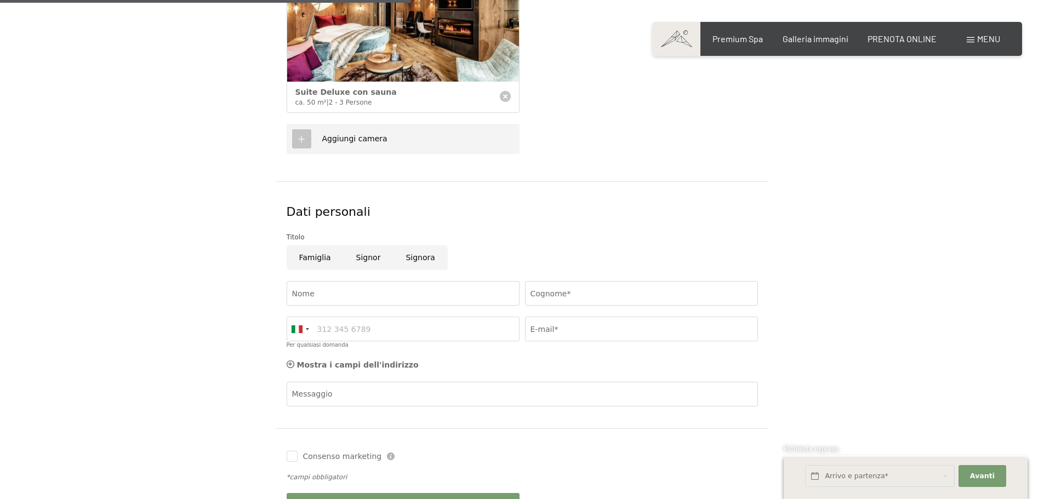
scroll to position [548, 0]
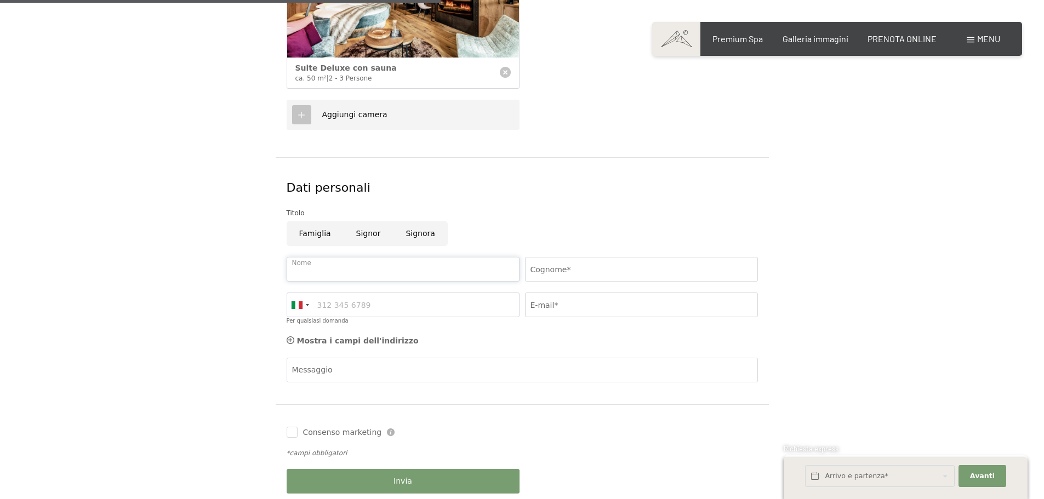
click at [383, 274] on input "Nome" at bounding box center [403, 269] width 233 height 25
type input "GIORGIO"
type input "GOTTARDO"
type input "3282290373"
type input "giorgio@renatogottardo.it"
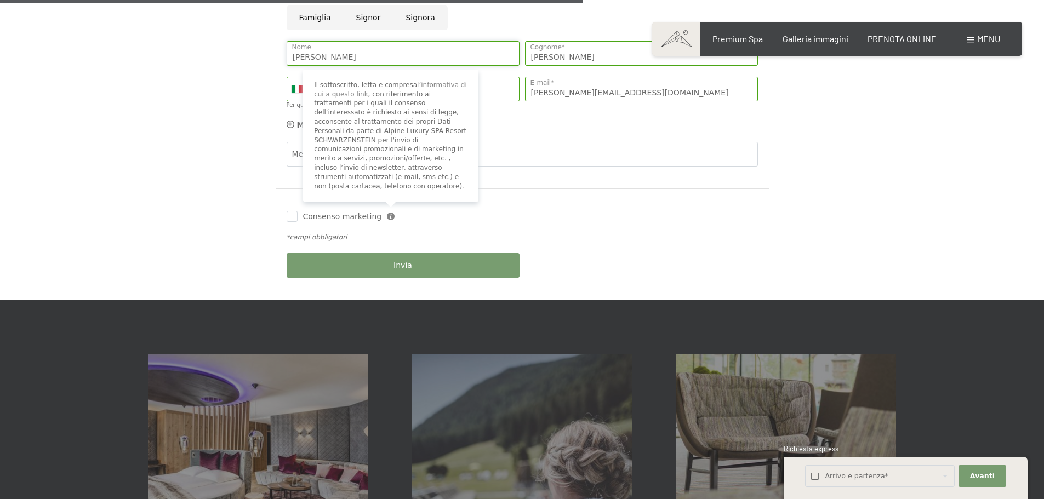
scroll to position [767, 0]
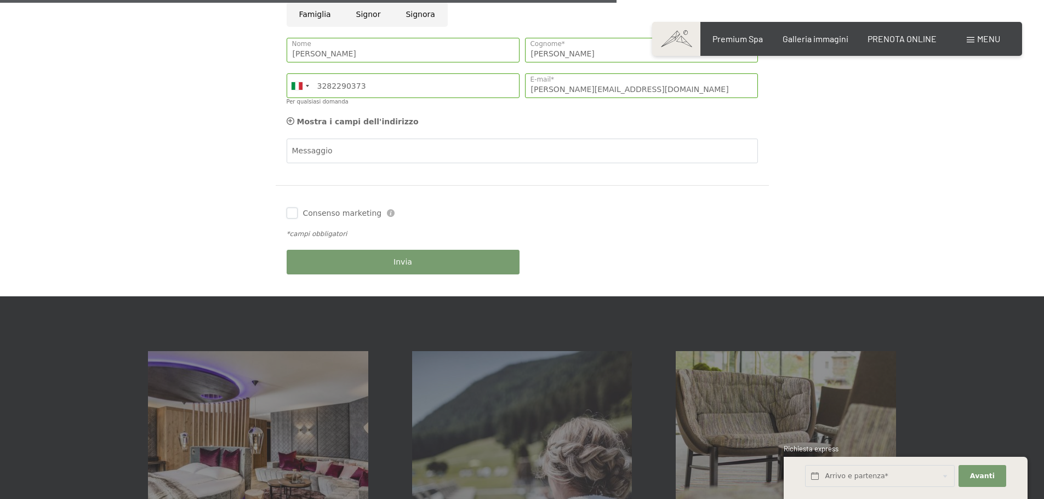
click at [292, 214] on input "Consenso marketing" at bounding box center [292, 213] width 11 height 11
checkbox input "true"
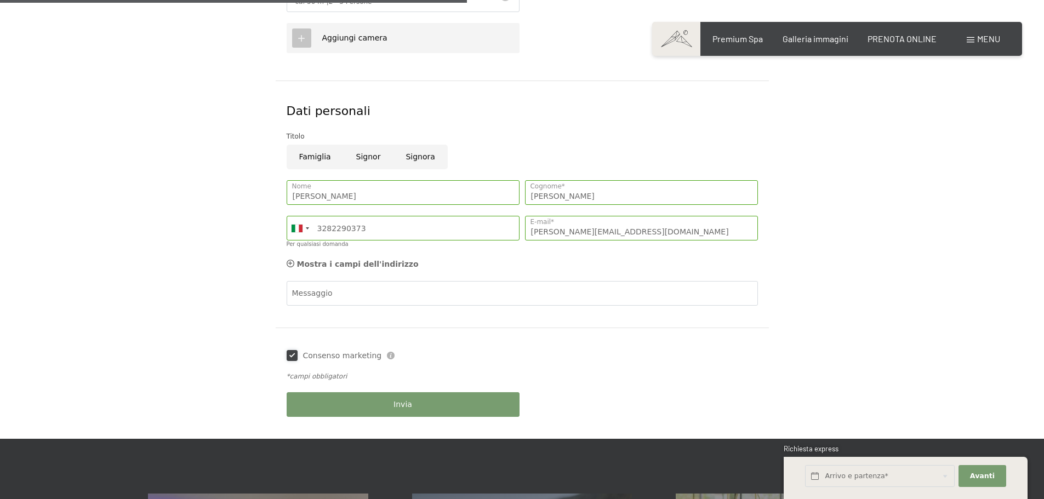
scroll to position [603, 0]
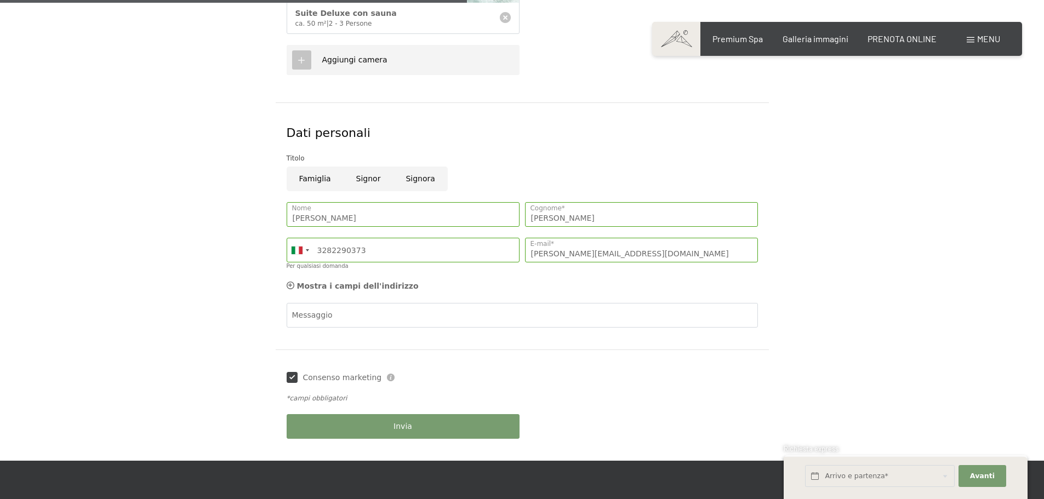
click at [360, 180] on input "Signor" at bounding box center [369, 179] width 50 height 25
radio input "true"
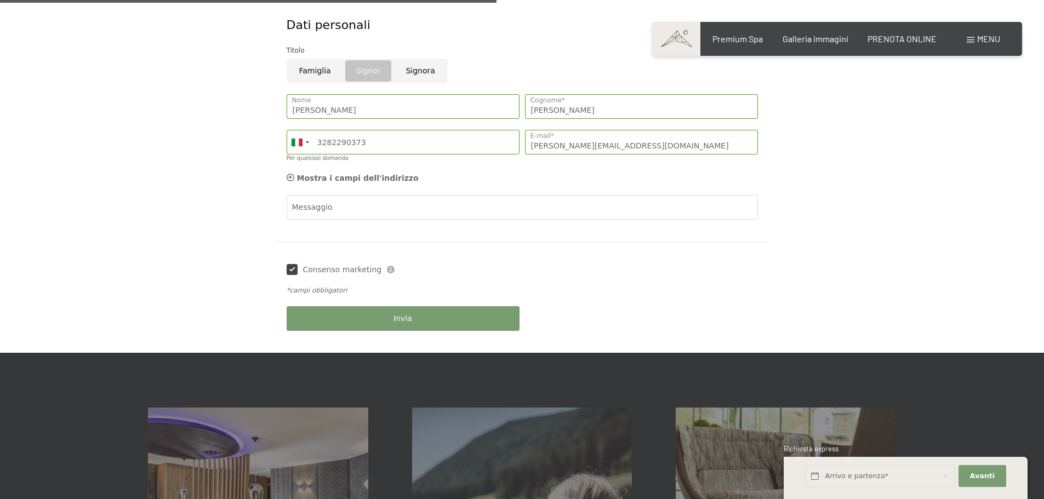
scroll to position [712, 0]
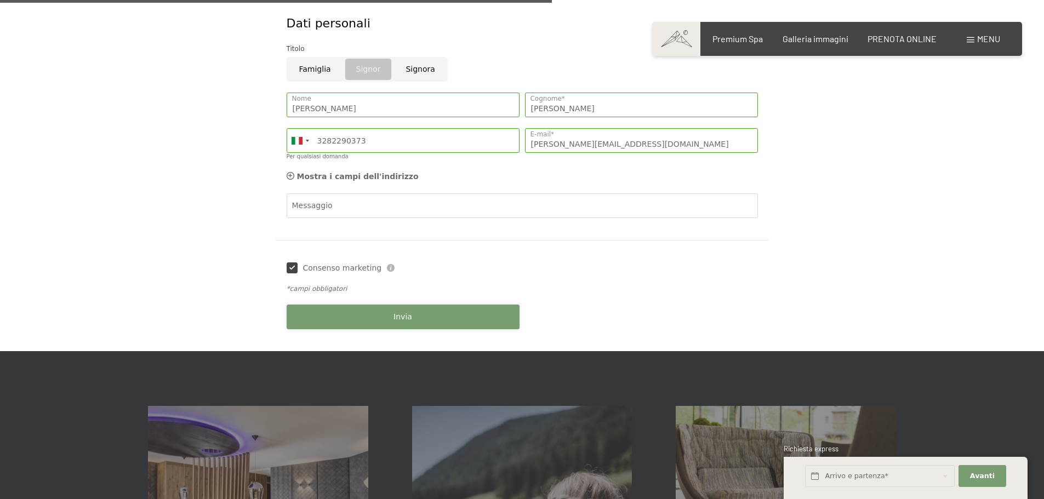
click at [421, 315] on button "Invia" at bounding box center [403, 317] width 233 height 25
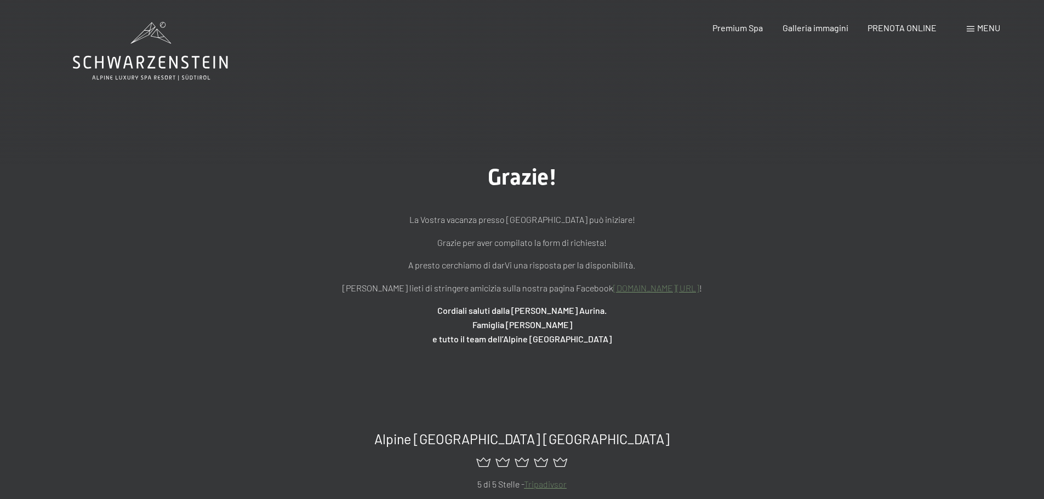
click at [974, 28] on span at bounding box center [971, 28] width 8 height 5
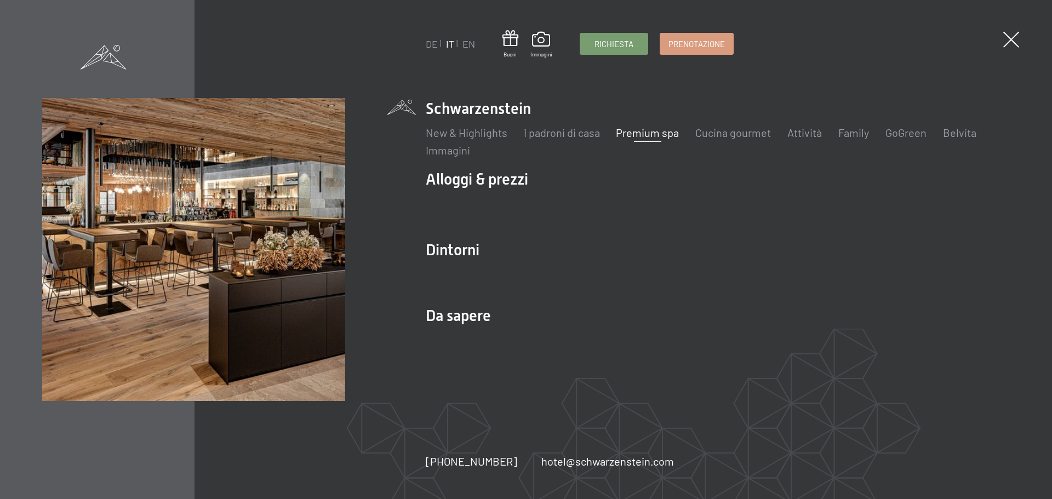
click at [652, 136] on link "Premium spa" at bounding box center [647, 132] width 63 height 13
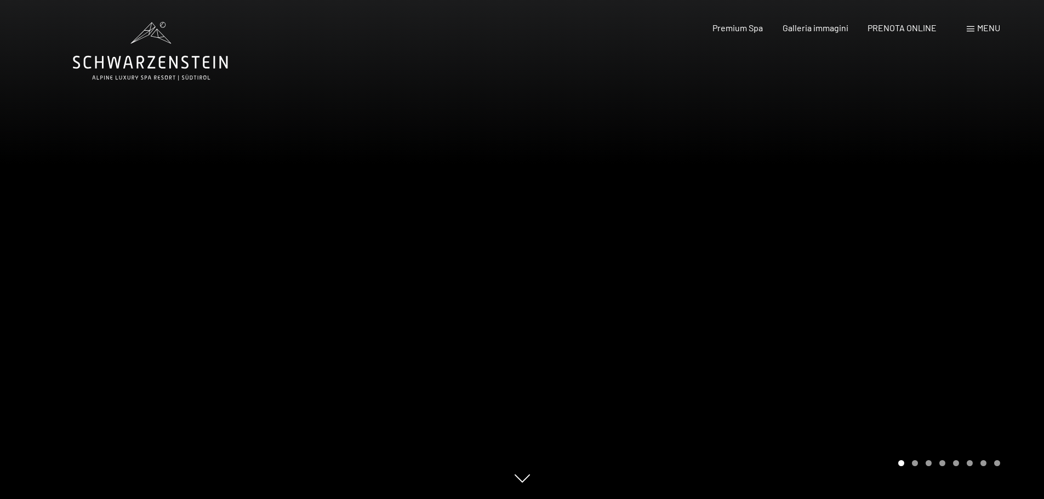
click at [809, 271] on div at bounding box center [783, 249] width 522 height 499
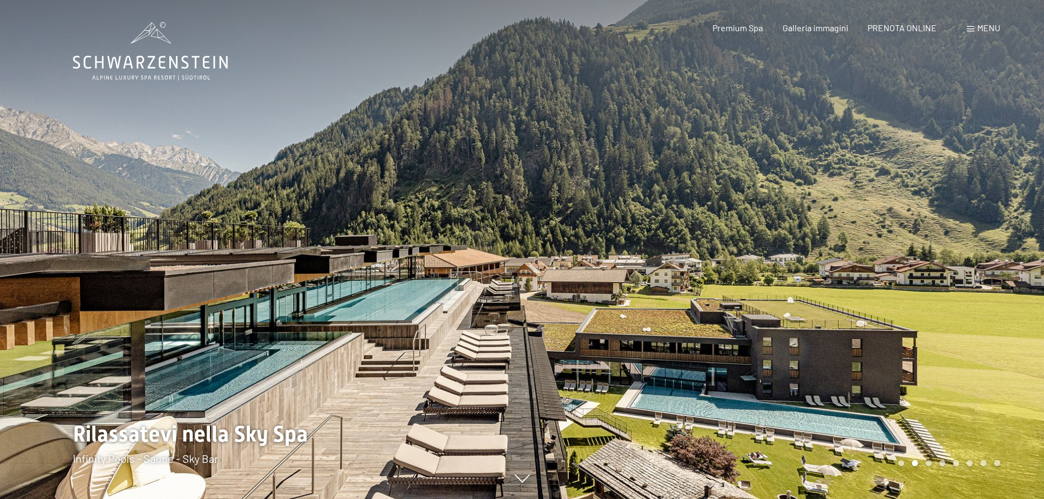
click at [809, 271] on div at bounding box center [783, 249] width 522 height 499
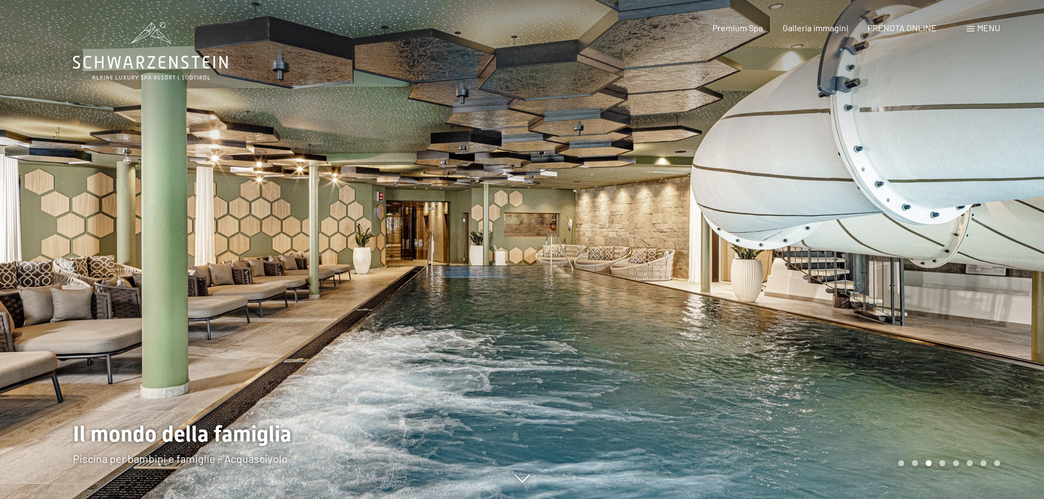
click at [809, 271] on div at bounding box center [783, 249] width 522 height 499
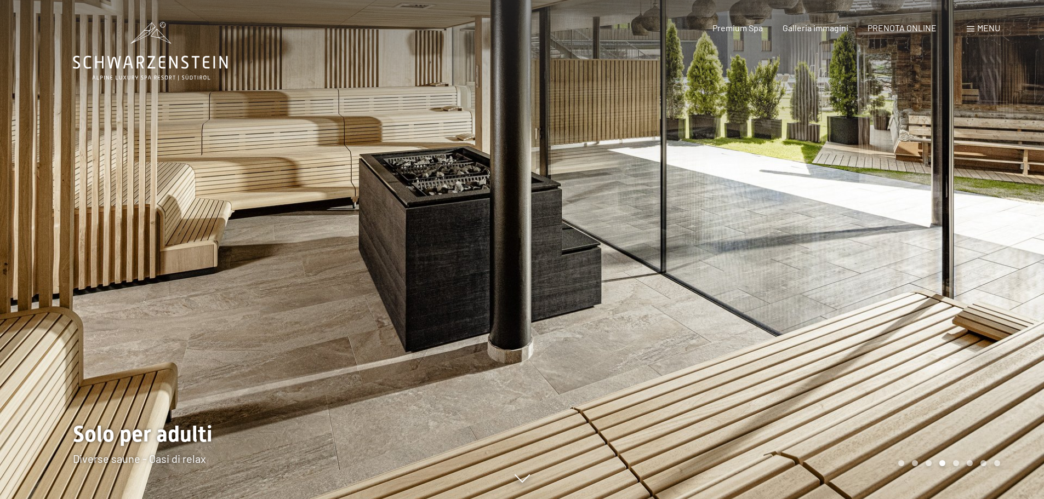
click at [809, 271] on div at bounding box center [783, 249] width 522 height 499
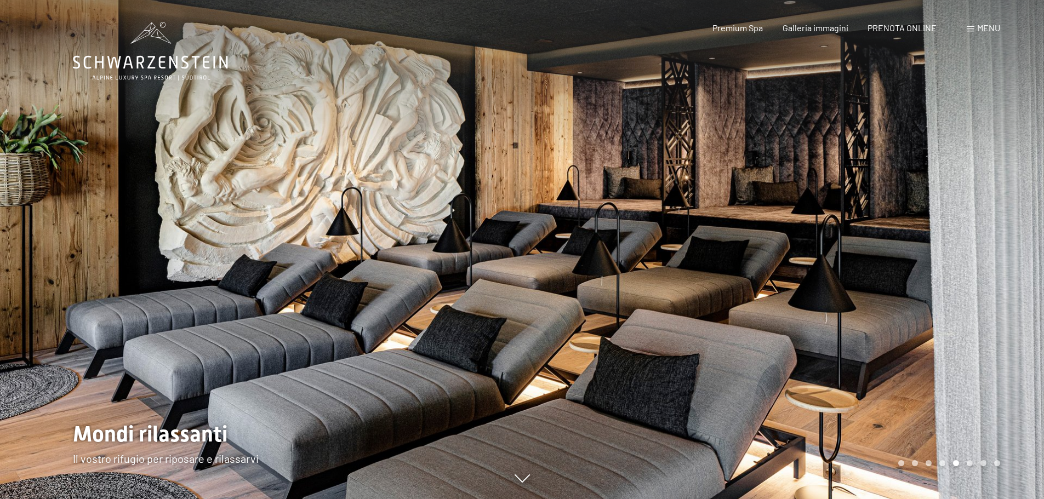
click at [809, 271] on div at bounding box center [783, 249] width 522 height 499
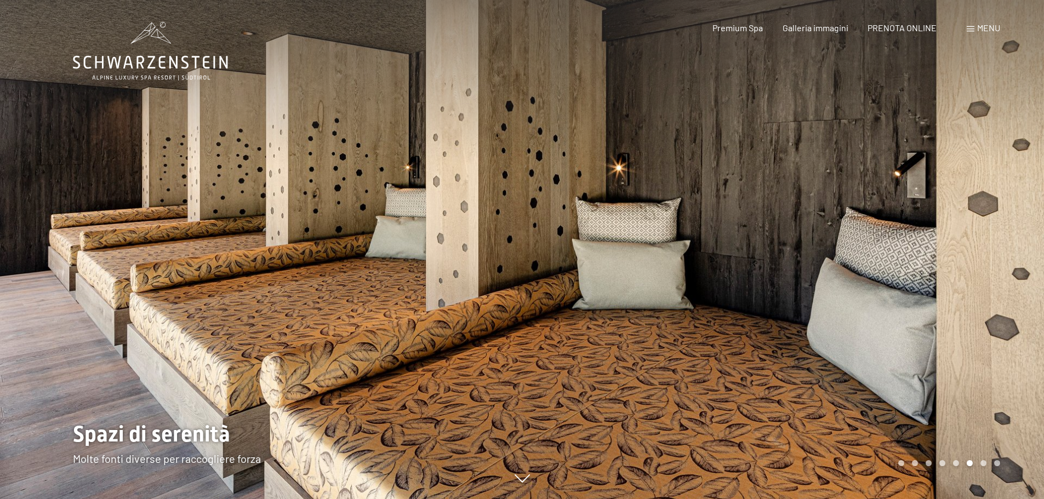
click at [809, 271] on div at bounding box center [783, 249] width 522 height 499
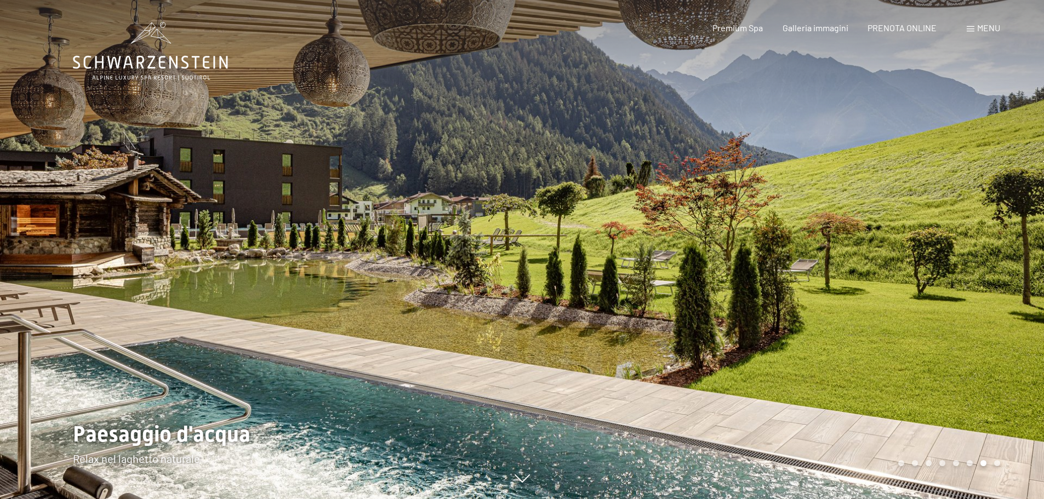
click at [809, 271] on div at bounding box center [783, 249] width 522 height 499
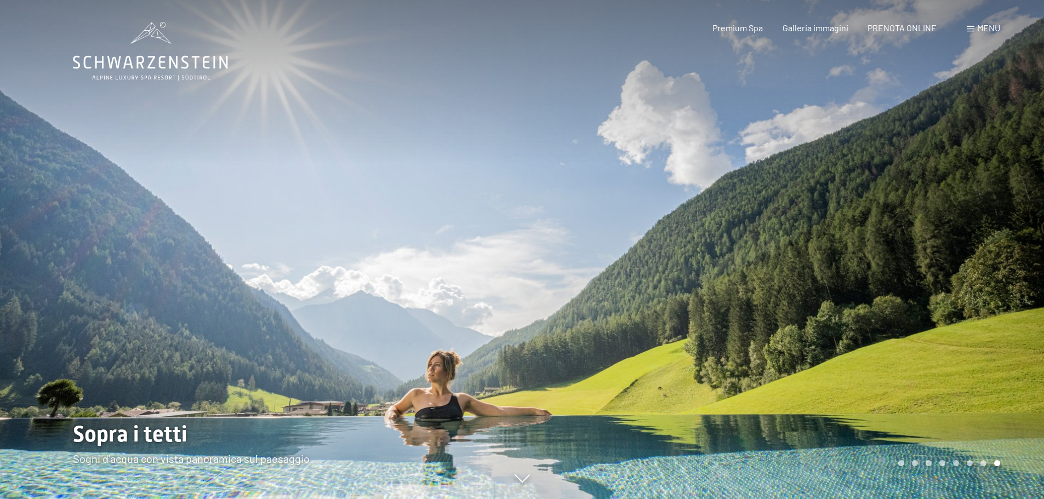
click at [809, 271] on div at bounding box center [783, 249] width 522 height 499
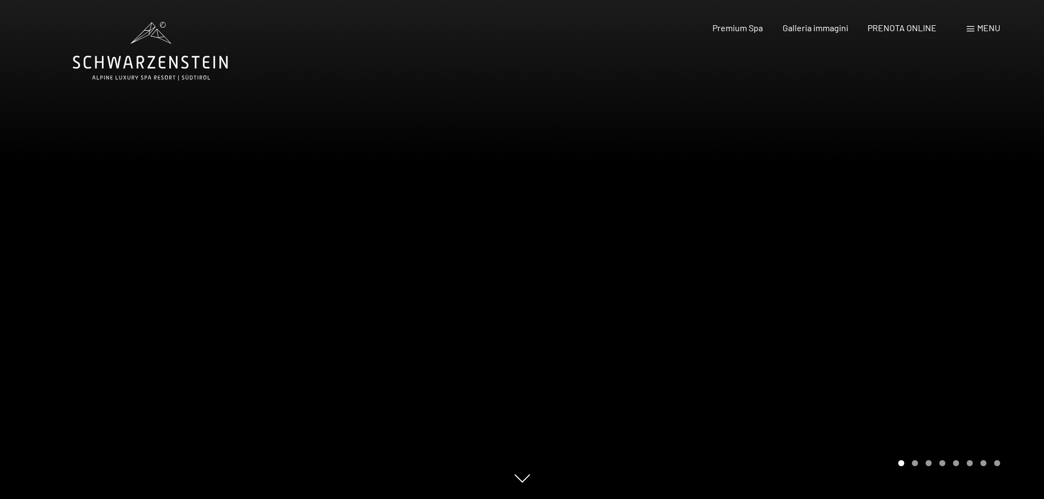
click at [809, 271] on div at bounding box center [783, 249] width 522 height 499
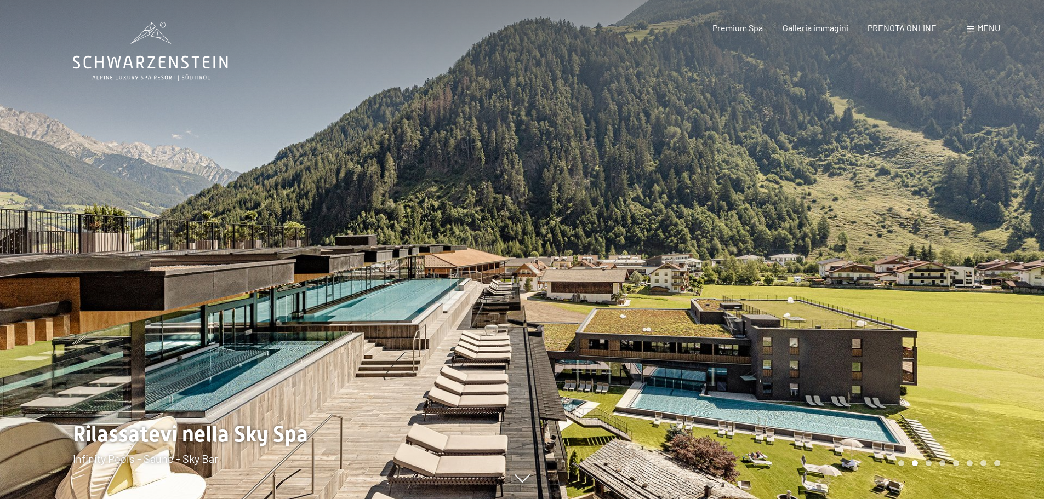
click at [809, 271] on div at bounding box center [783, 249] width 522 height 499
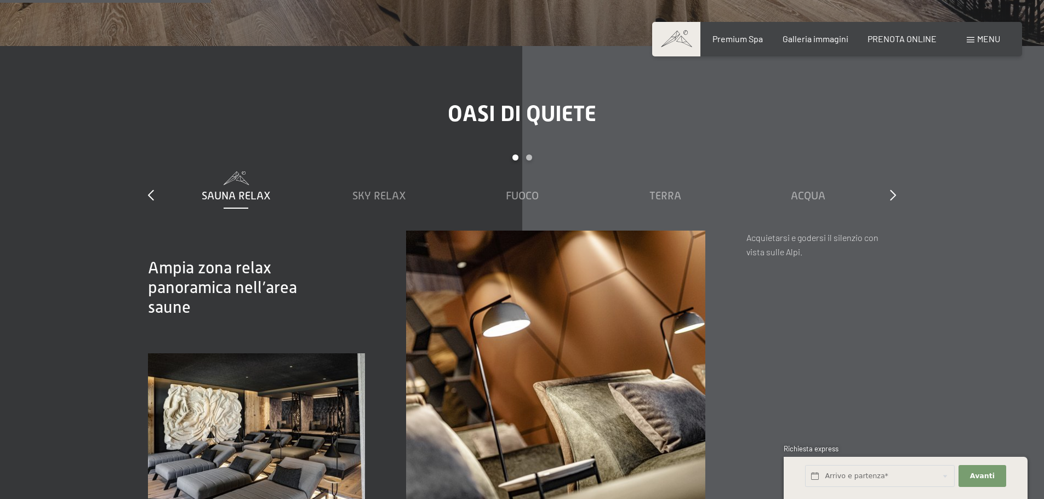
scroll to position [1918, 0]
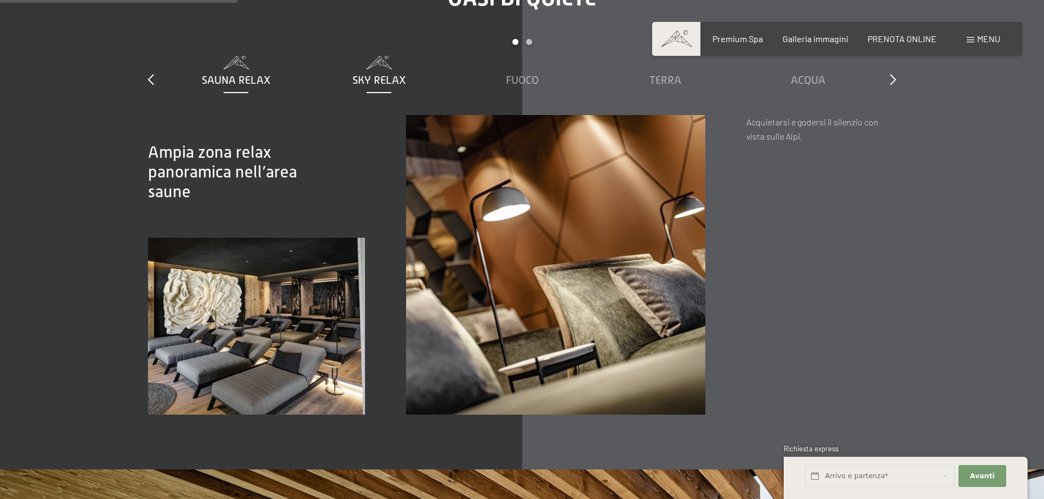
click at [388, 74] on span "Sky Relax" at bounding box center [379, 80] width 54 height 12
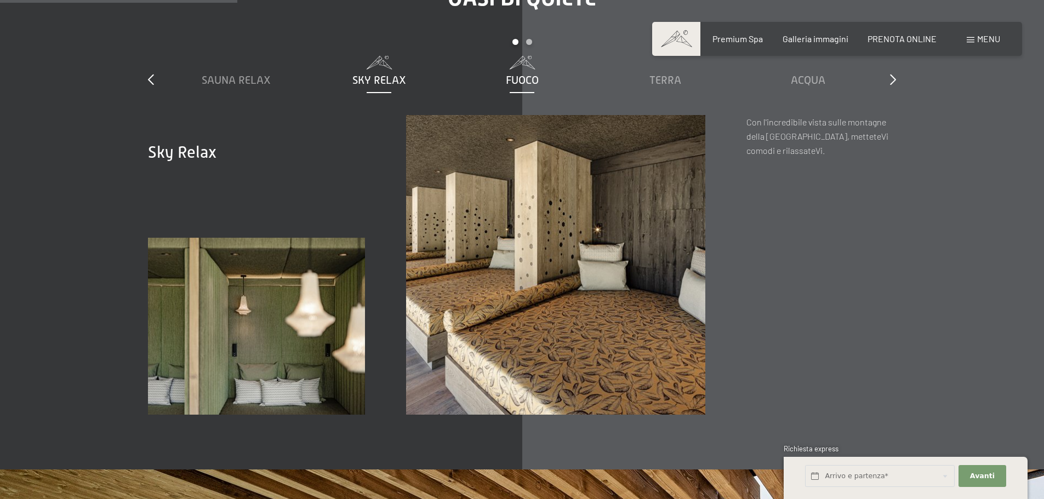
click at [519, 74] on span "Fuoco" at bounding box center [522, 80] width 33 height 12
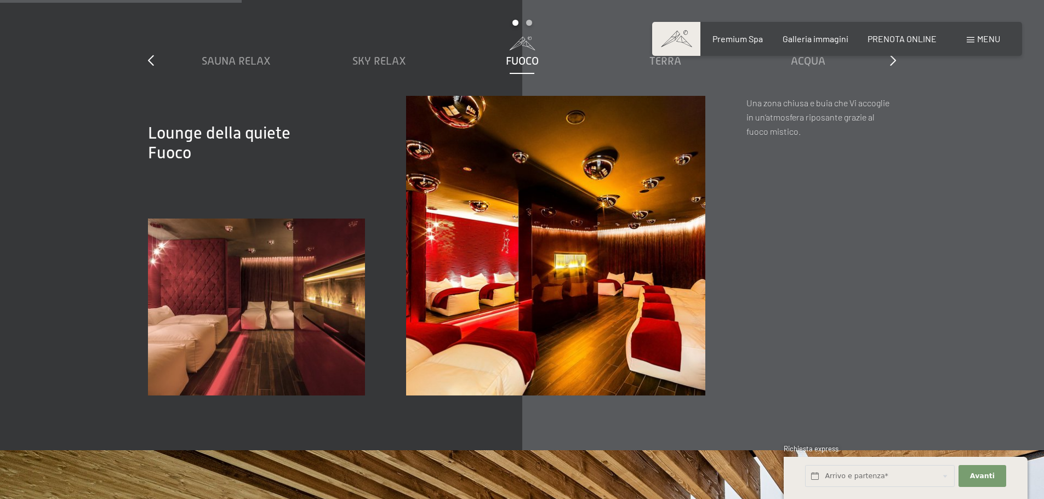
scroll to position [1863, 0]
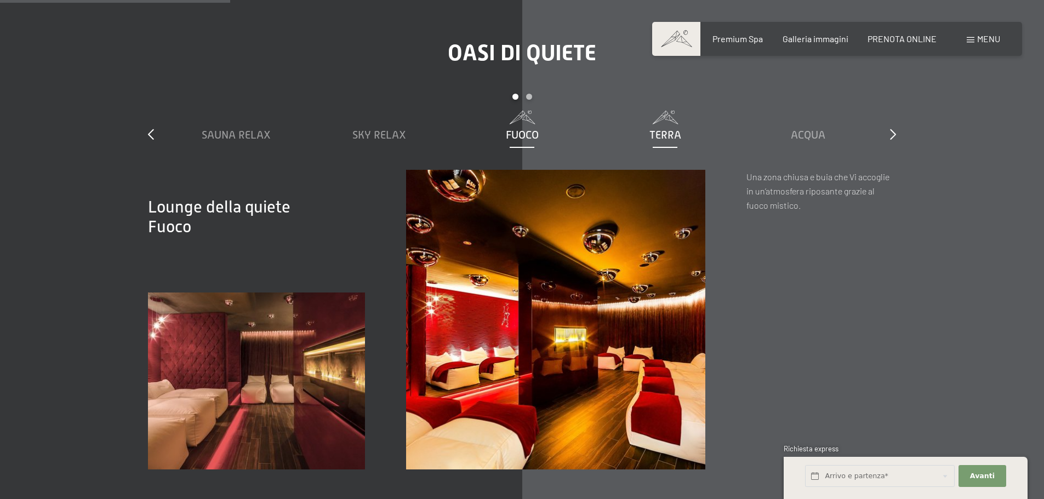
click at [668, 127] on div "Terra" at bounding box center [665, 134] width 132 height 15
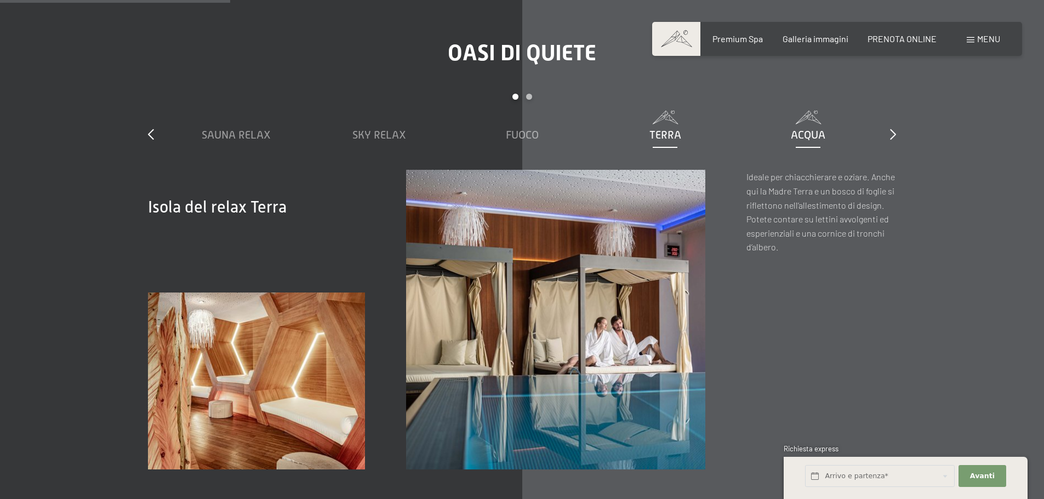
click at [787, 127] on div "Acqua" at bounding box center [808, 134] width 132 height 15
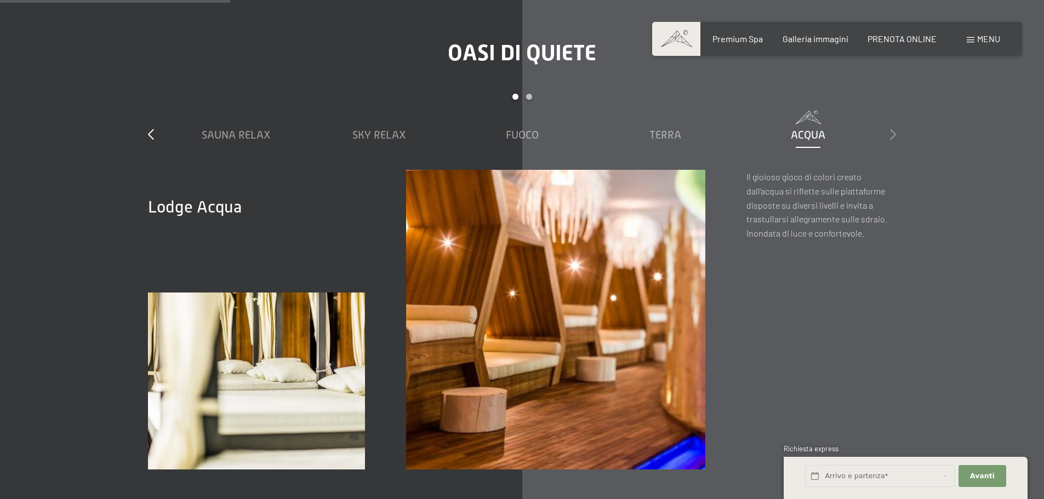
click at [895, 129] on icon at bounding box center [893, 134] width 6 height 11
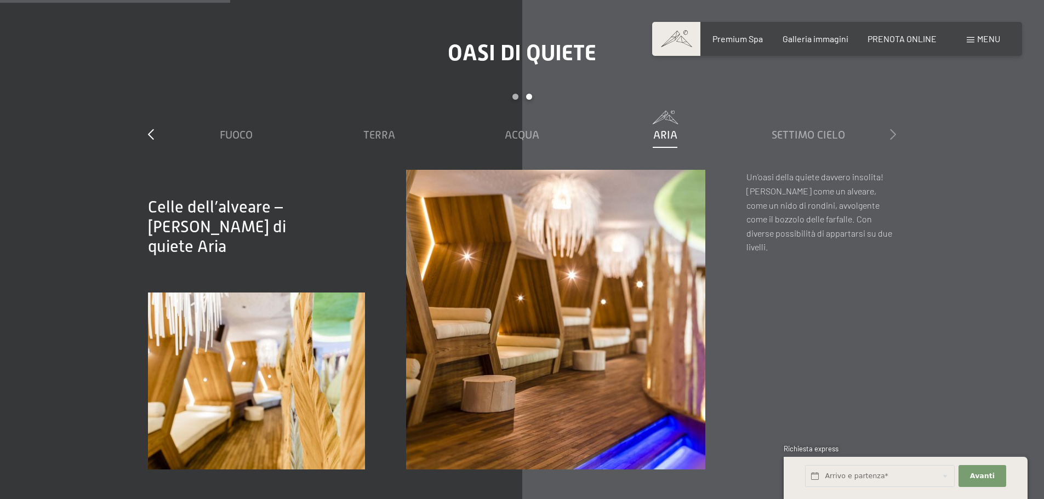
click at [895, 129] on icon at bounding box center [893, 134] width 6 height 11
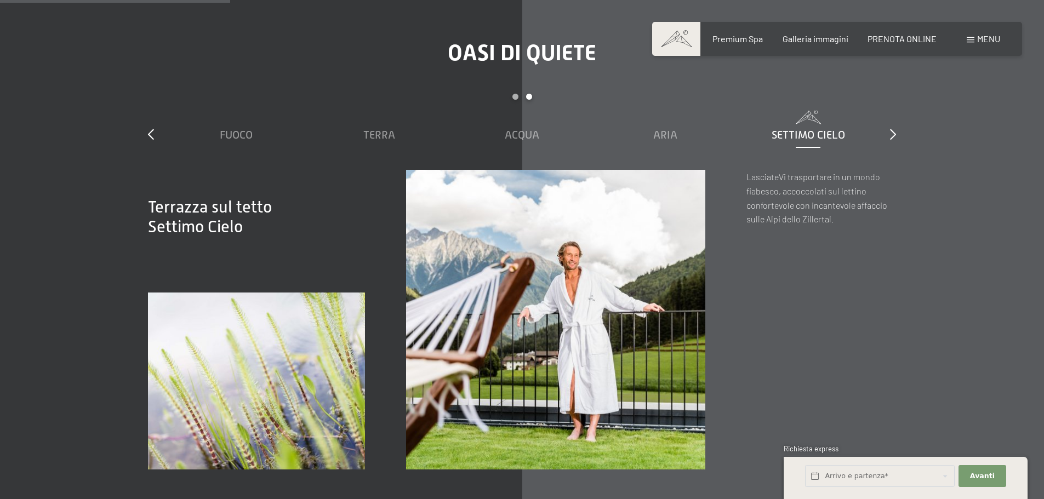
click at [837, 129] on span "Settimo Cielo" at bounding box center [808, 135] width 73 height 12
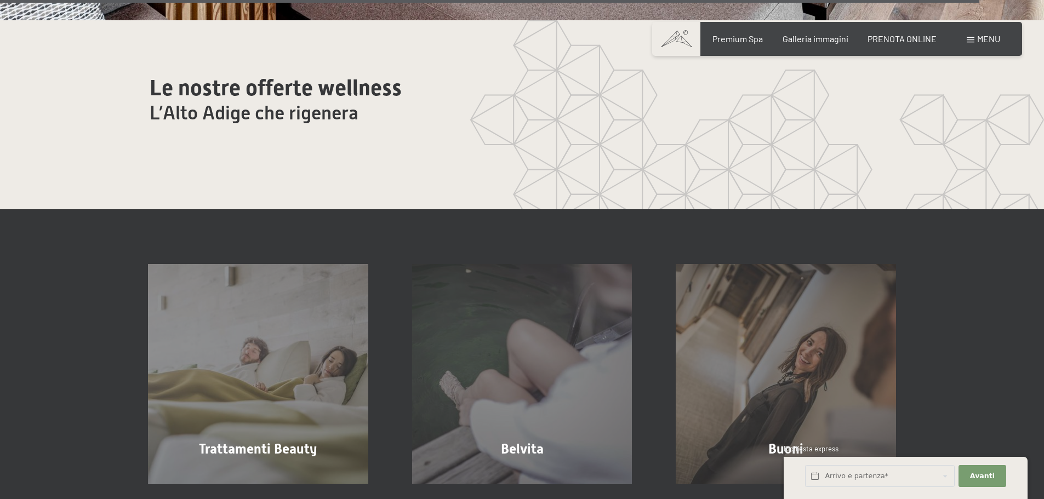
scroll to position [7070, 0]
